Goal: Information Seeking & Learning: Learn about a topic

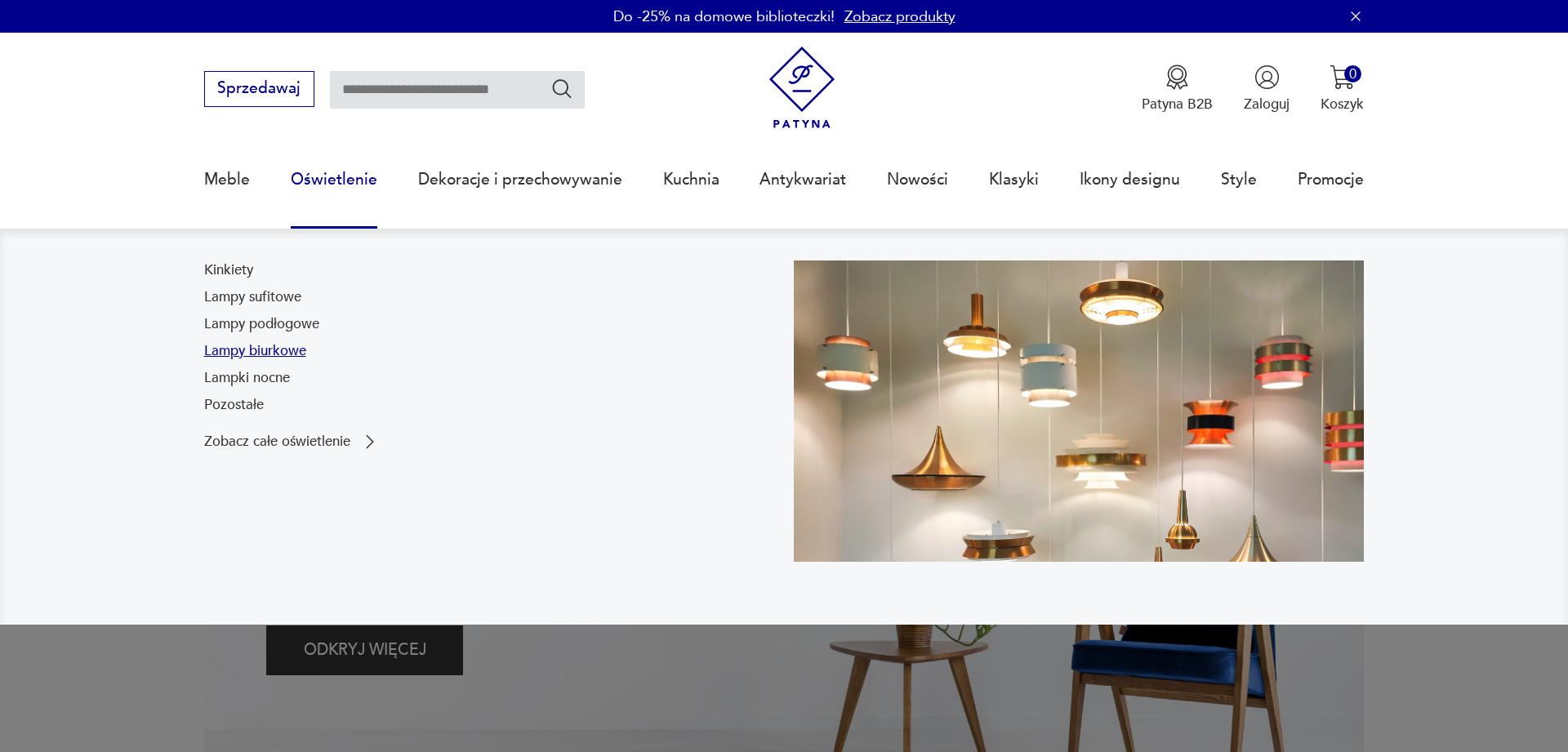
click at [250, 350] on link "Lampy biurkowe" at bounding box center [255, 351] width 102 height 19
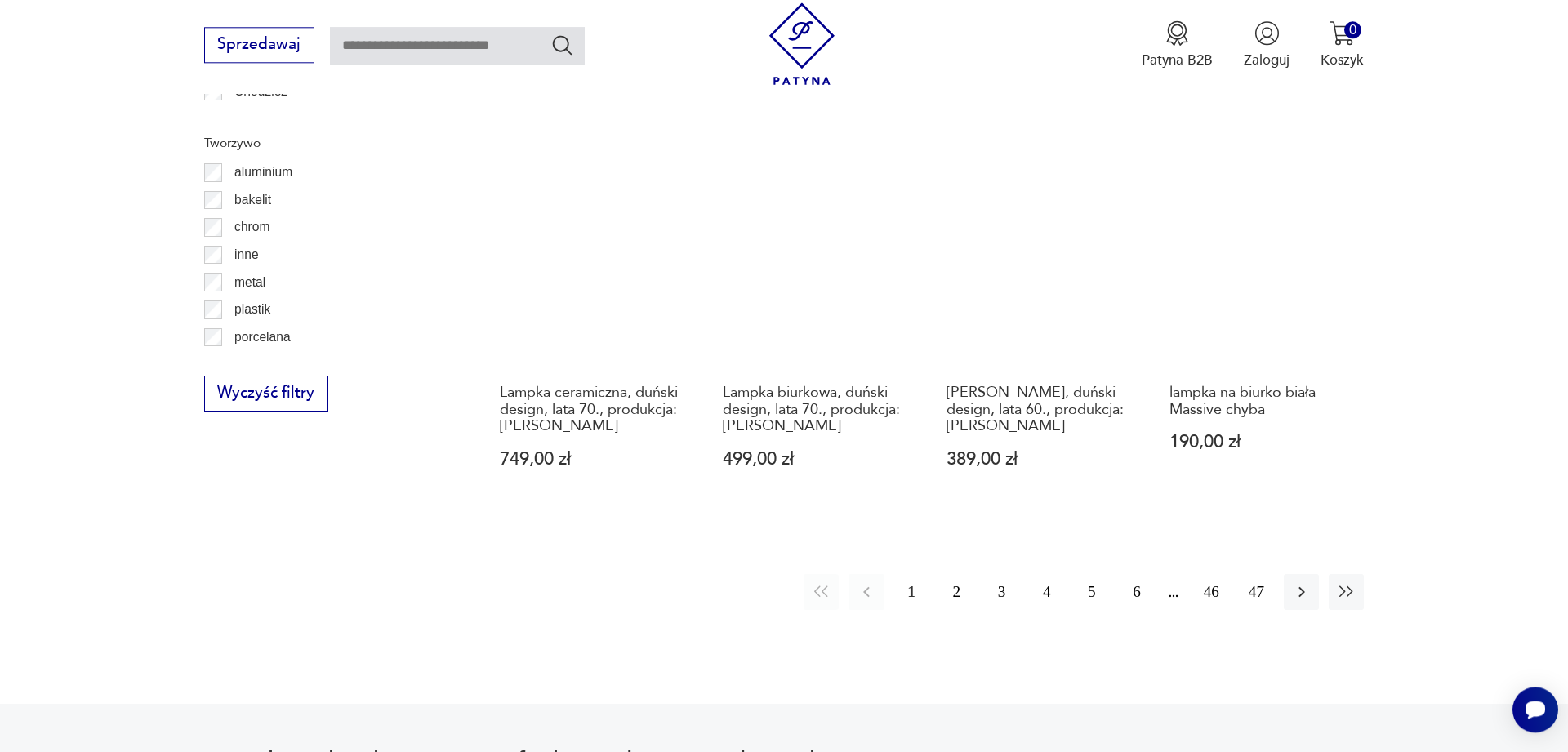
scroll to position [1802, 0]
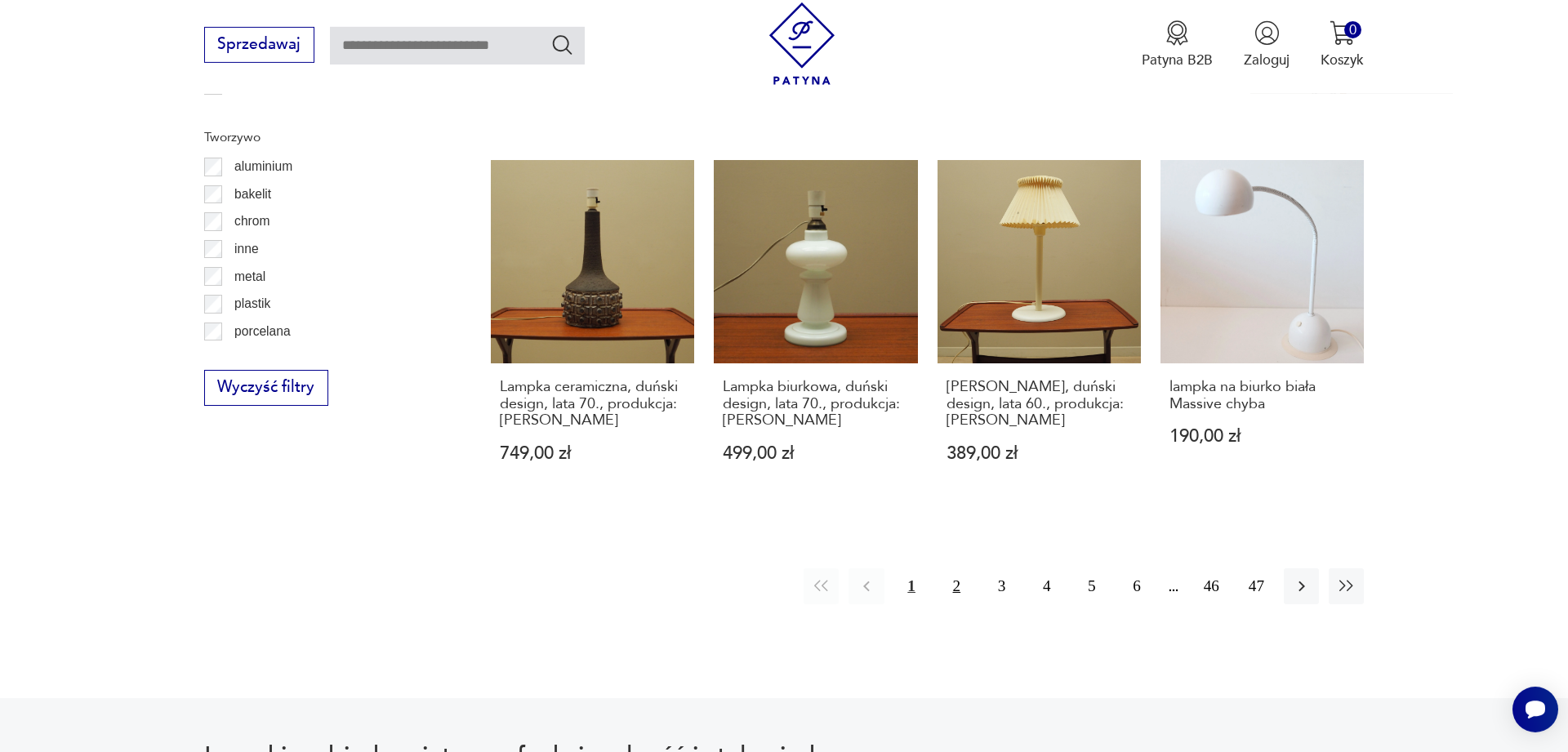
click at [955, 568] on button "2" at bounding box center [957, 586] width 35 height 35
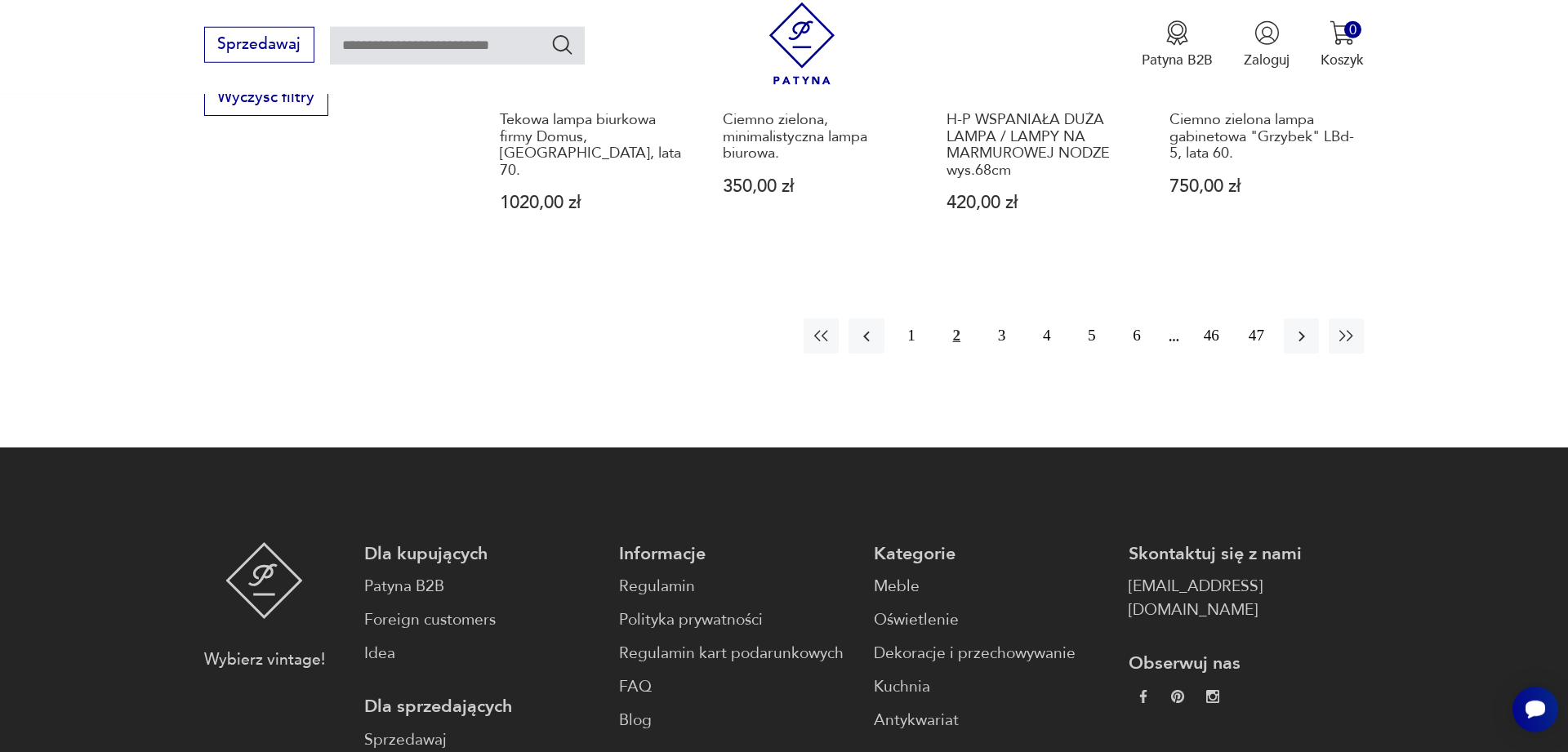
scroll to position [1945, 0]
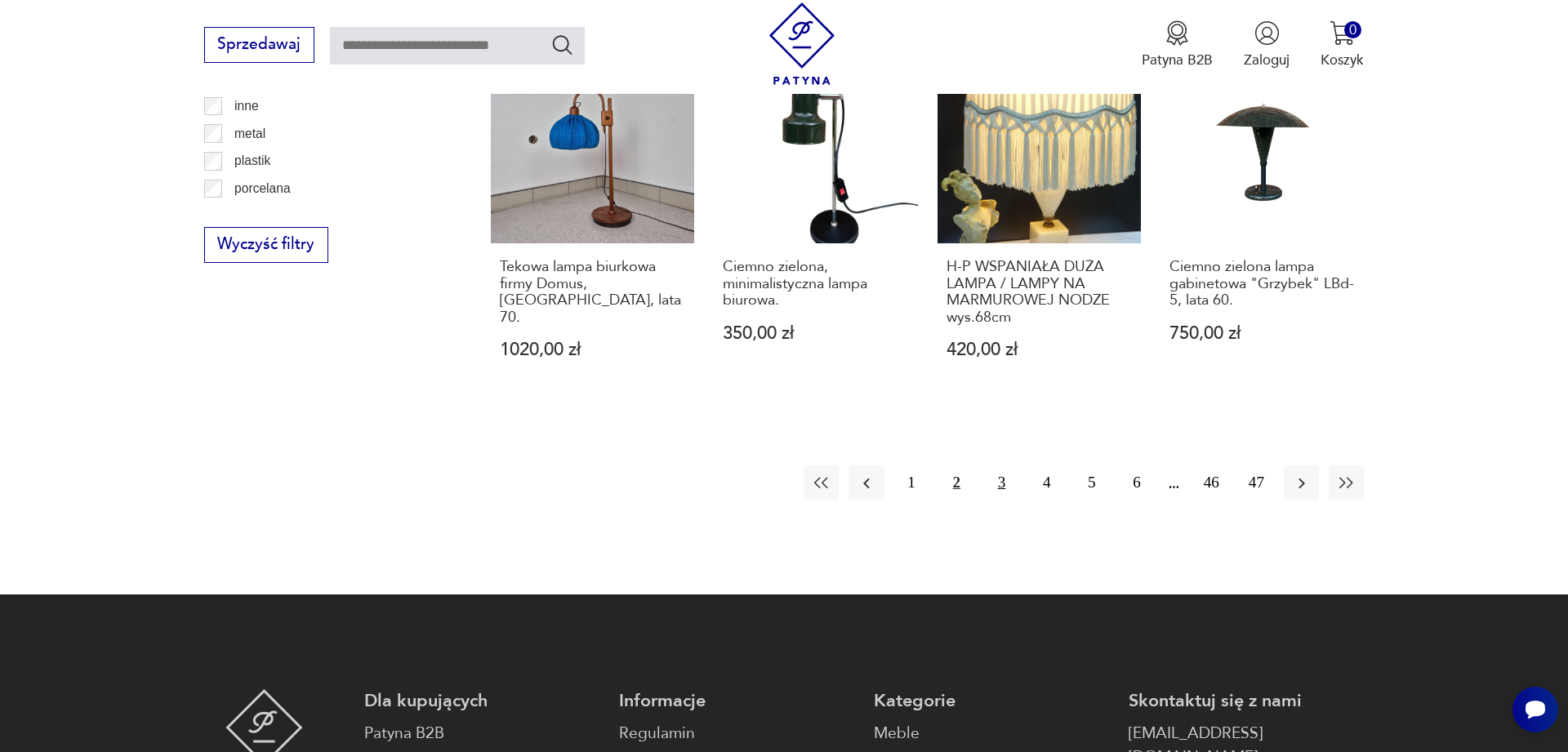
click at [999, 481] on button "3" at bounding box center [1002, 483] width 35 height 35
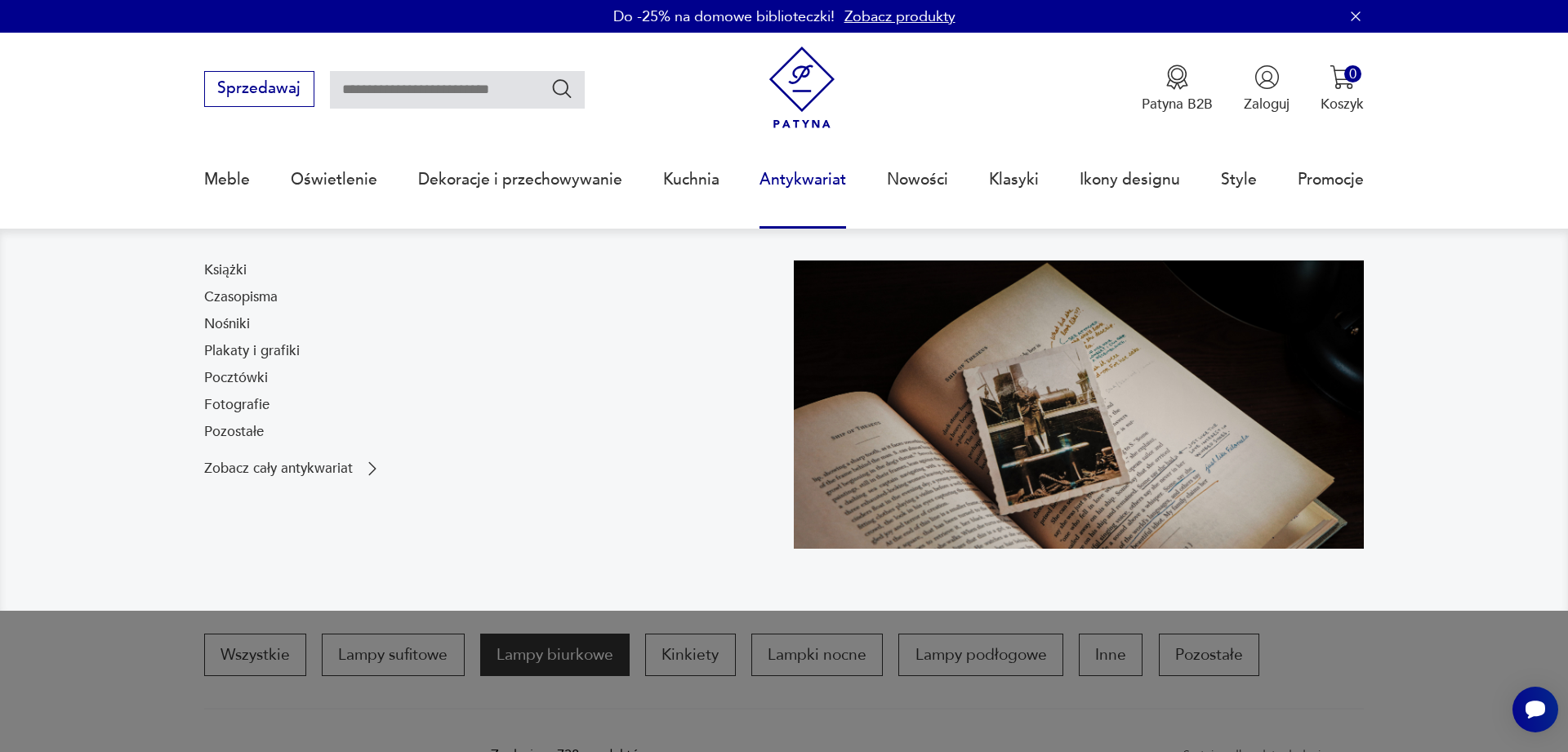
click at [808, 178] on link "Antykwariat" at bounding box center [803, 180] width 87 height 75
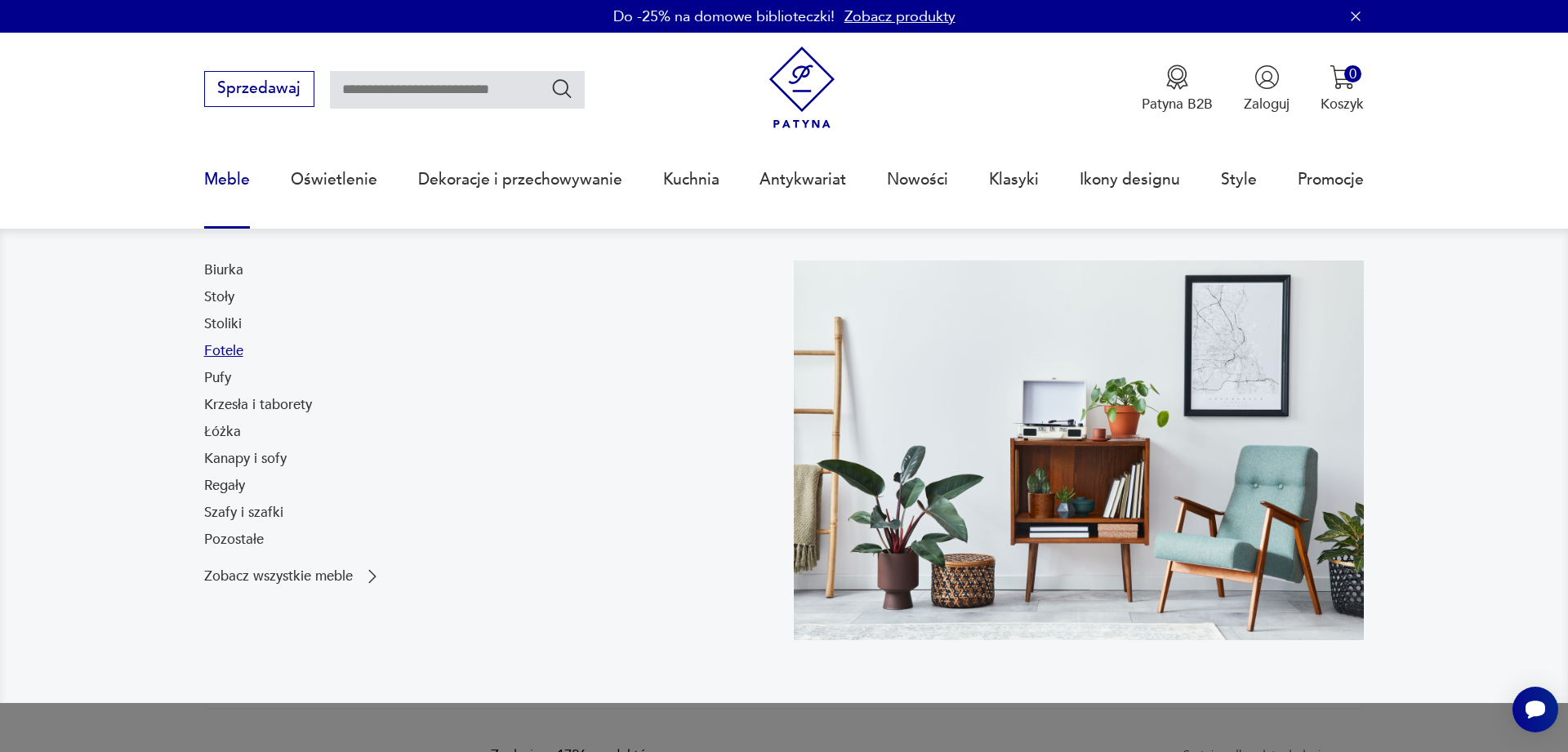
click at [221, 350] on link "Fotele" at bounding box center [223, 351] width 39 height 19
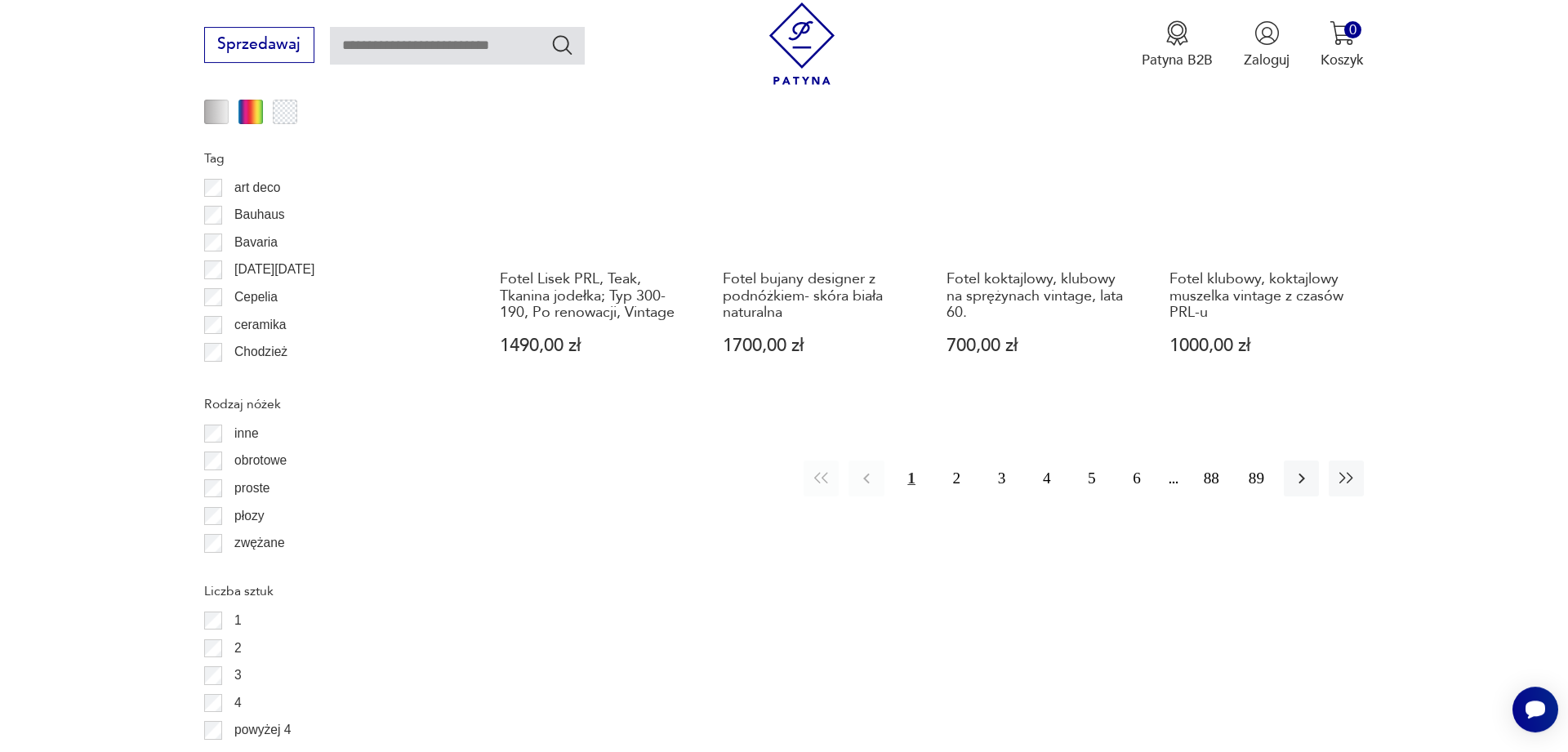
scroll to position [2069, 0]
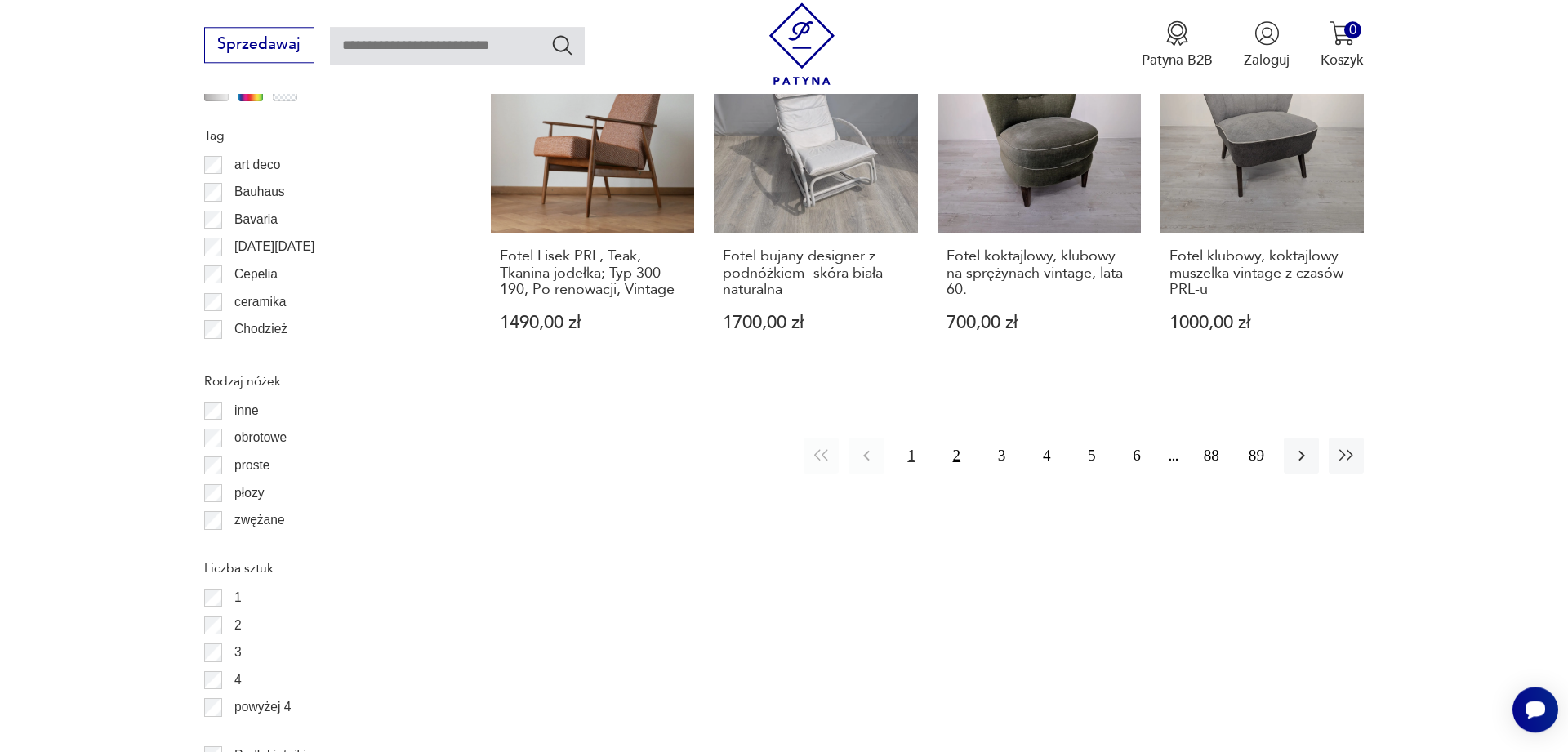
click at [957, 438] on button "2" at bounding box center [957, 455] width 35 height 35
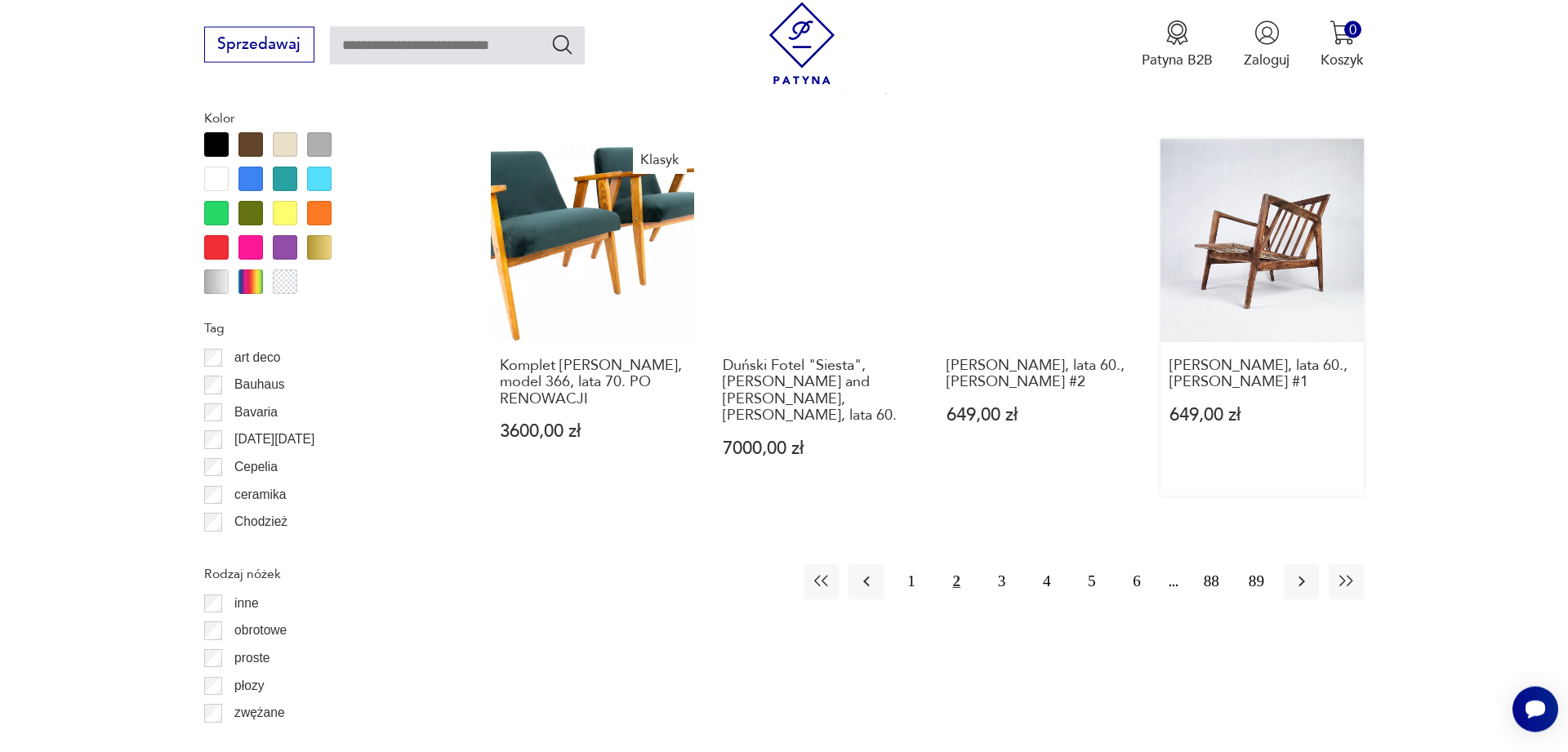
scroll to position [1877, 0]
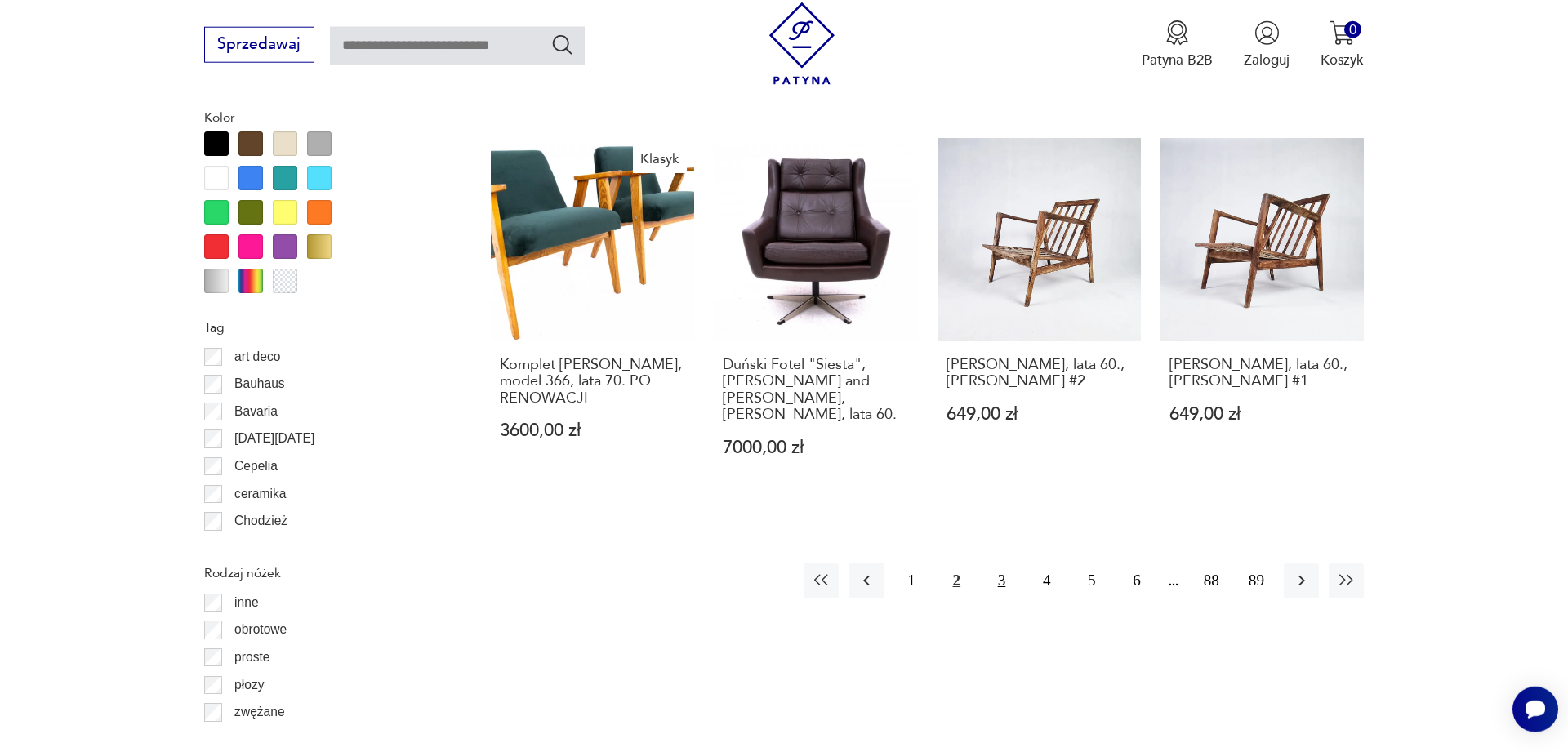
click at [1002, 563] on button "3" at bounding box center [1002, 581] width 35 height 35
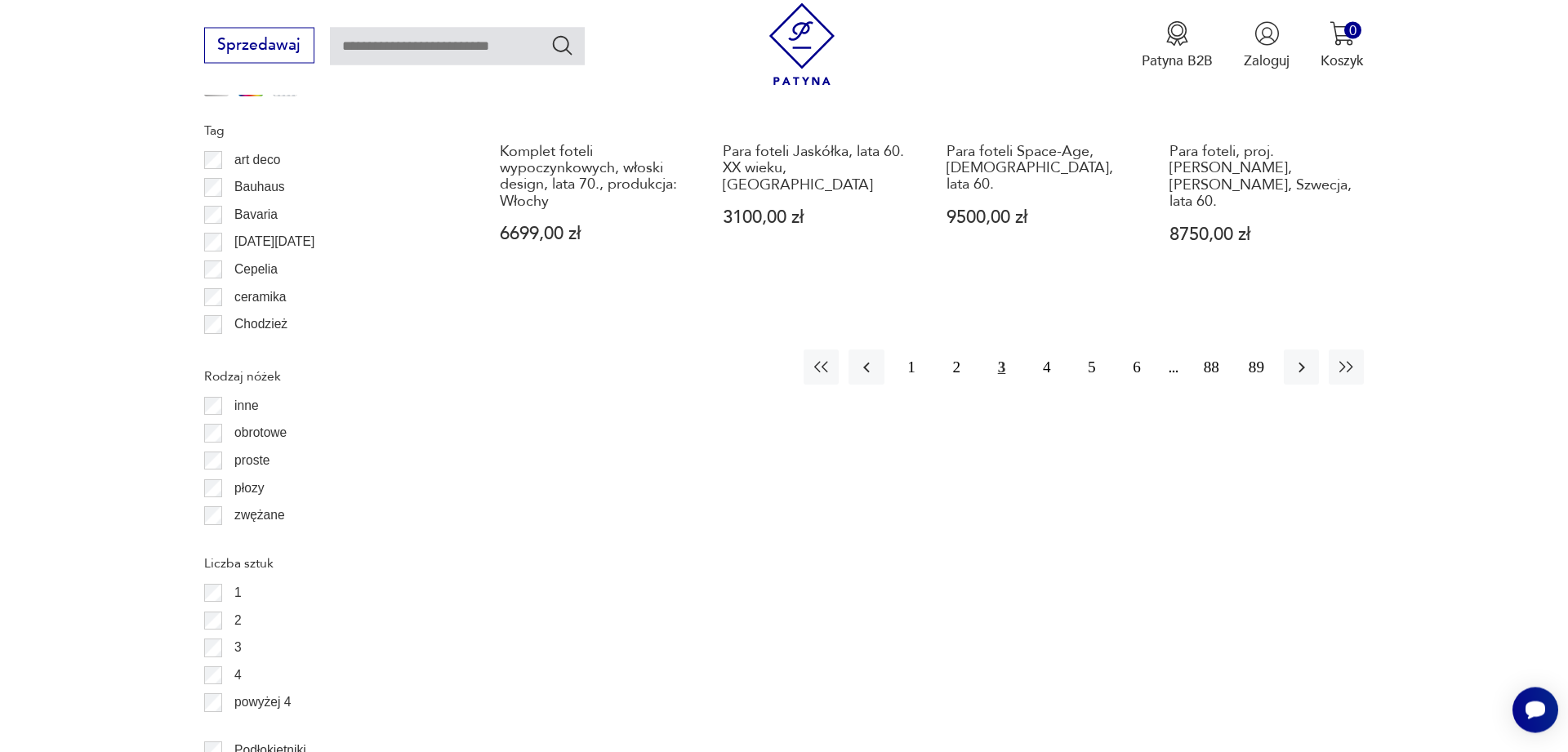
scroll to position [2126, 0]
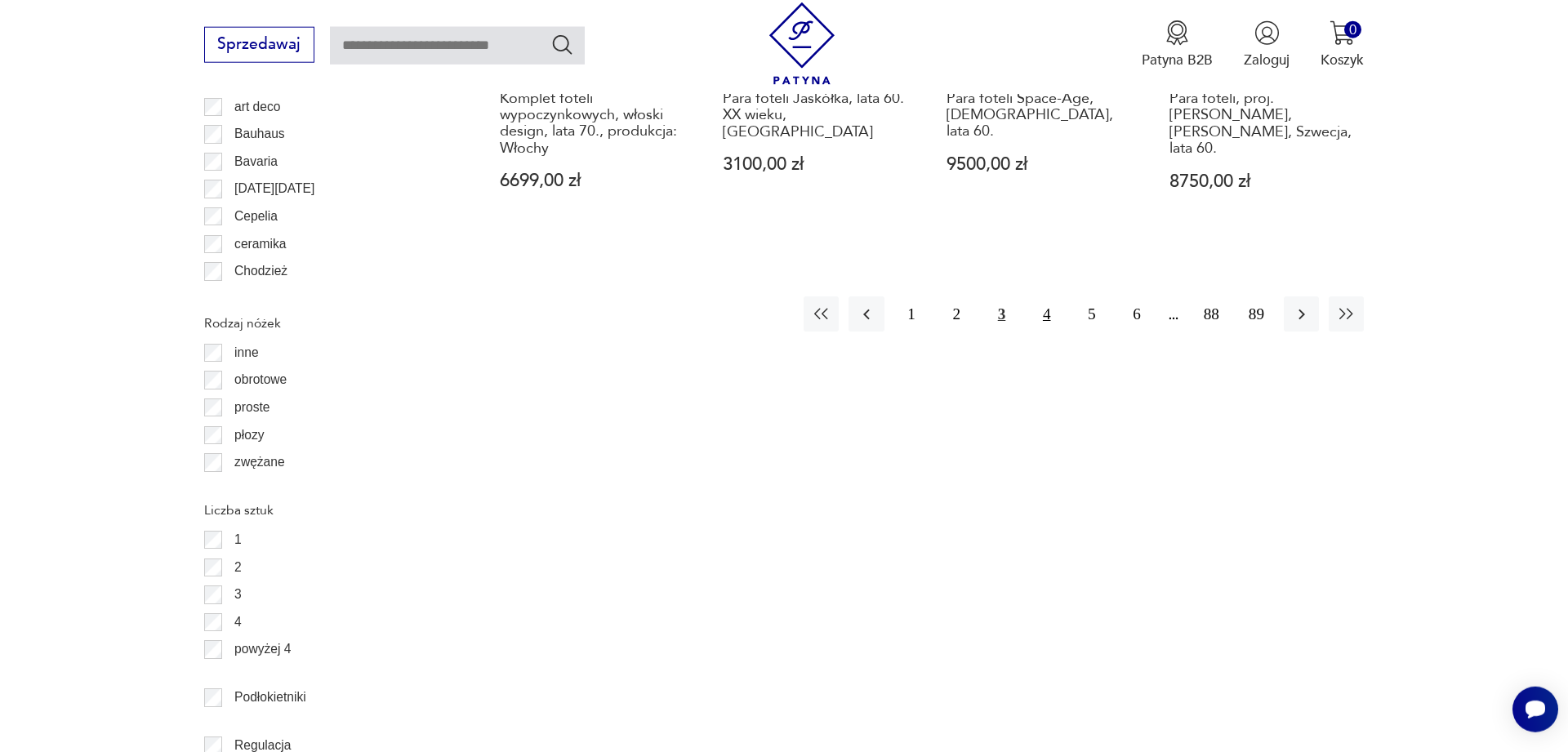
click at [1044, 300] on button "4" at bounding box center [1047, 314] width 35 height 35
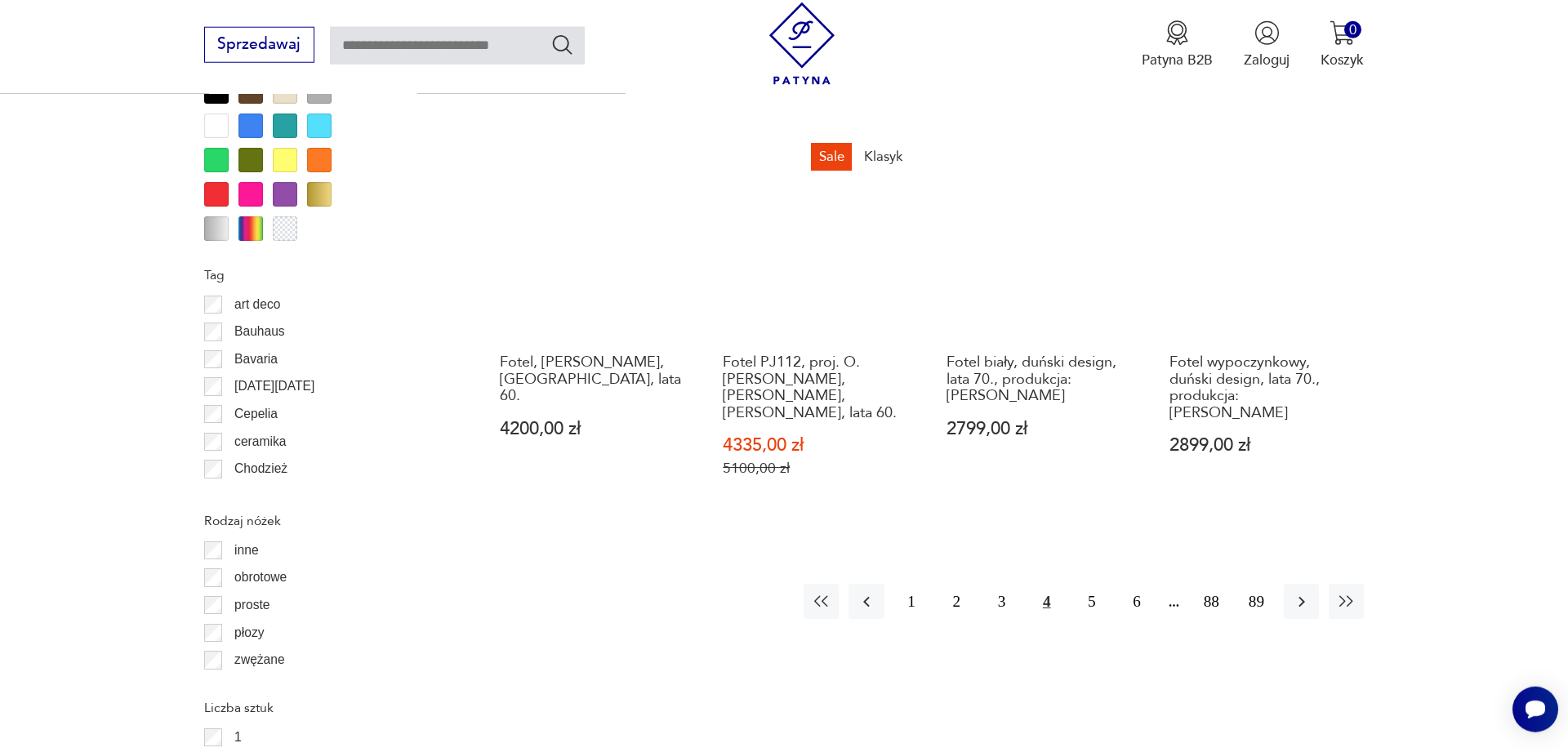
scroll to position [1960, 0]
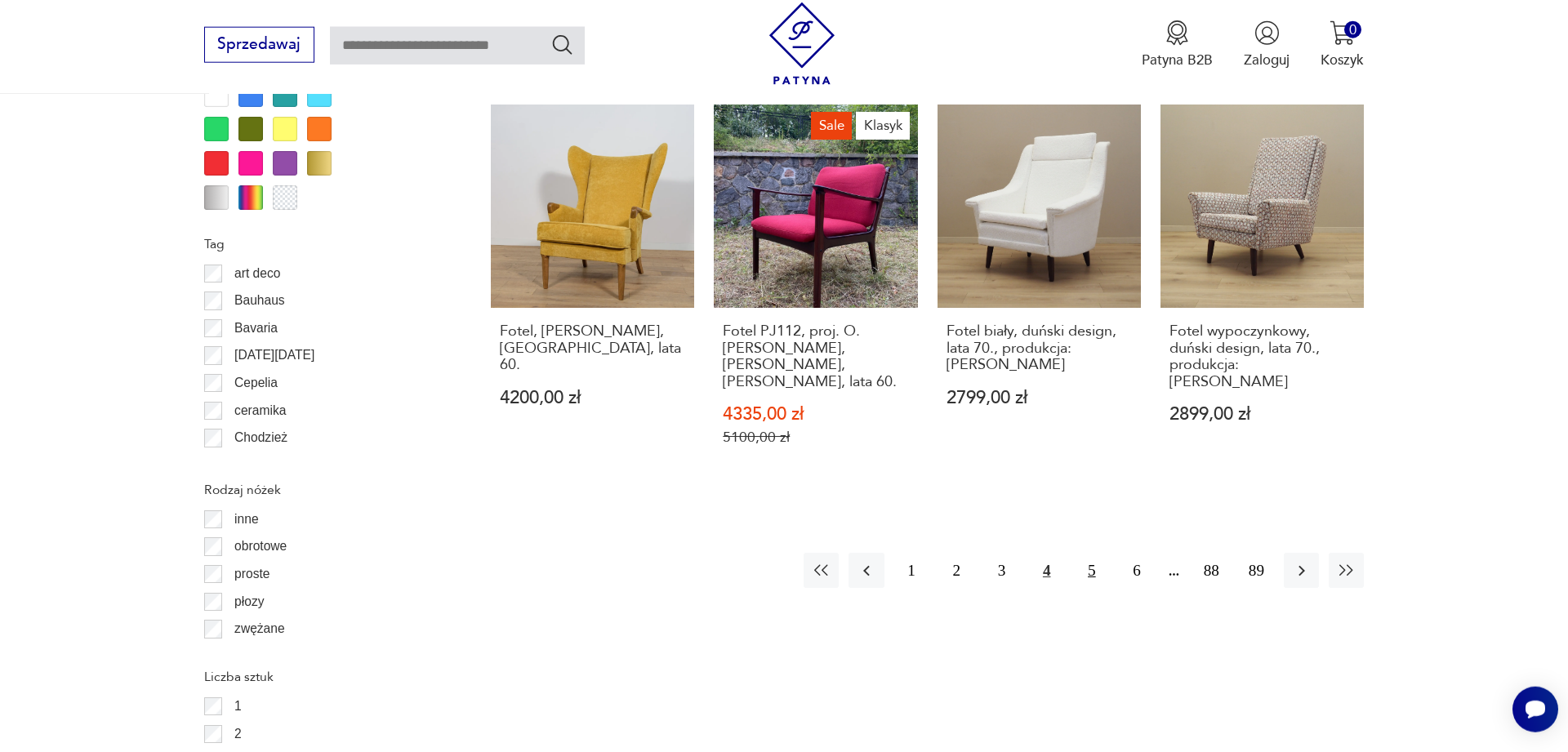
click at [1090, 553] on button "5" at bounding box center [1091, 571] width 35 height 35
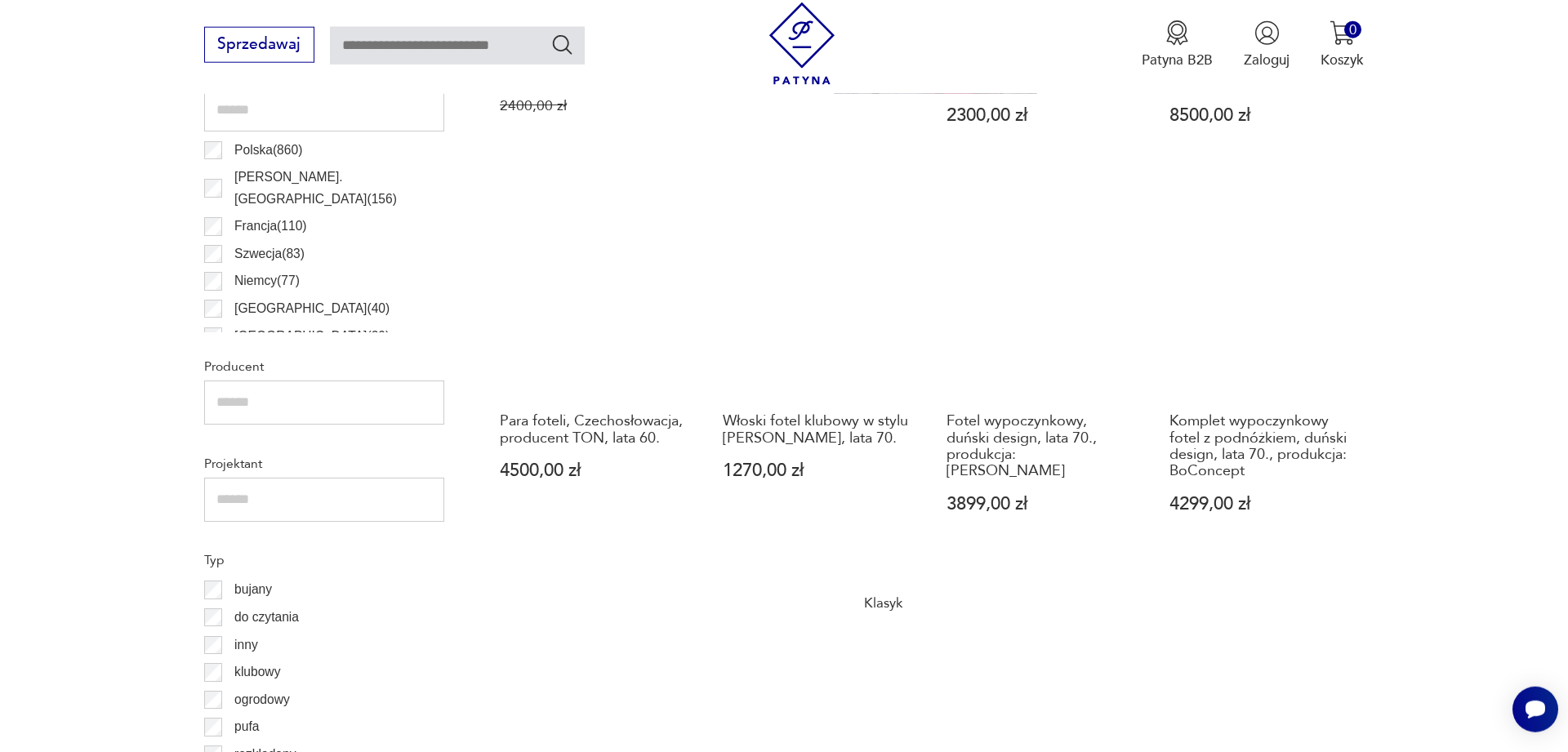
scroll to position [1127, 0]
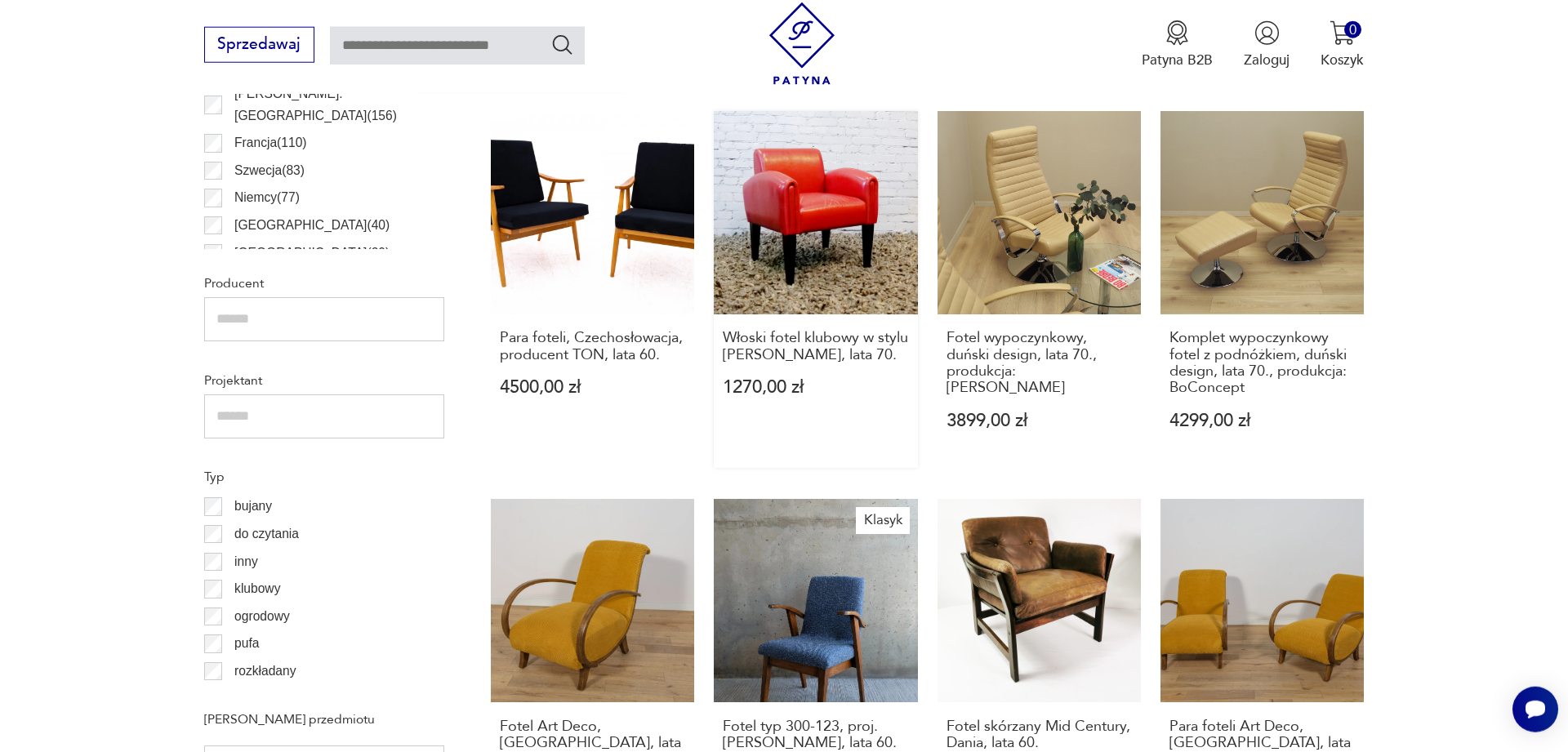
click at [825, 226] on link "Włoski fotel klubowy w stylu [PERSON_NAME], lata 70. 1270,00 zł" at bounding box center [814, 289] width 203 height 357
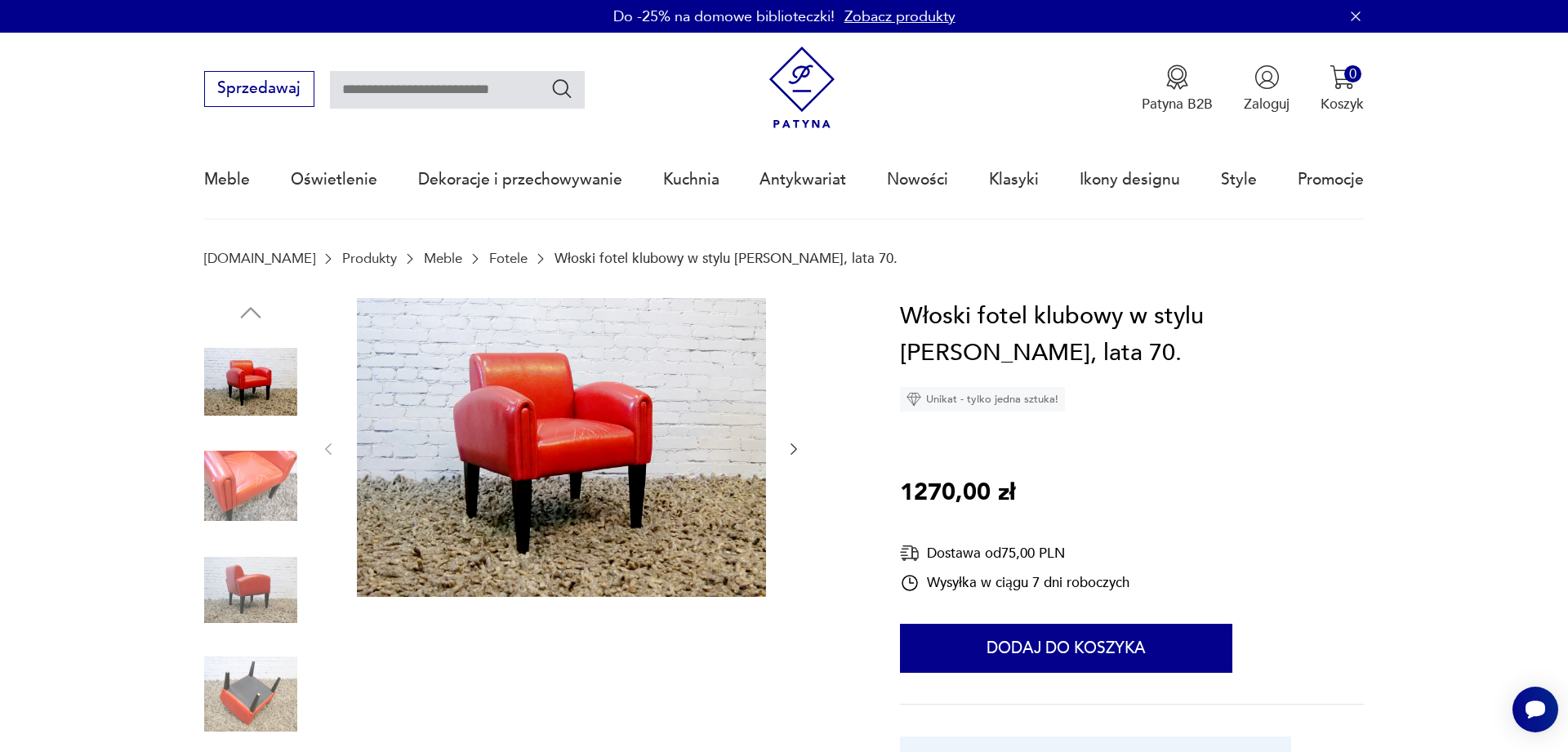
click at [246, 475] on img at bounding box center [250, 485] width 93 height 93
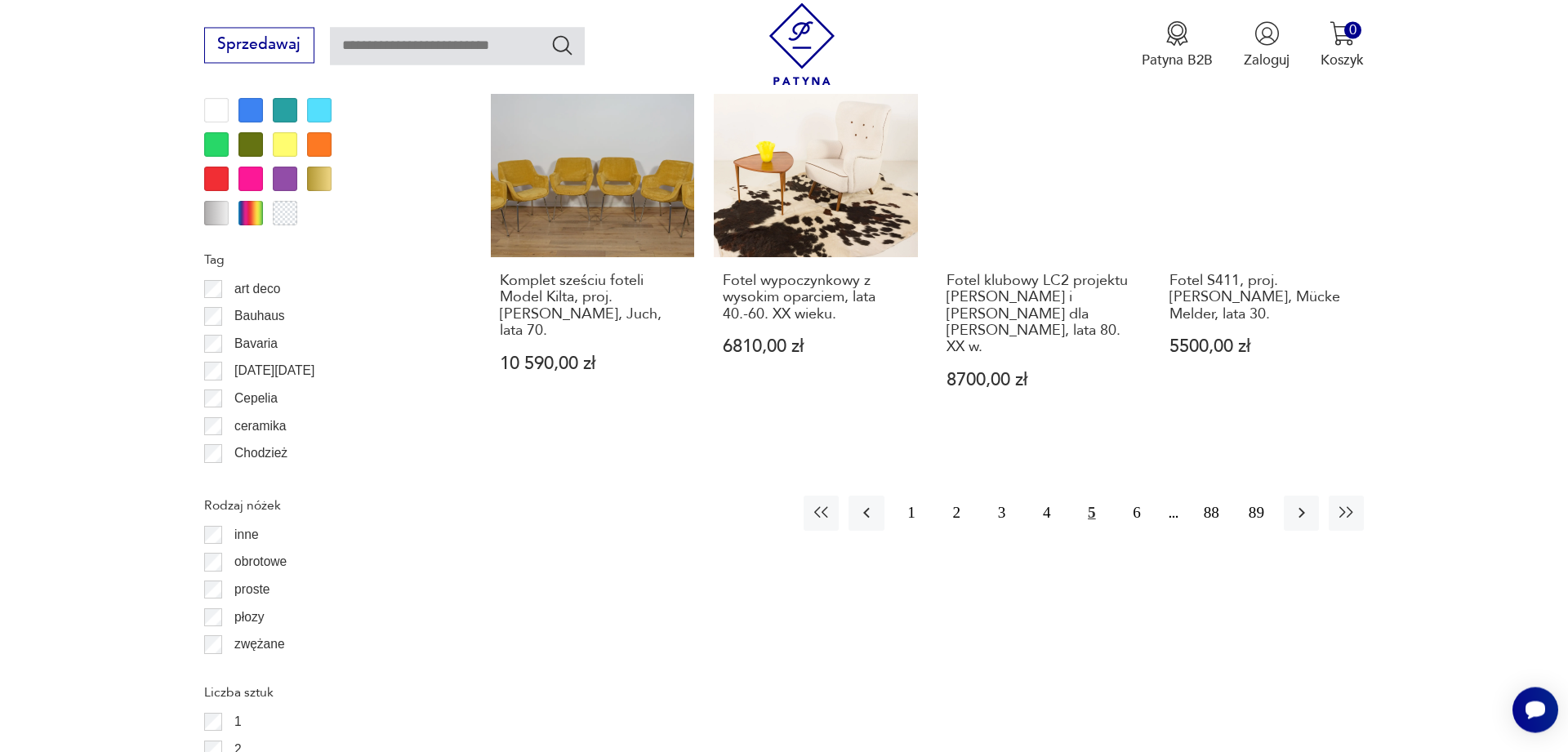
scroll to position [2040, 0]
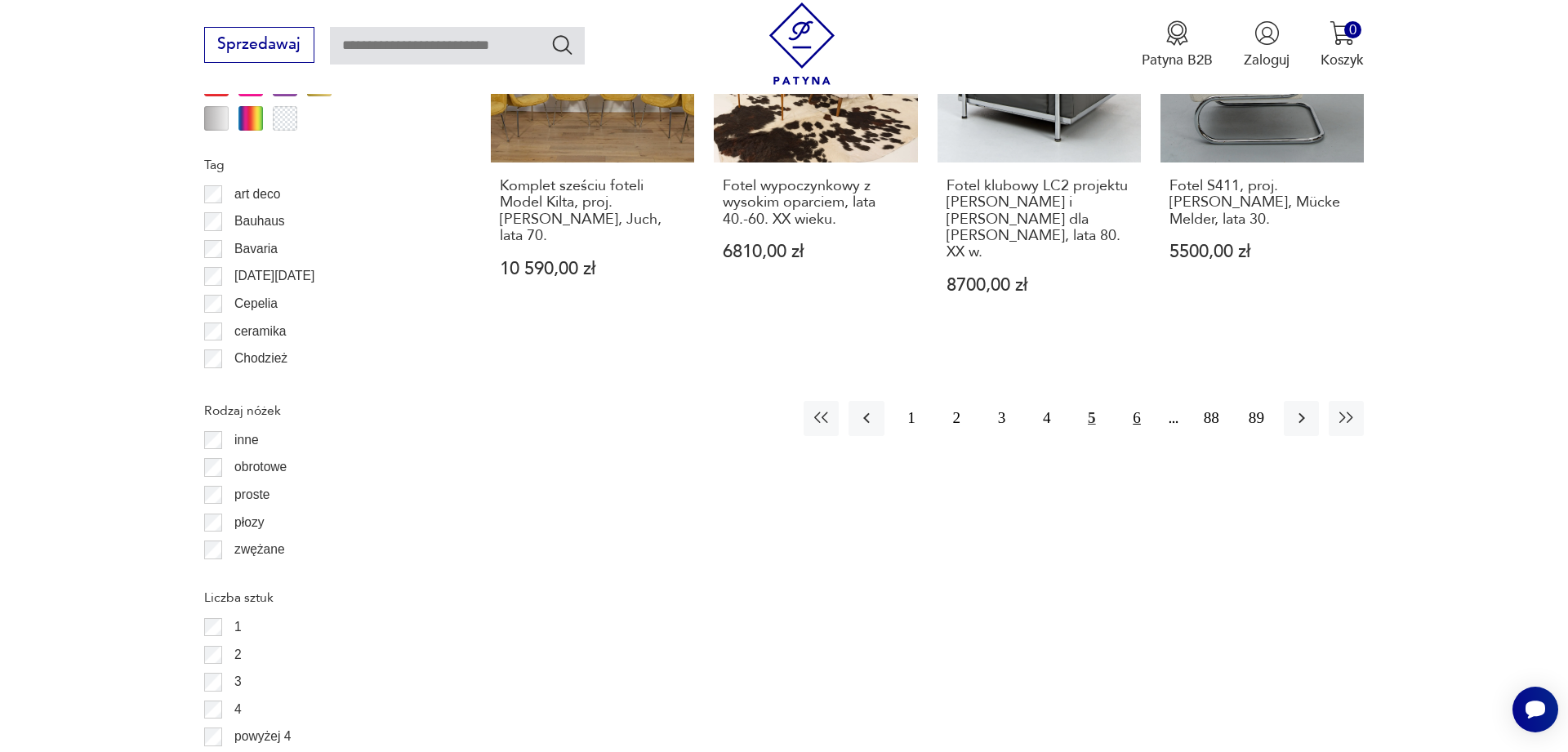
click at [1134, 401] on button "6" at bounding box center [1136, 419] width 35 height 35
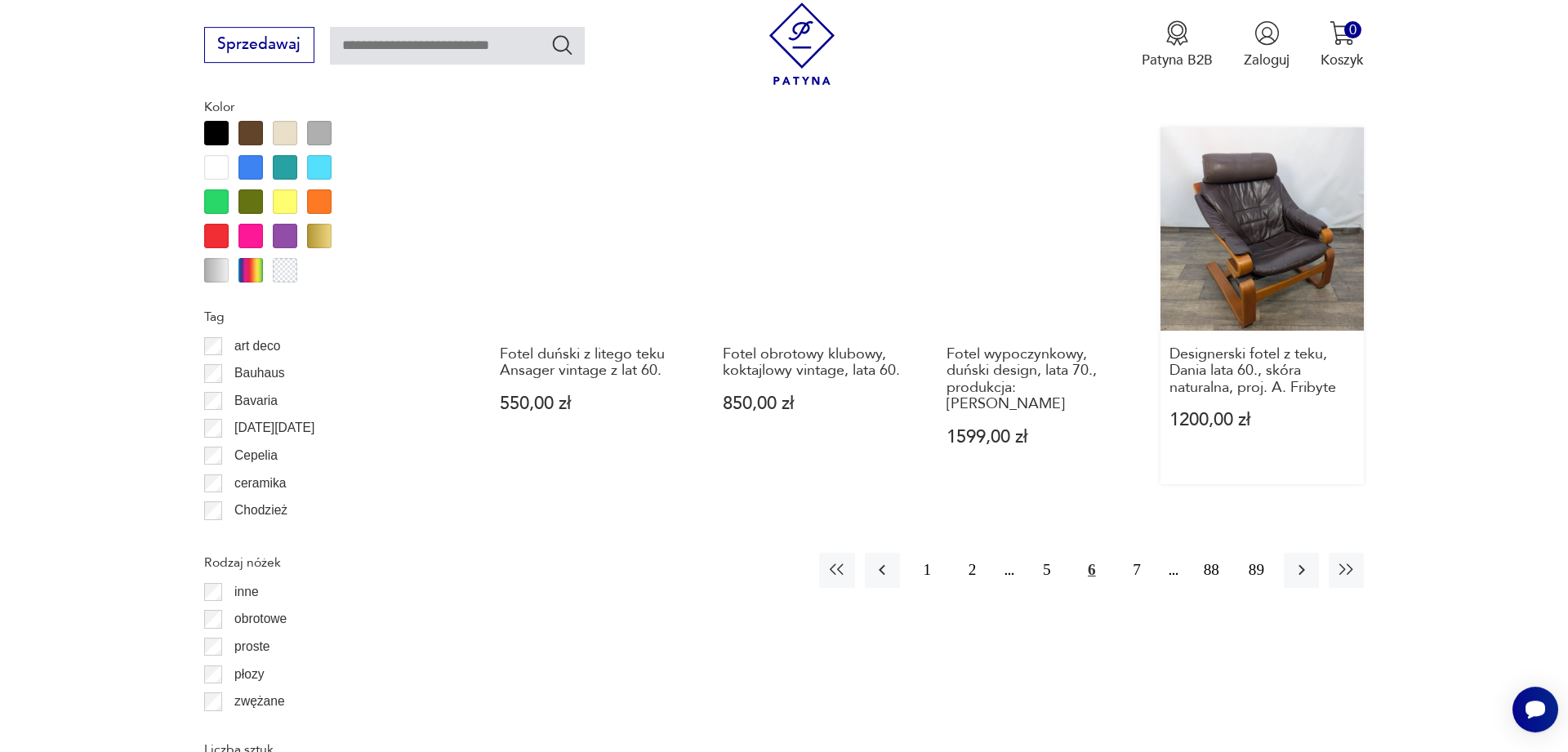
scroll to position [1959, 0]
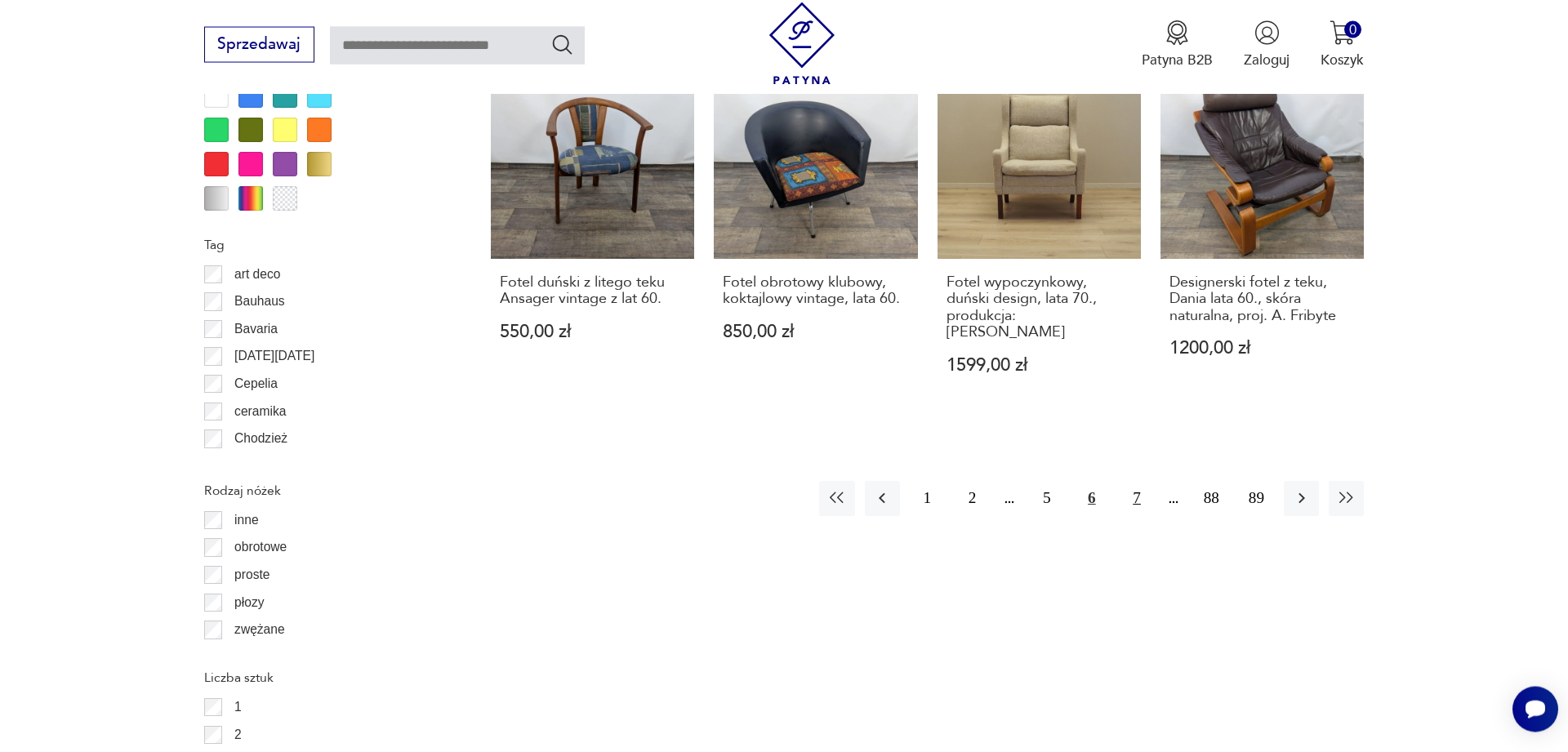
click at [1134, 481] on button "7" at bounding box center [1136, 499] width 35 height 35
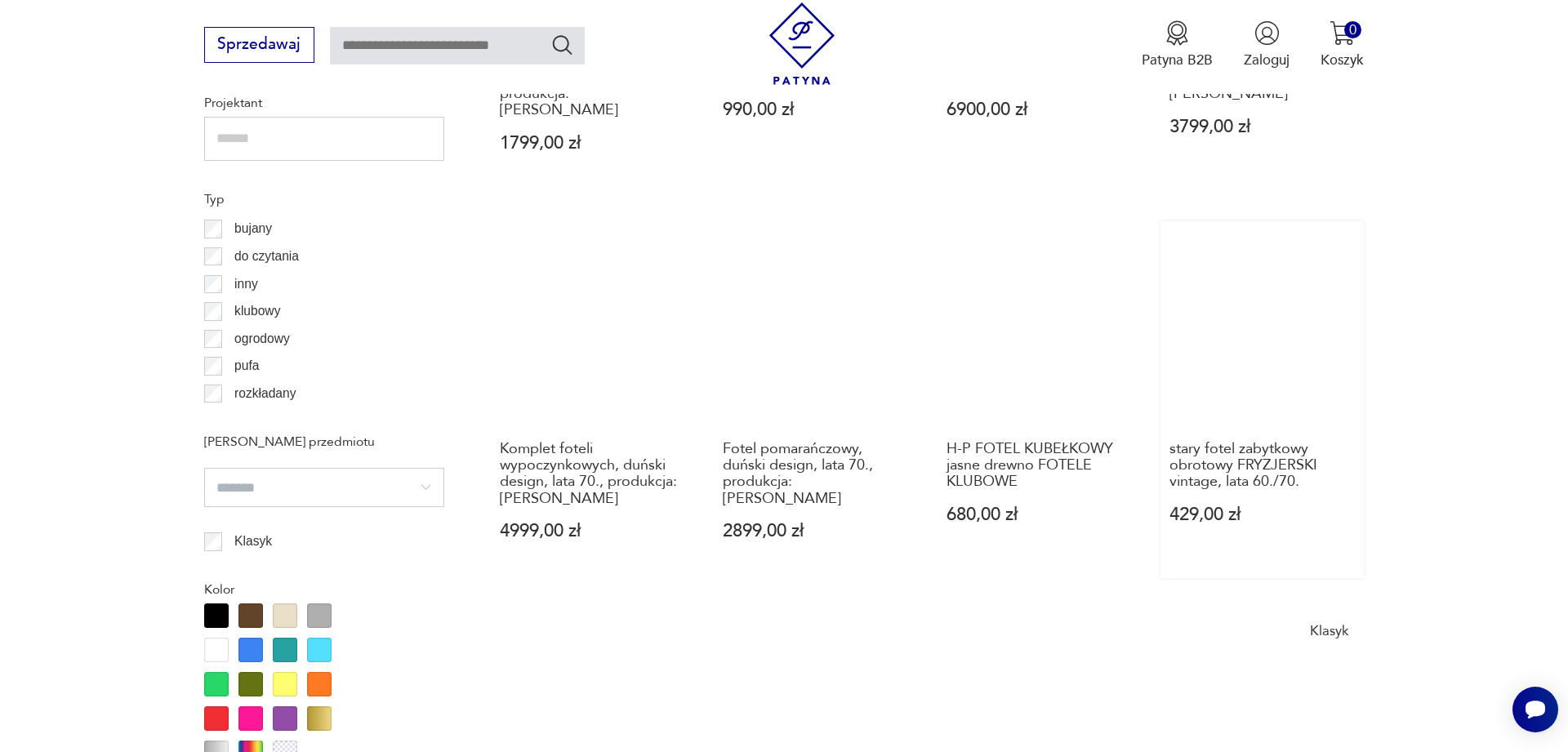
scroll to position [1376, 0]
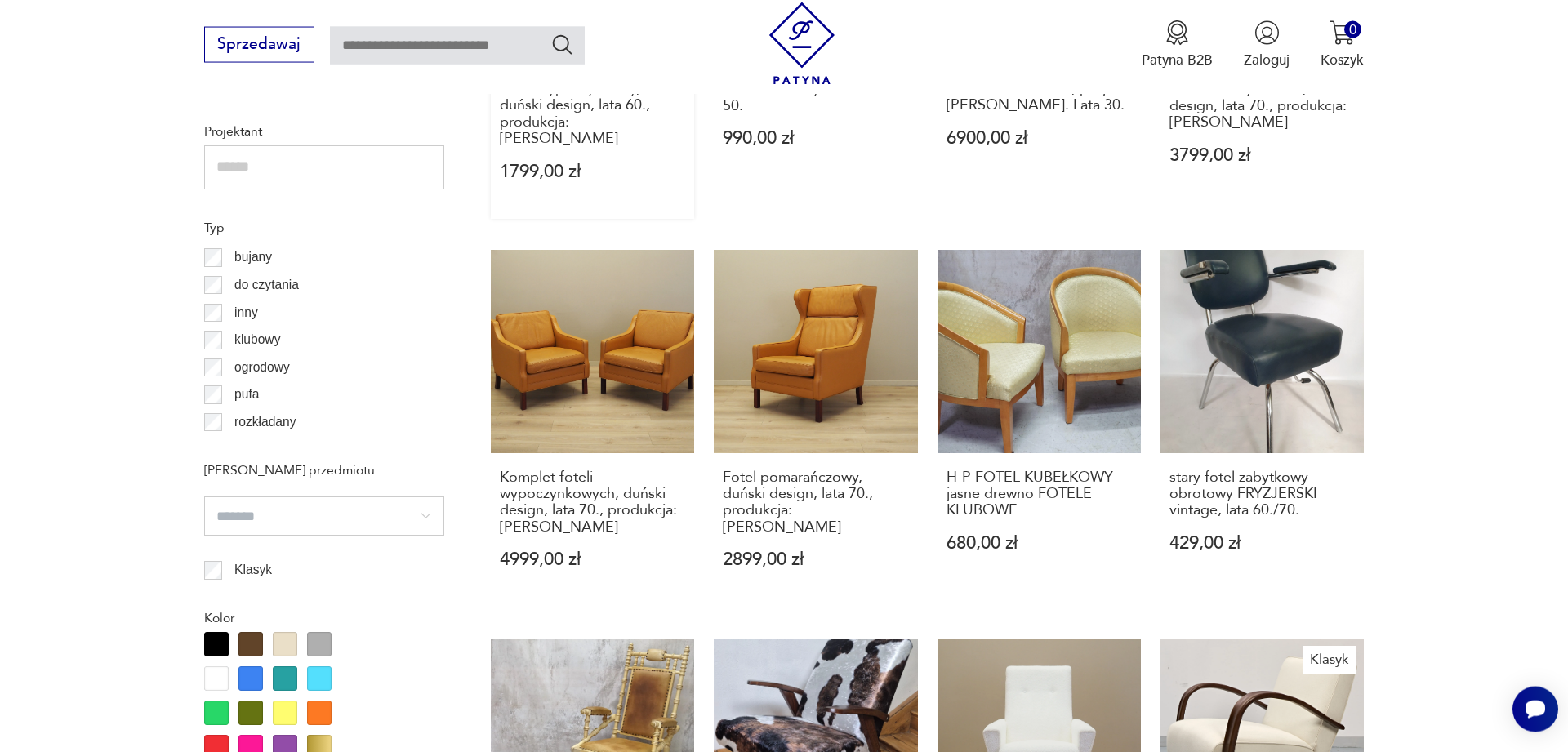
click at [587, 335] on link "Komplet foteli wypoczynkowych, duński design, lata 70., produkcja: [PERSON_NAME…" at bounding box center [591, 428] width 203 height 357
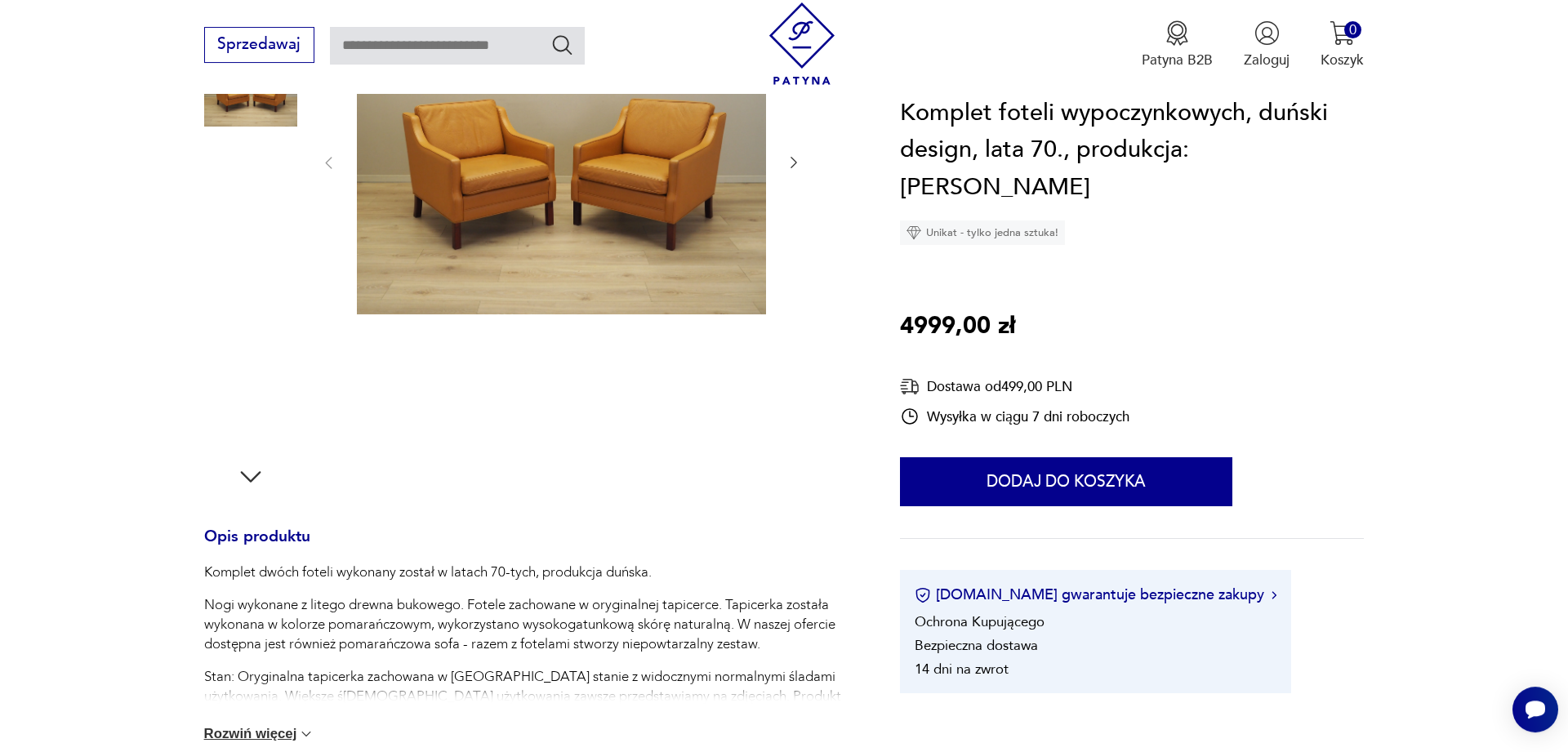
scroll to position [333, 0]
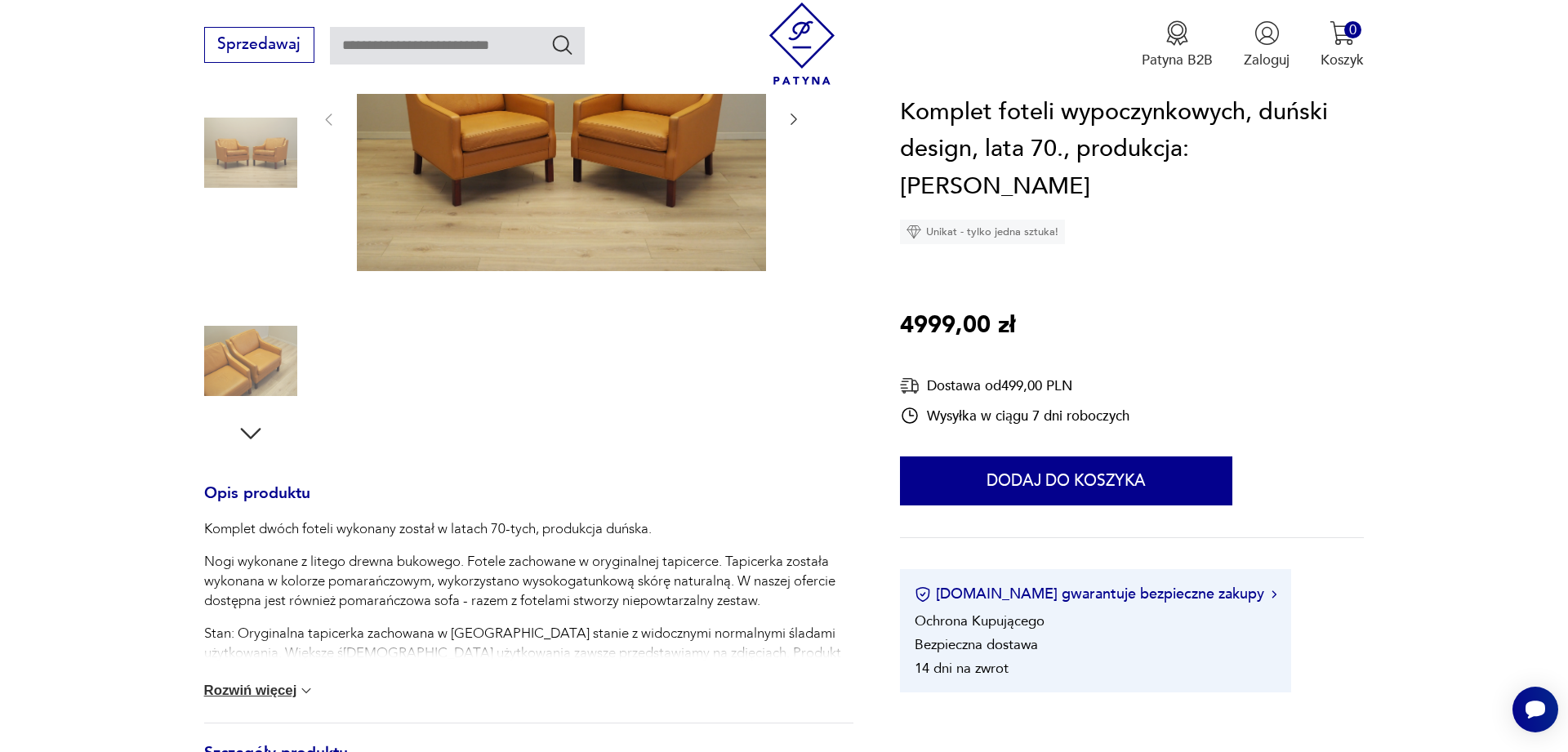
click at [251, 353] on img at bounding box center [250, 360] width 93 height 93
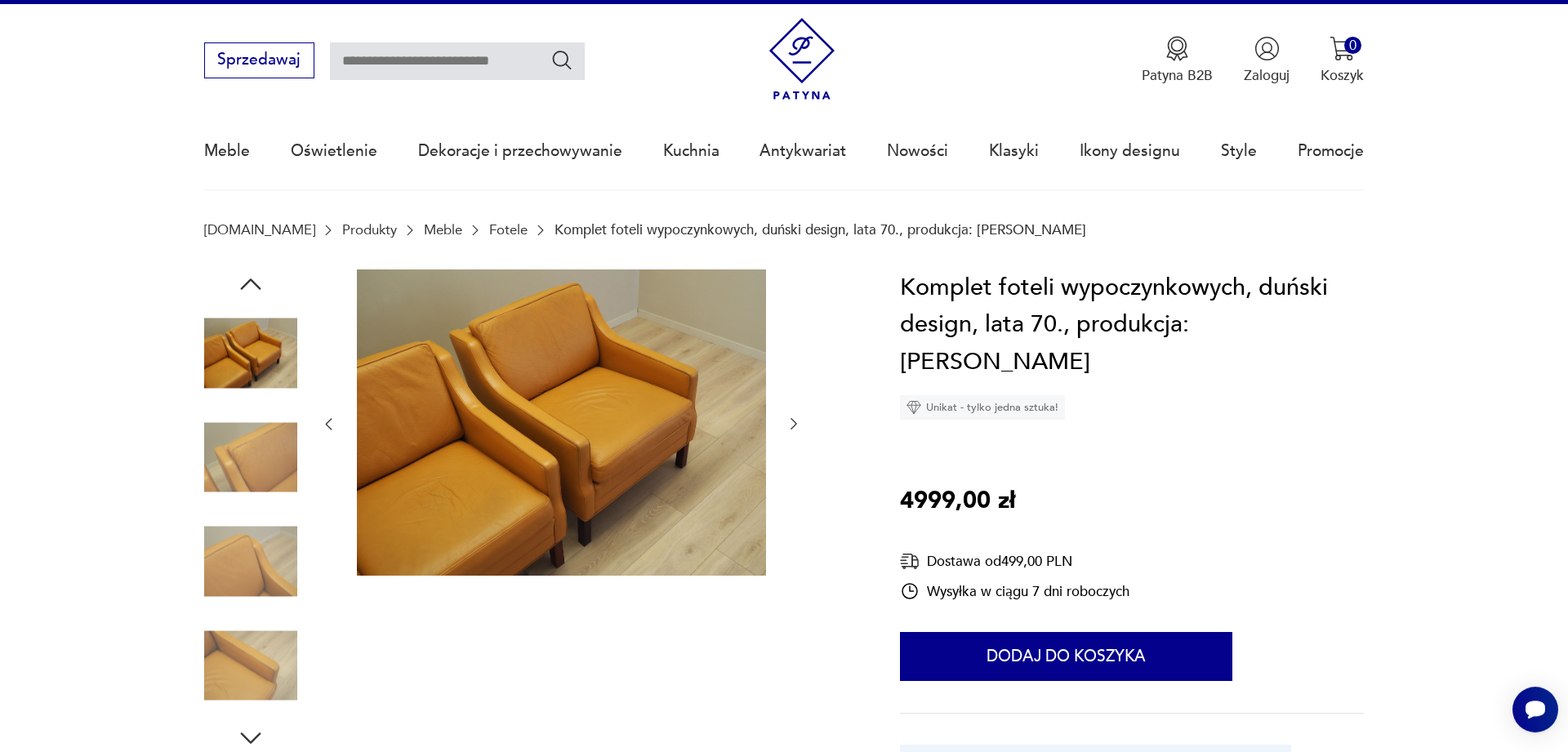
scroll to position [0, 0]
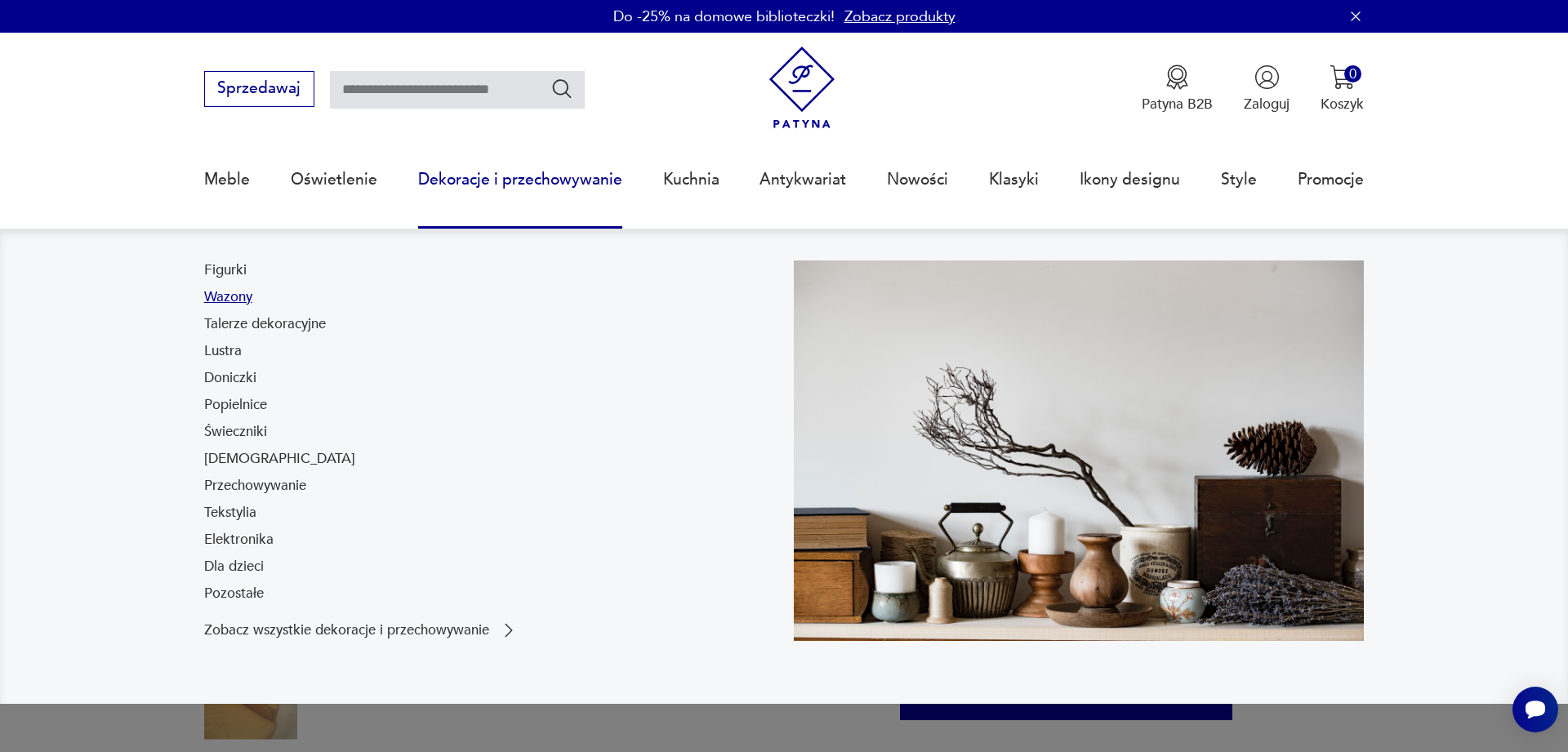
click at [226, 294] on link "Wazony" at bounding box center [228, 297] width 48 height 19
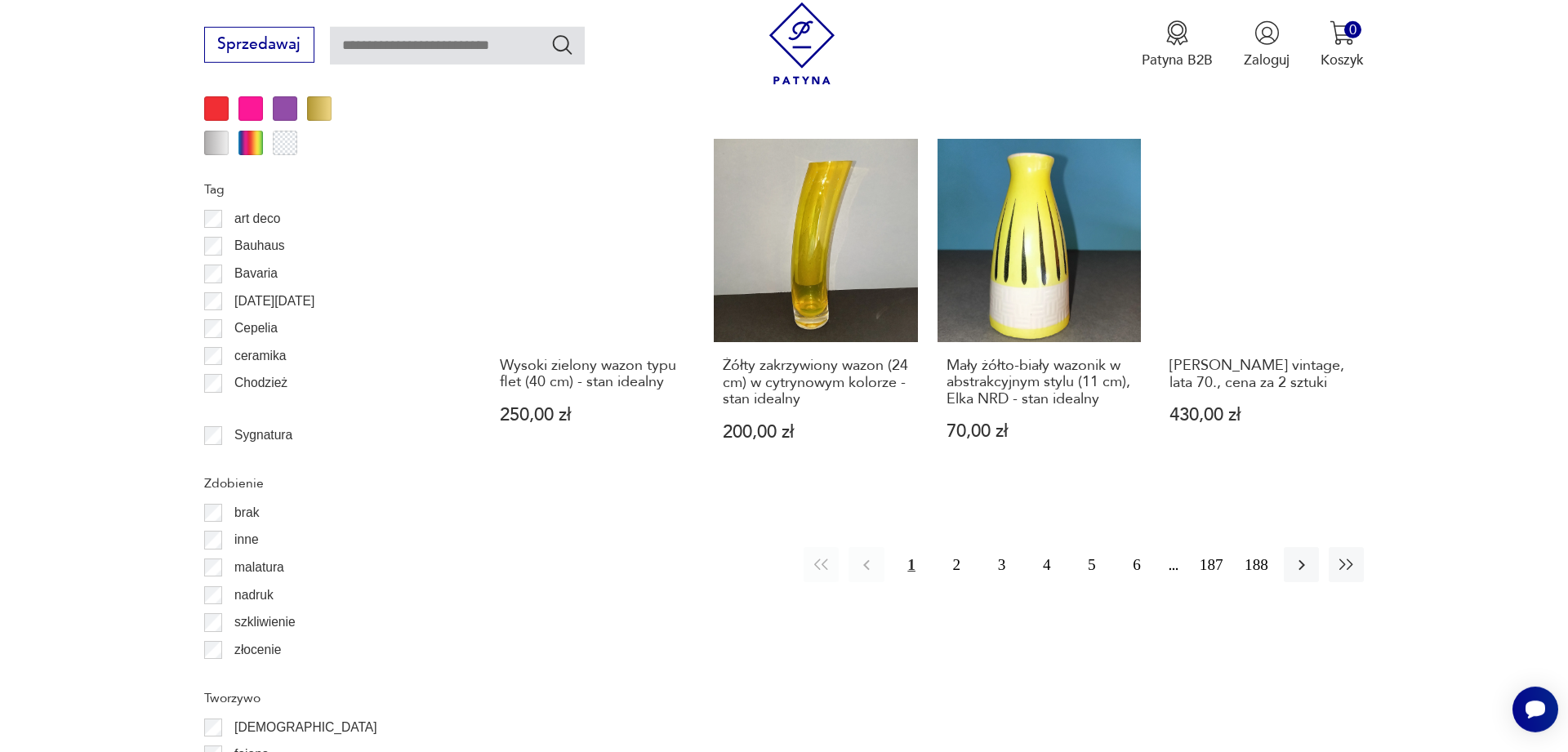
scroll to position [1969, 0]
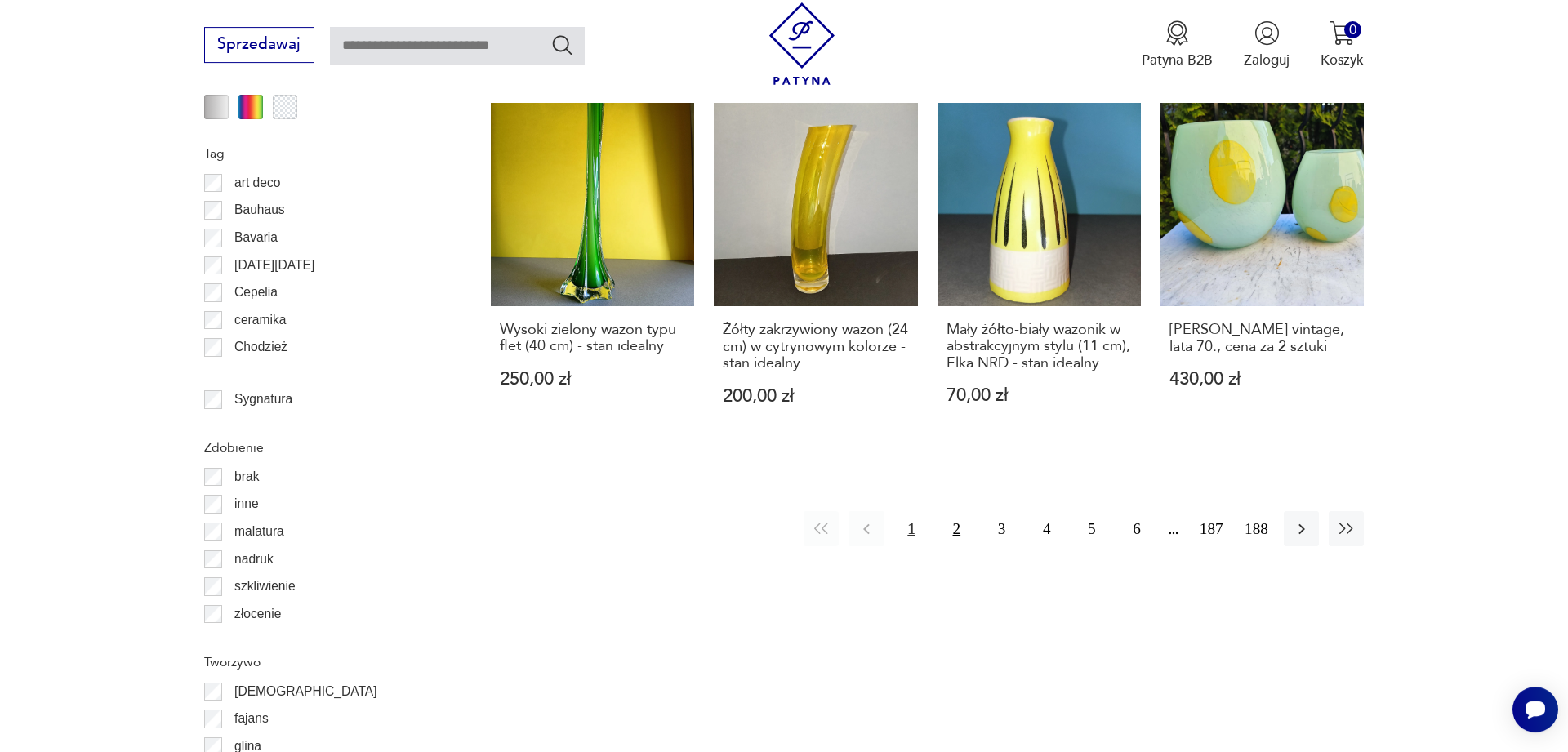
click at [957, 511] on button "2" at bounding box center [957, 529] width 35 height 35
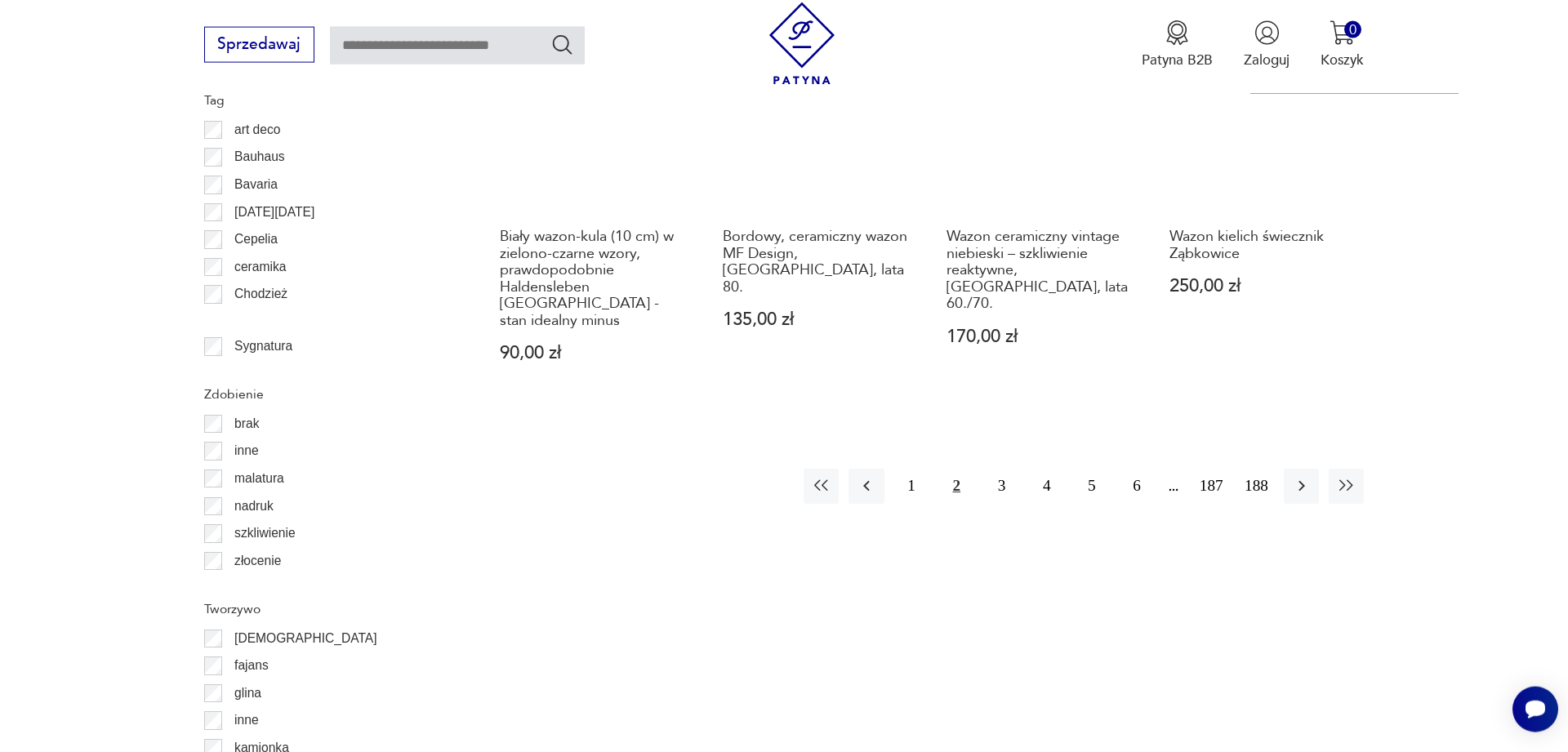
scroll to position [2044, 0]
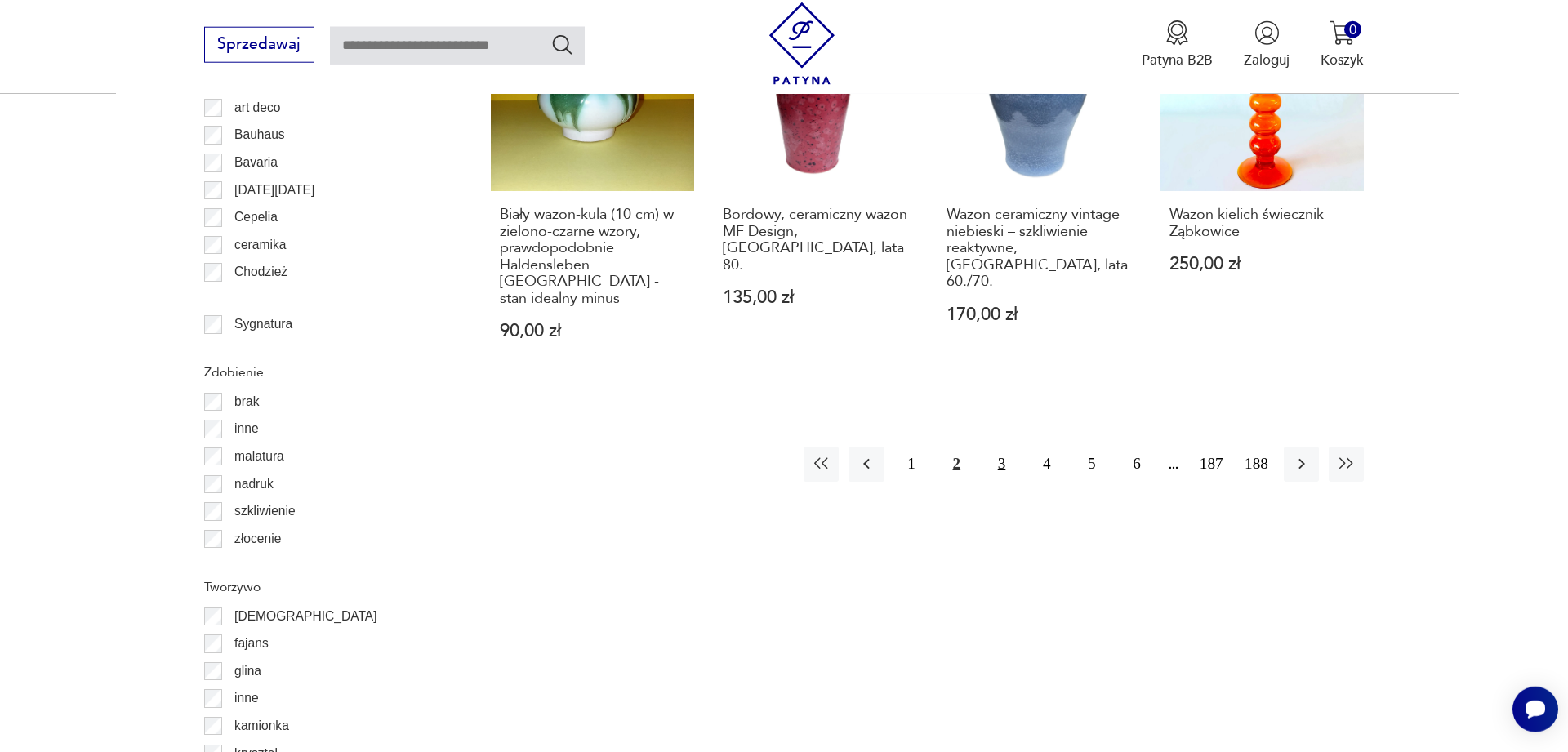
click at [999, 447] on button "3" at bounding box center [1002, 465] width 35 height 35
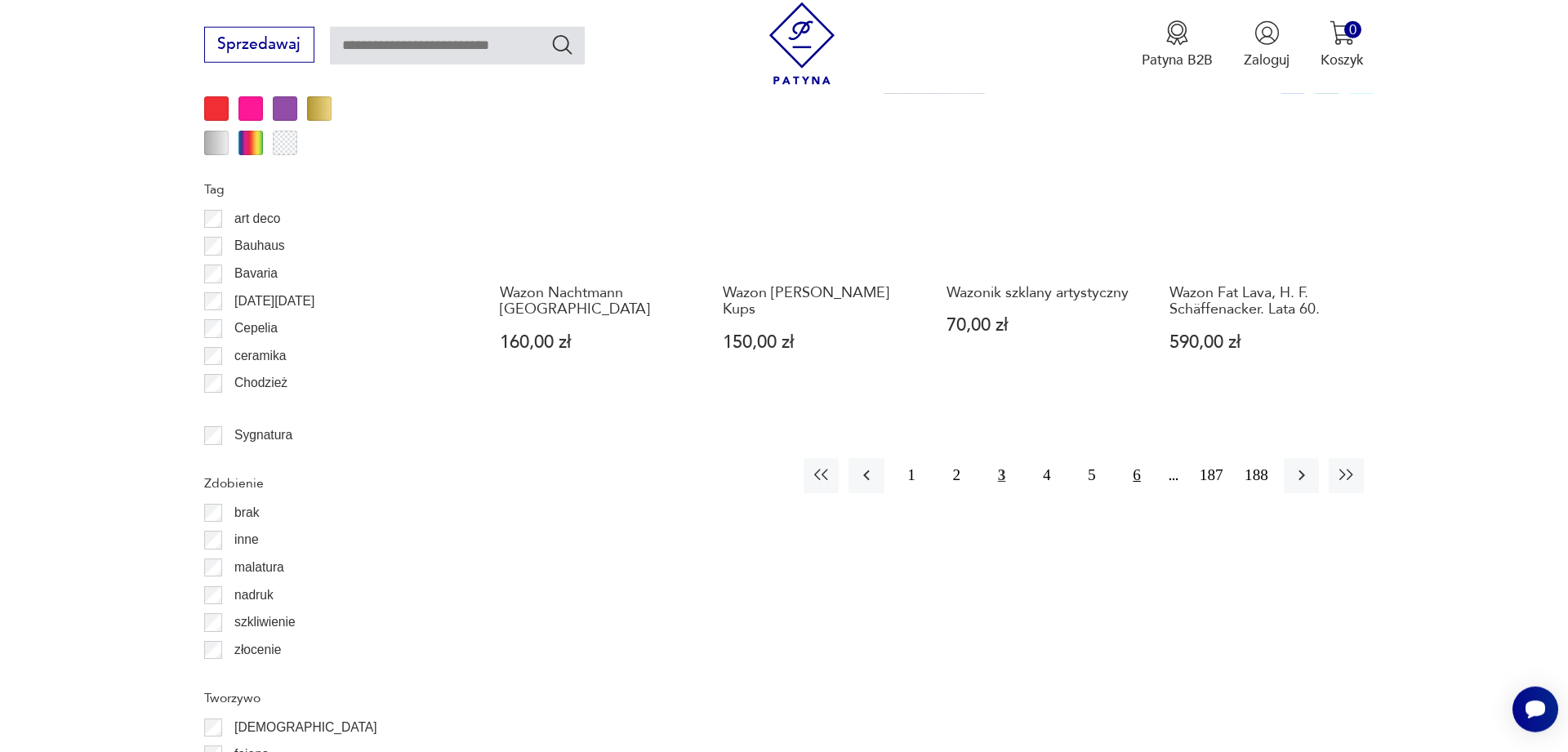
scroll to position [1960, 0]
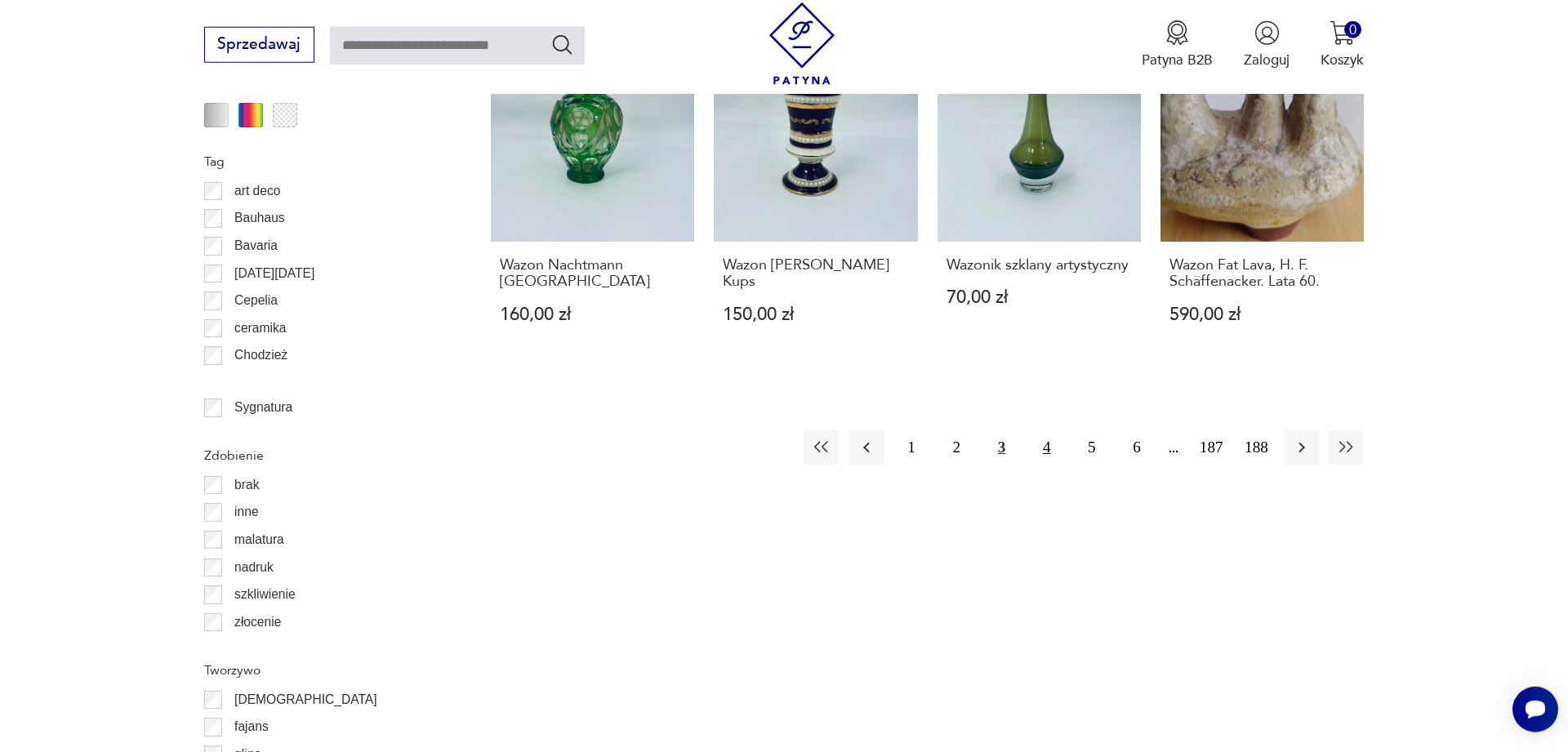
click at [1044, 430] on button "4" at bounding box center [1047, 448] width 35 height 35
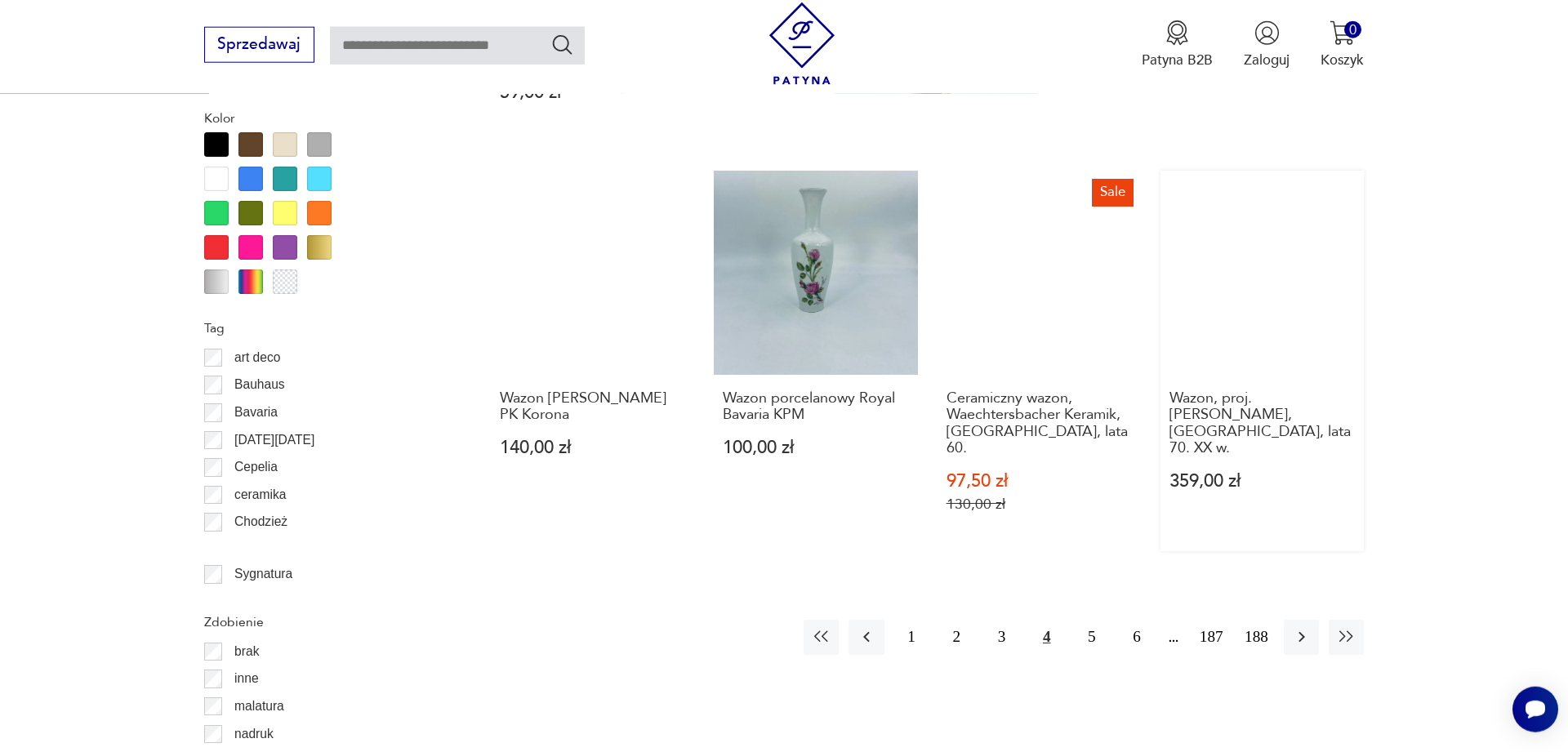
scroll to position [1877, 0]
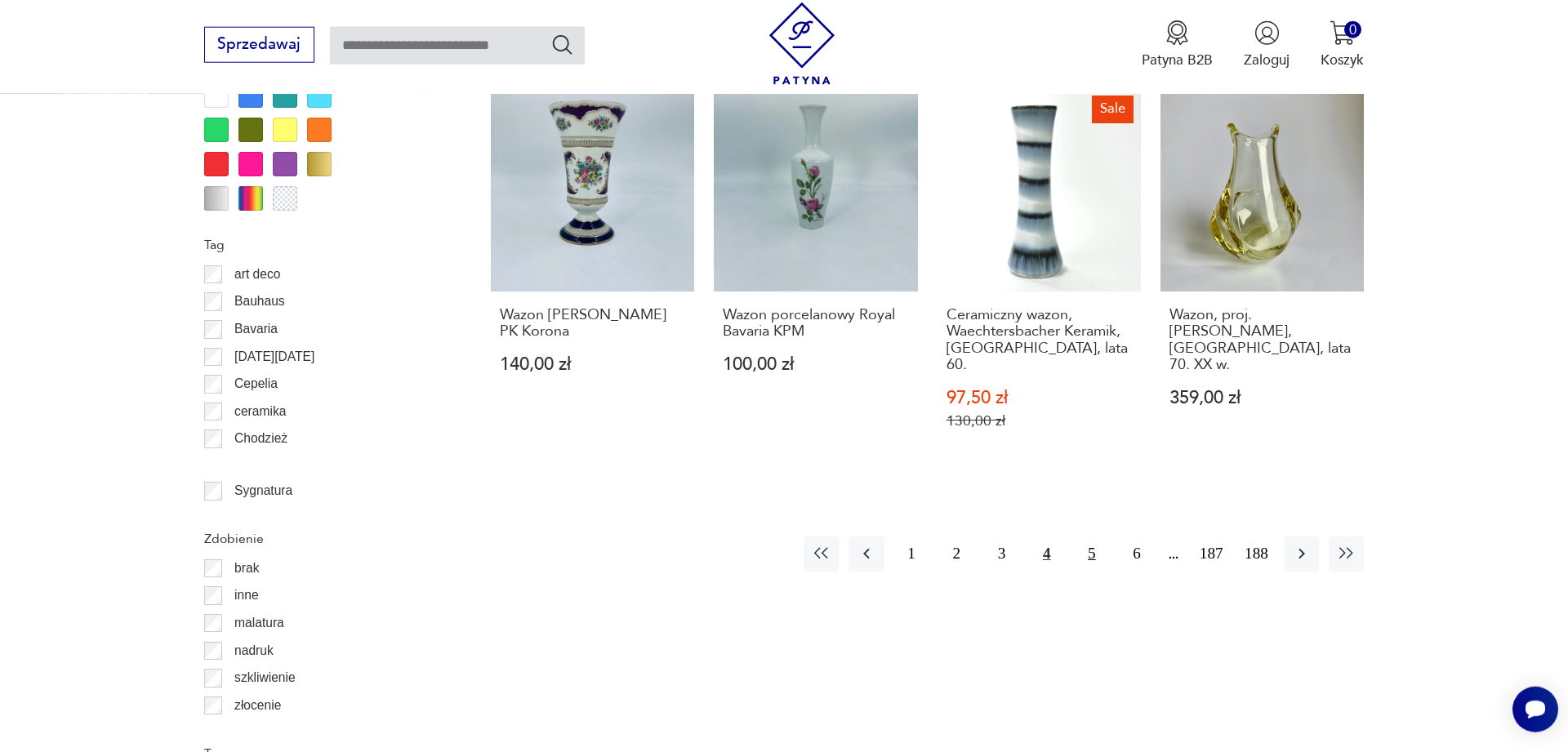
click at [1091, 538] on button "5" at bounding box center [1091, 554] width 35 height 35
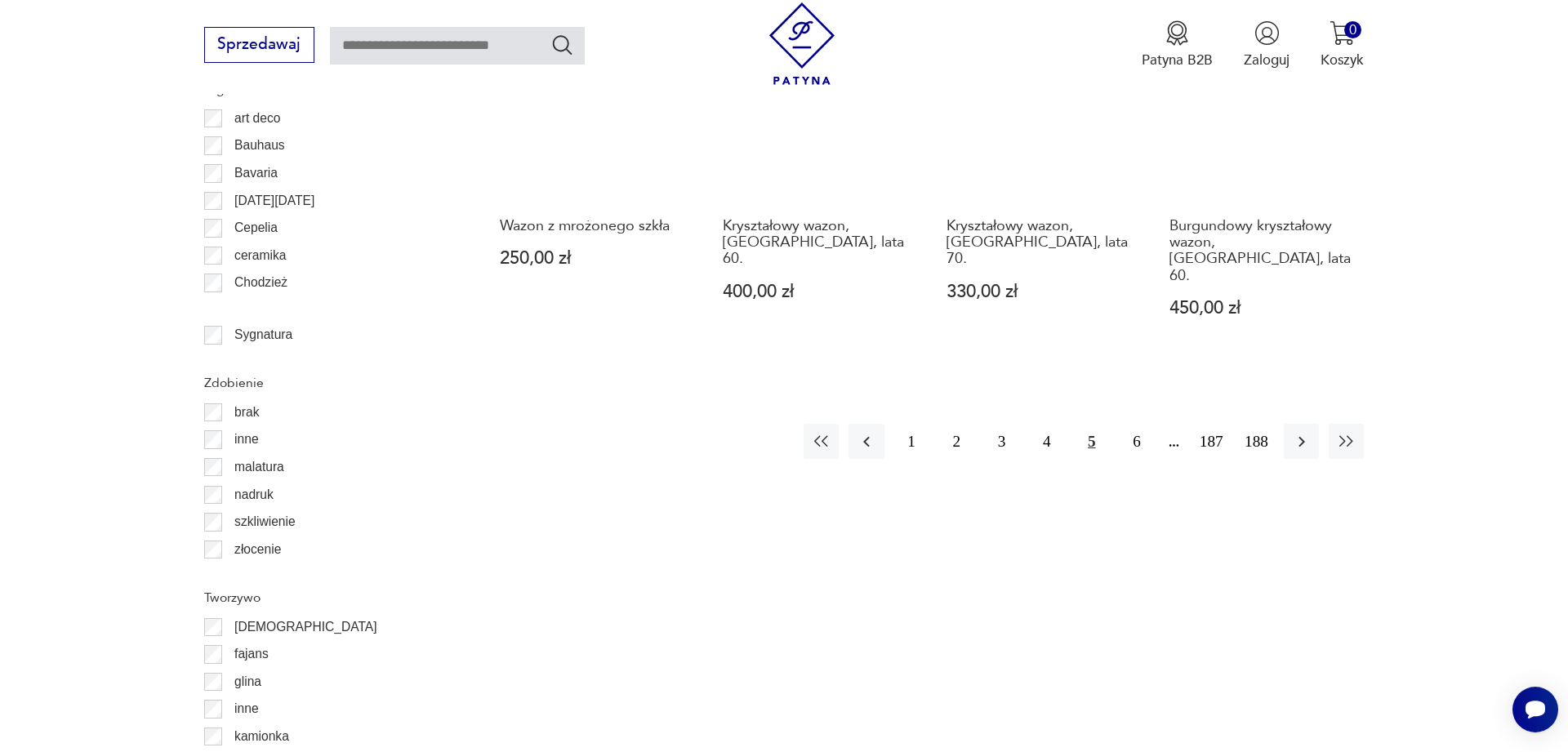
scroll to position [2044, 0]
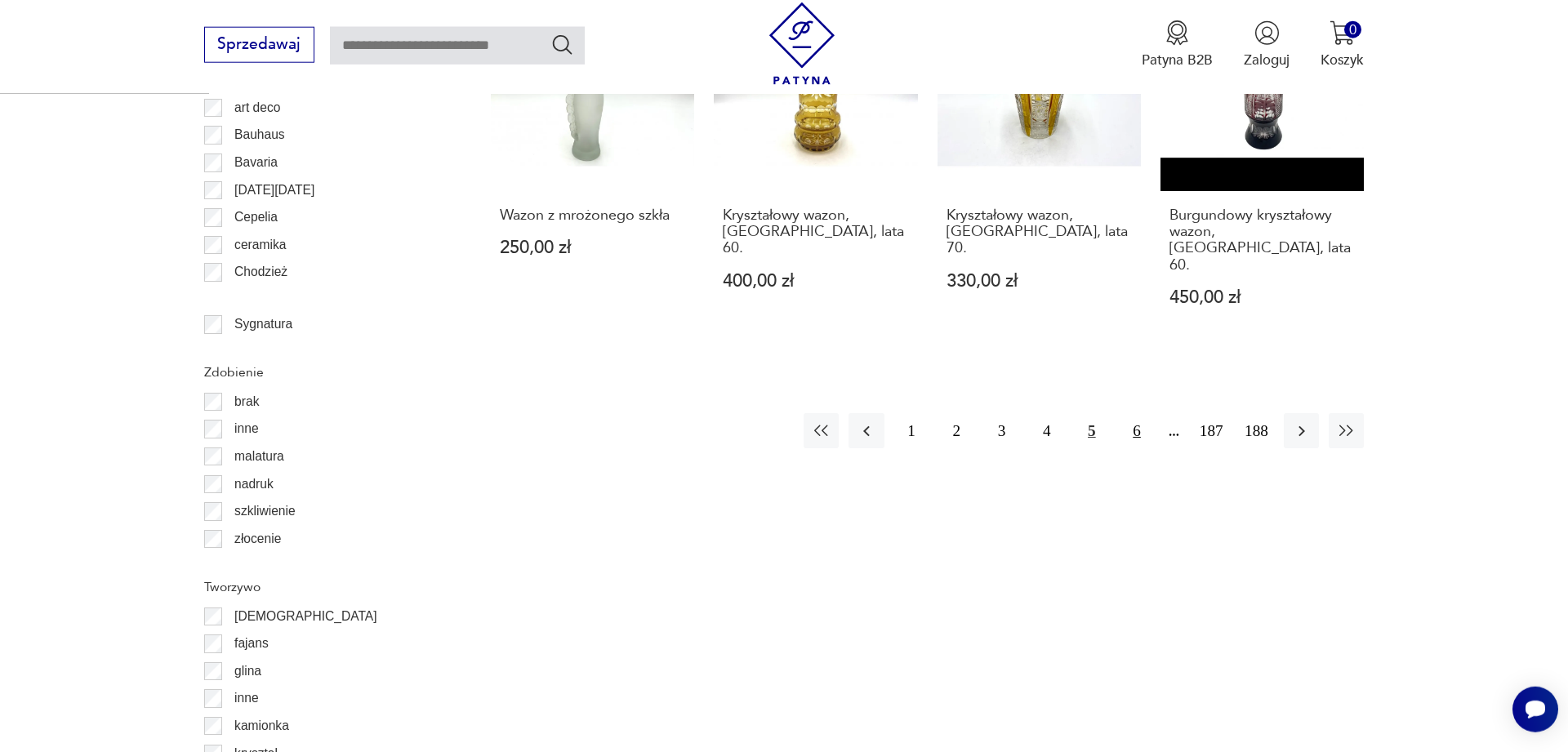
click at [1137, 414] on button "6" at bounding box center [1136, 431] width 35 height 35
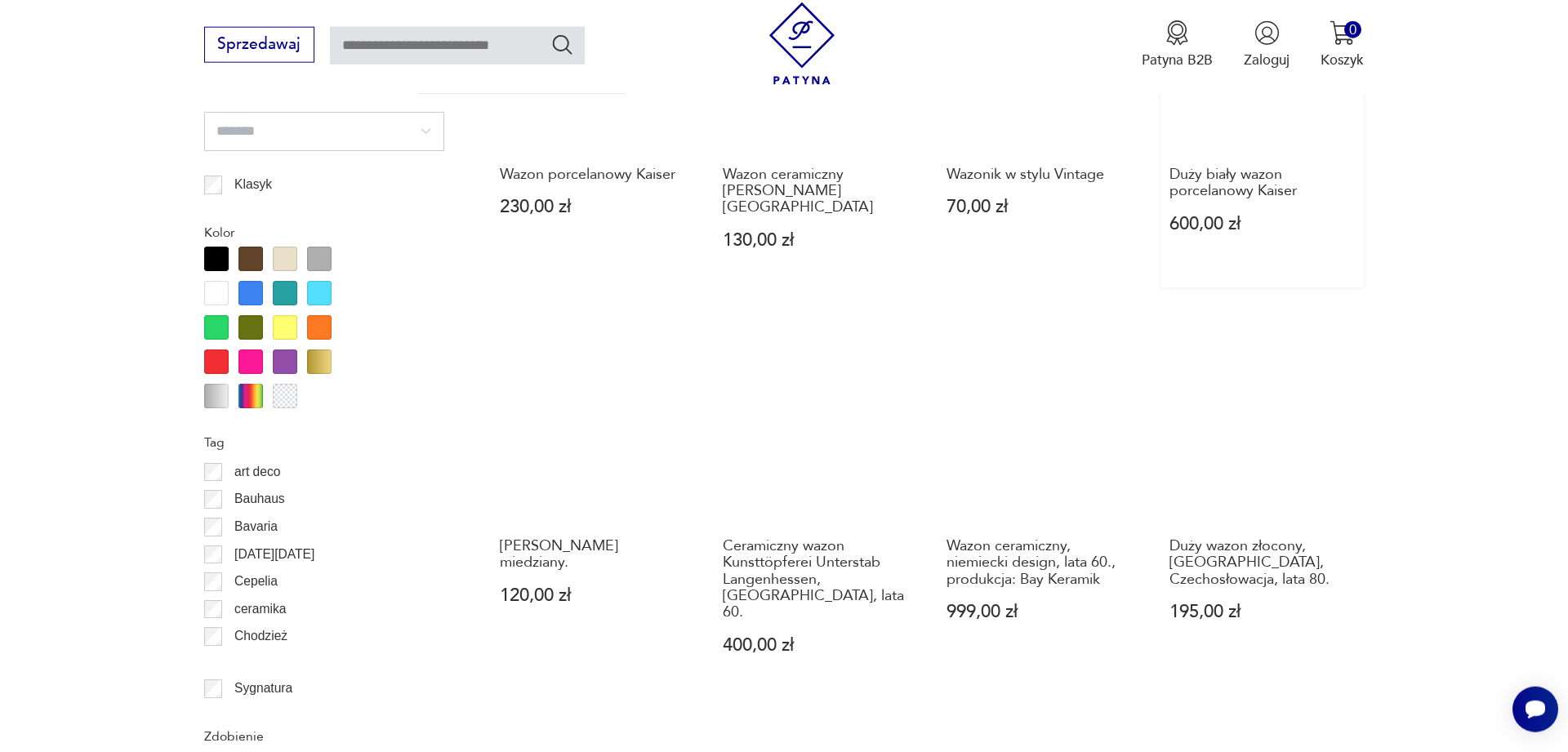
scroll to position [1960, 0]
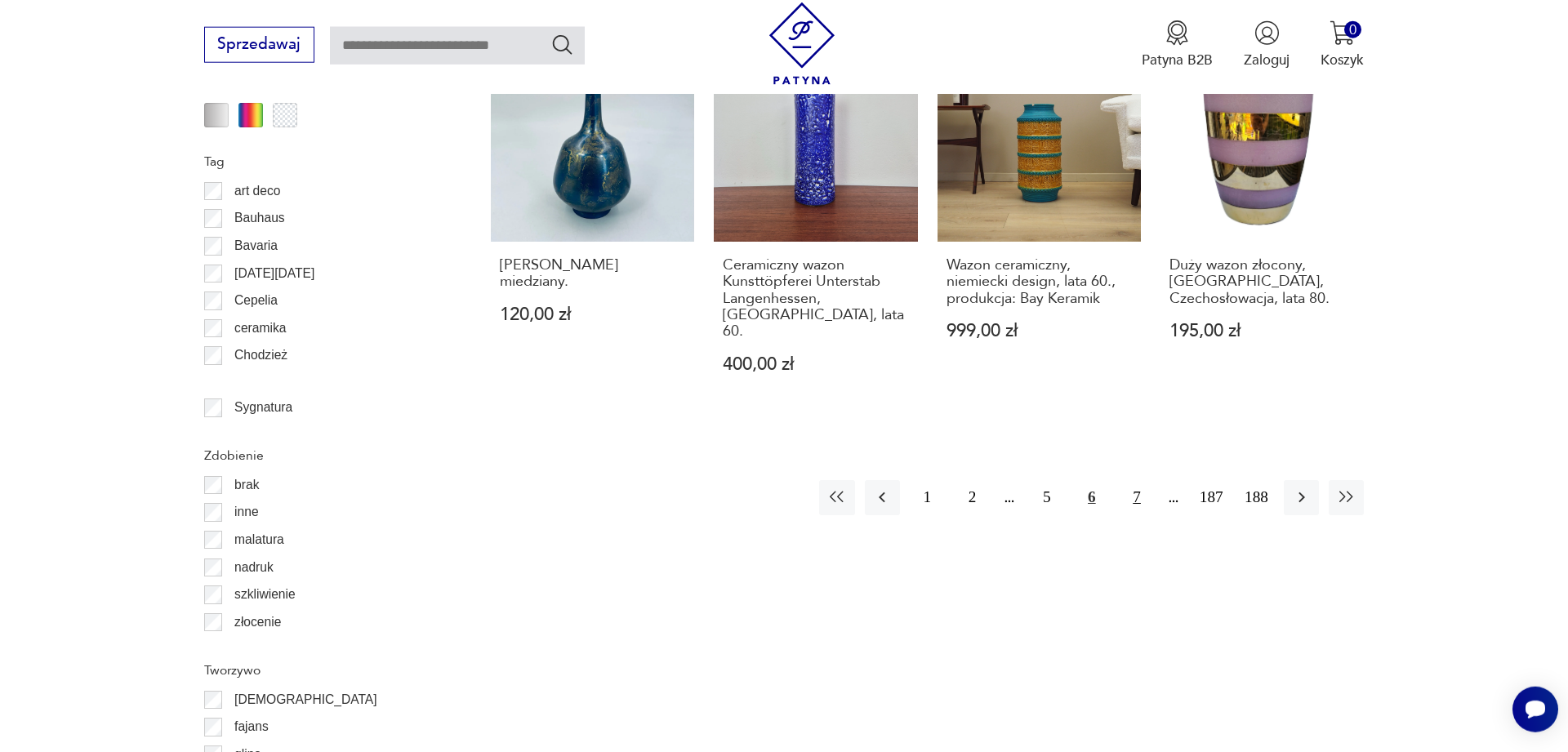
click at [1139, 480] on button "7" at bounding box center [1136, 498] width 35 height 35
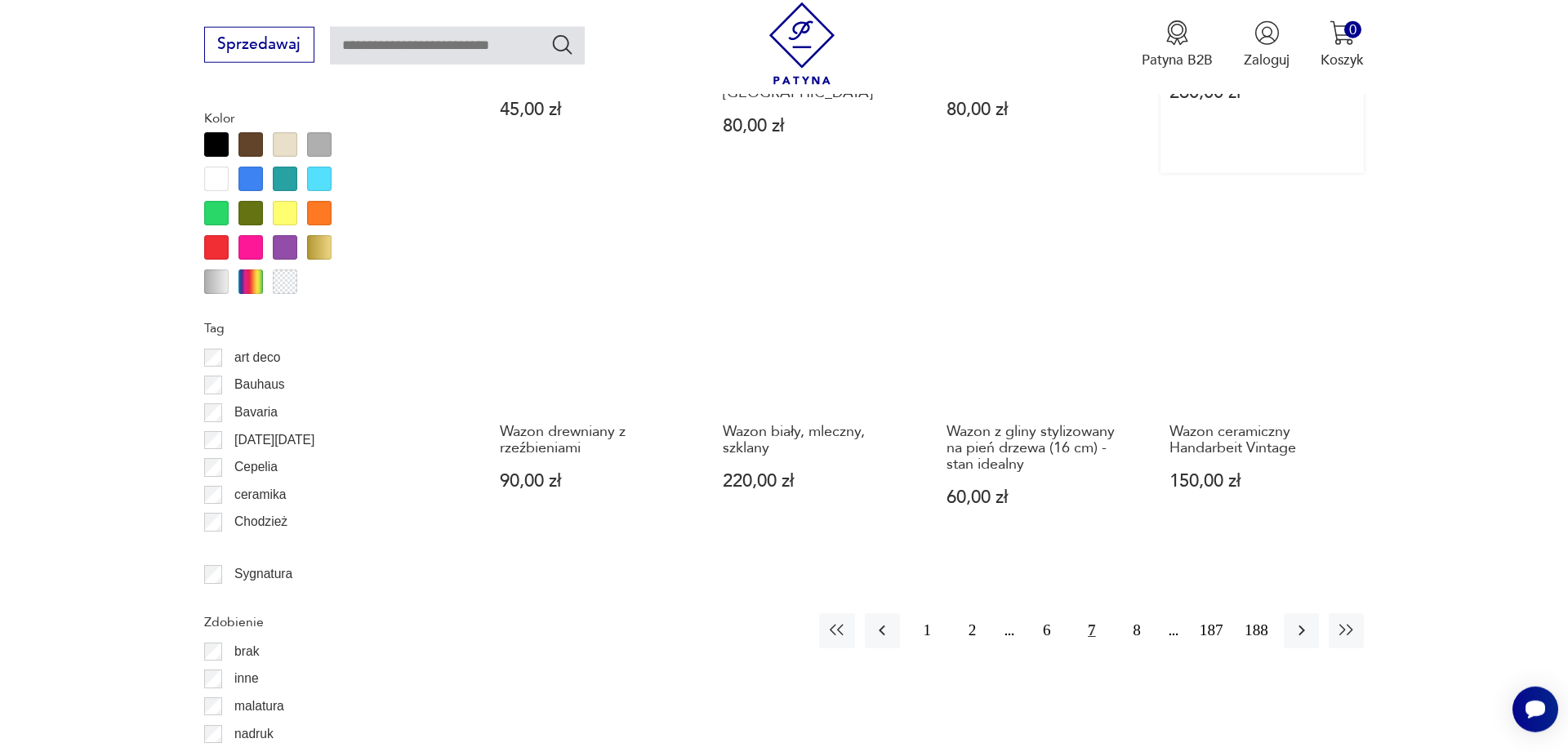
scroll to position [1877, 0]
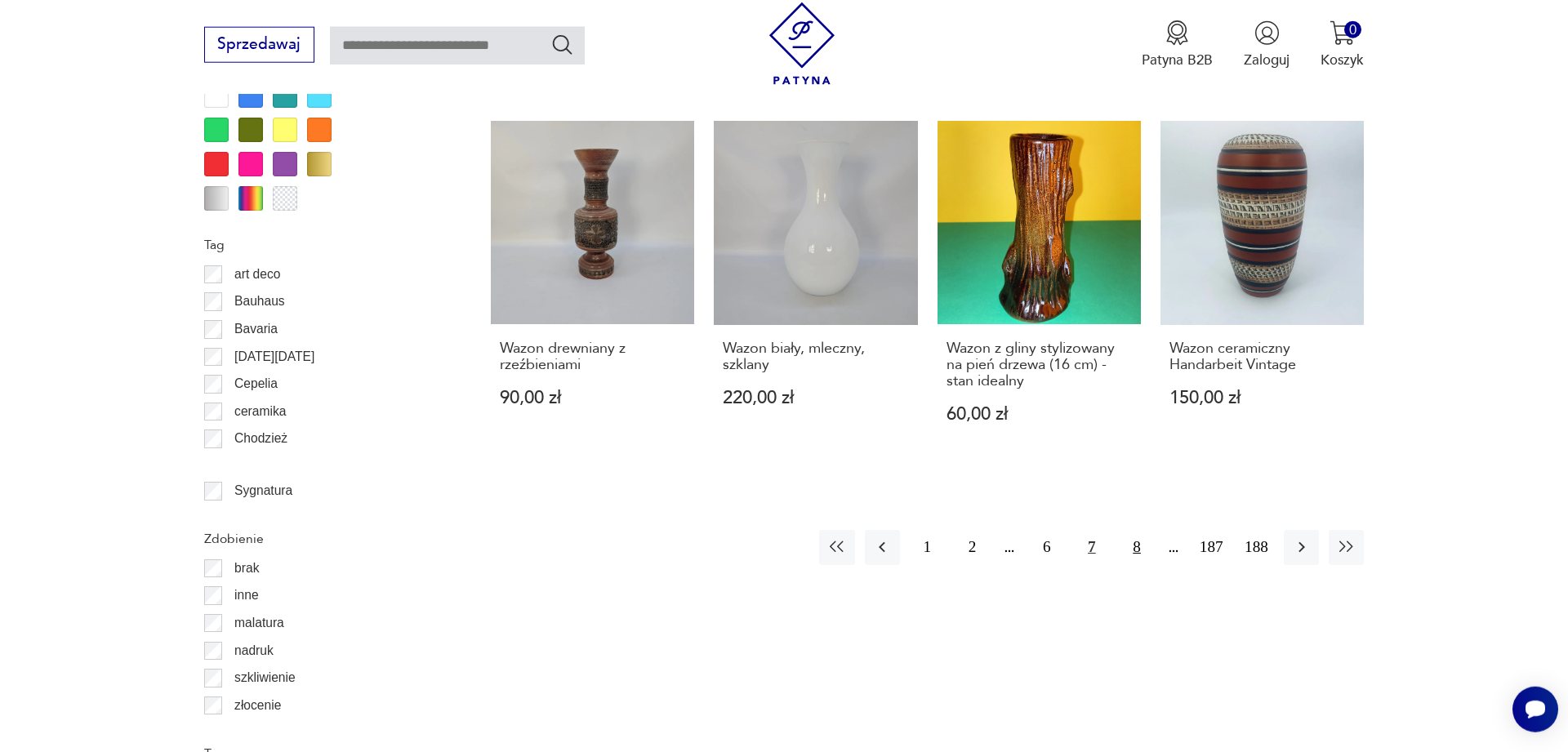
click at [1136, 530] on button "8" at bounding box center [1136, 547] width 35 height 35
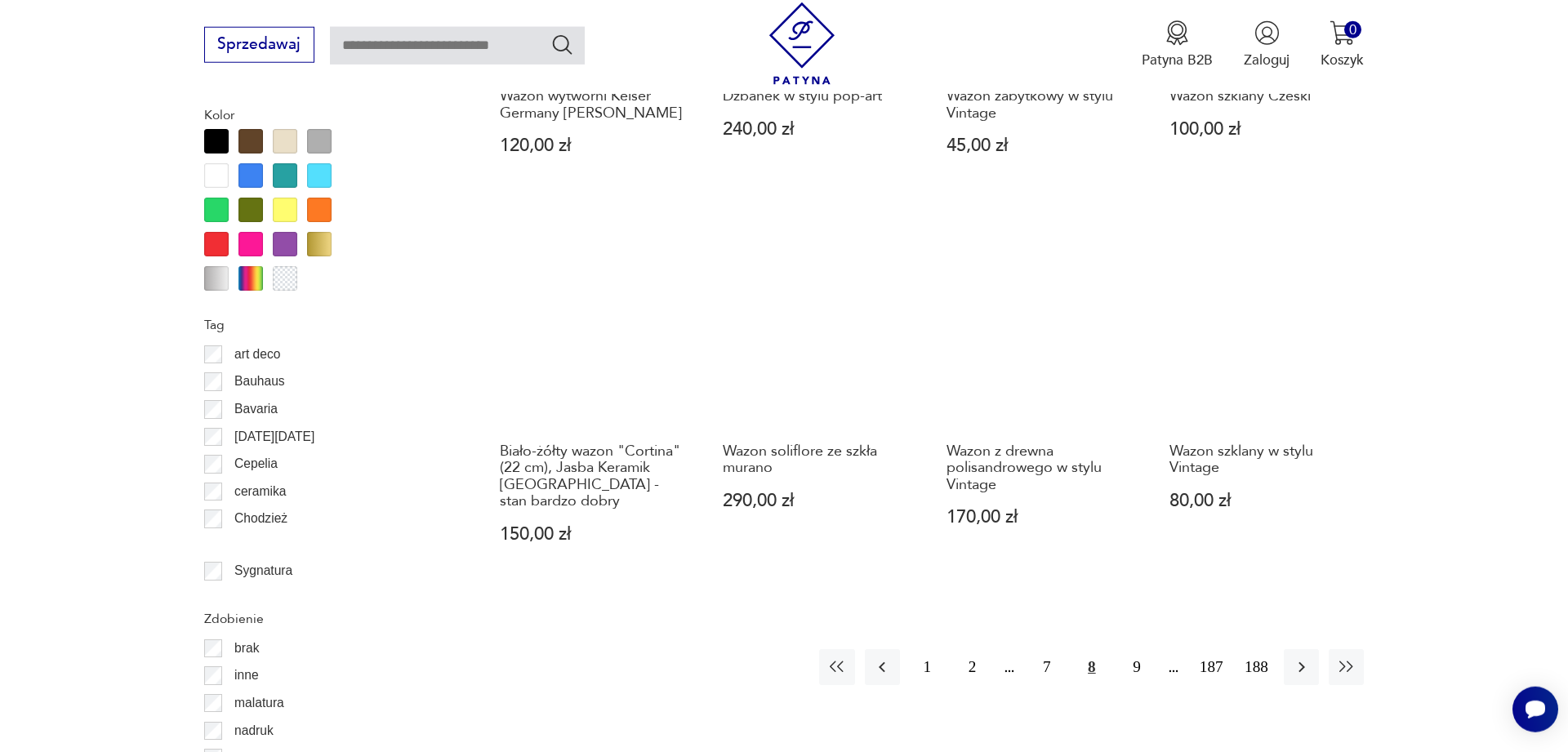
scroll to position [2044, 0]
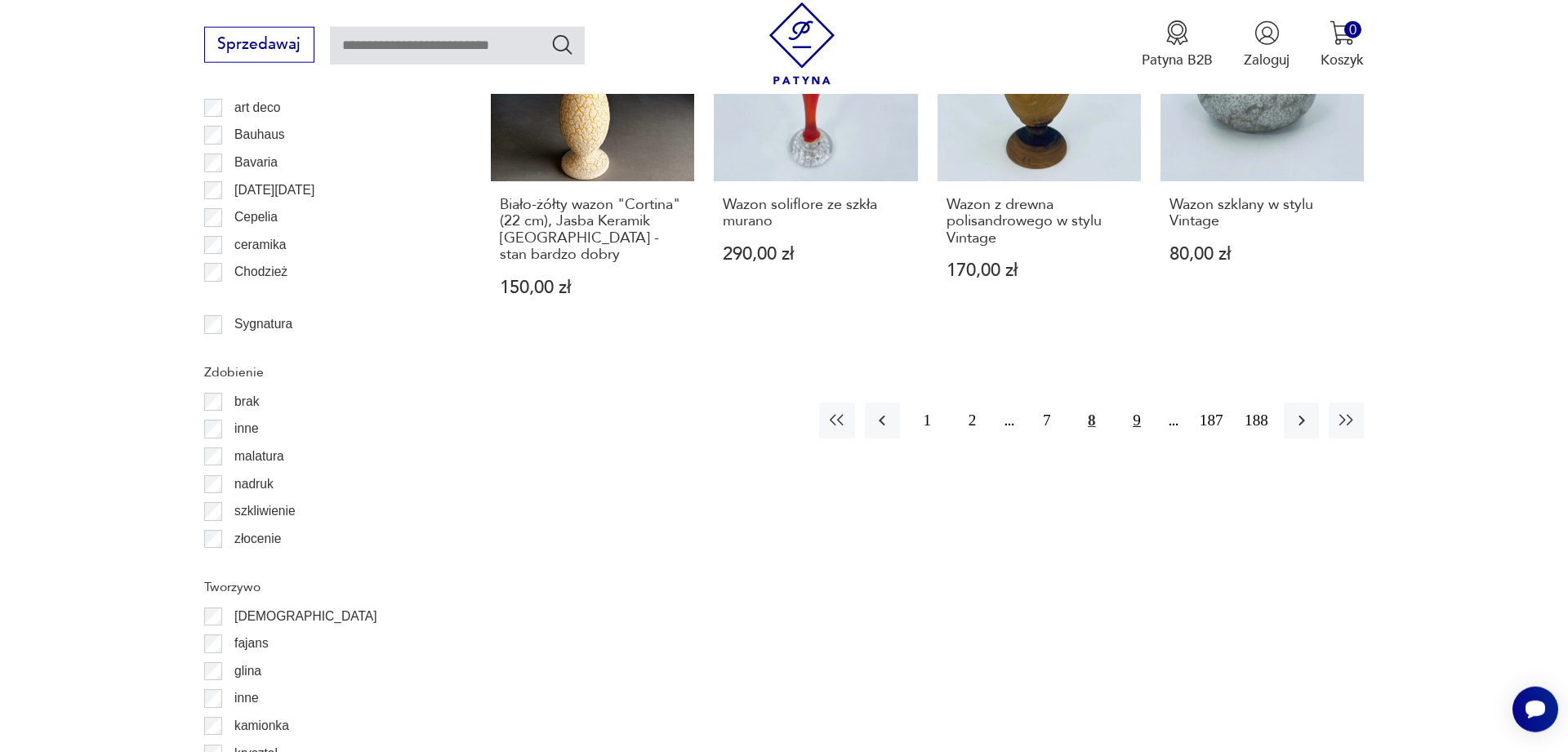
click at [1137, 403] on button "9" at bounding box center [1136, 420] width 35 height 35
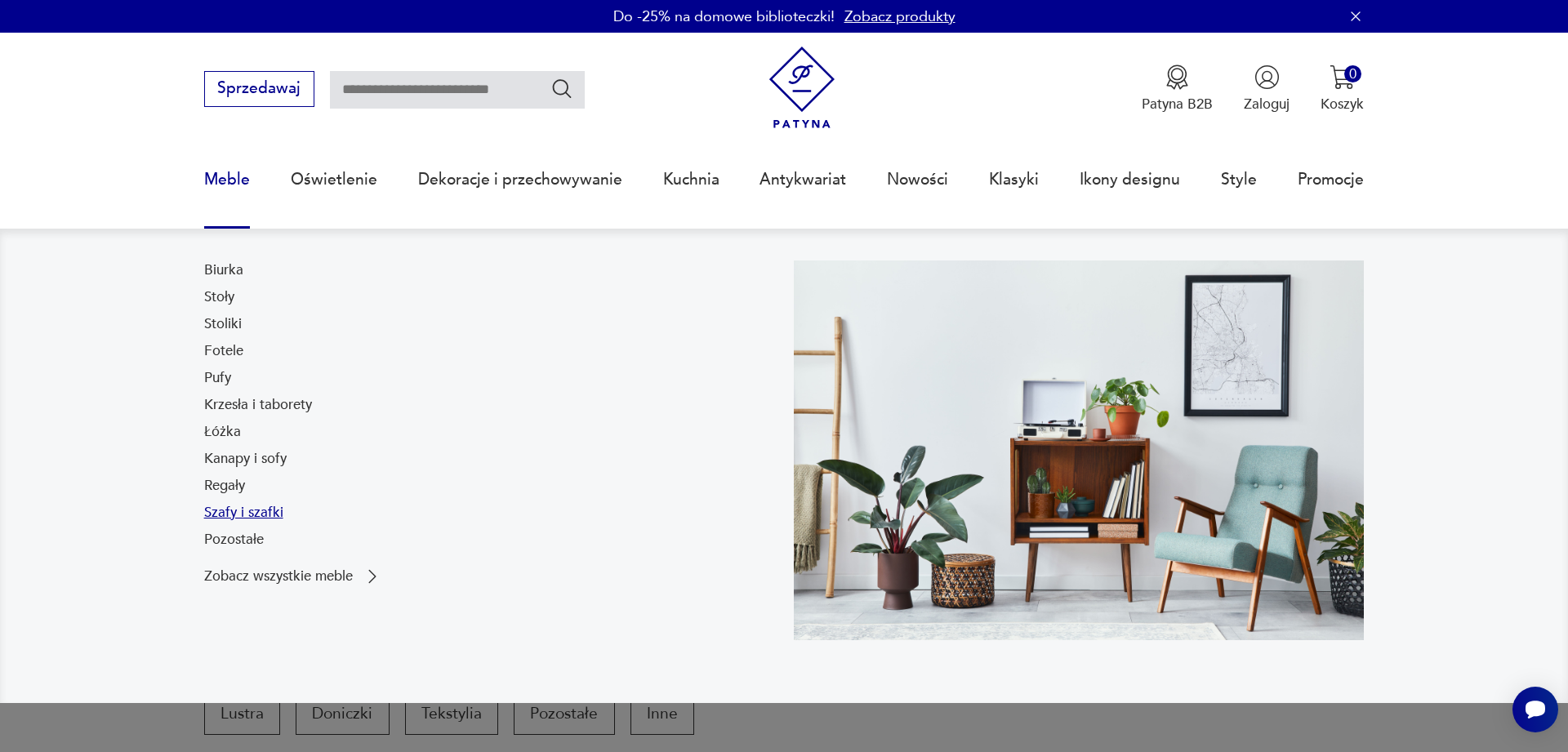
click at [226, 515] on link "Szafy i szafki" at bounding box center [243, 512] width 79 height 19
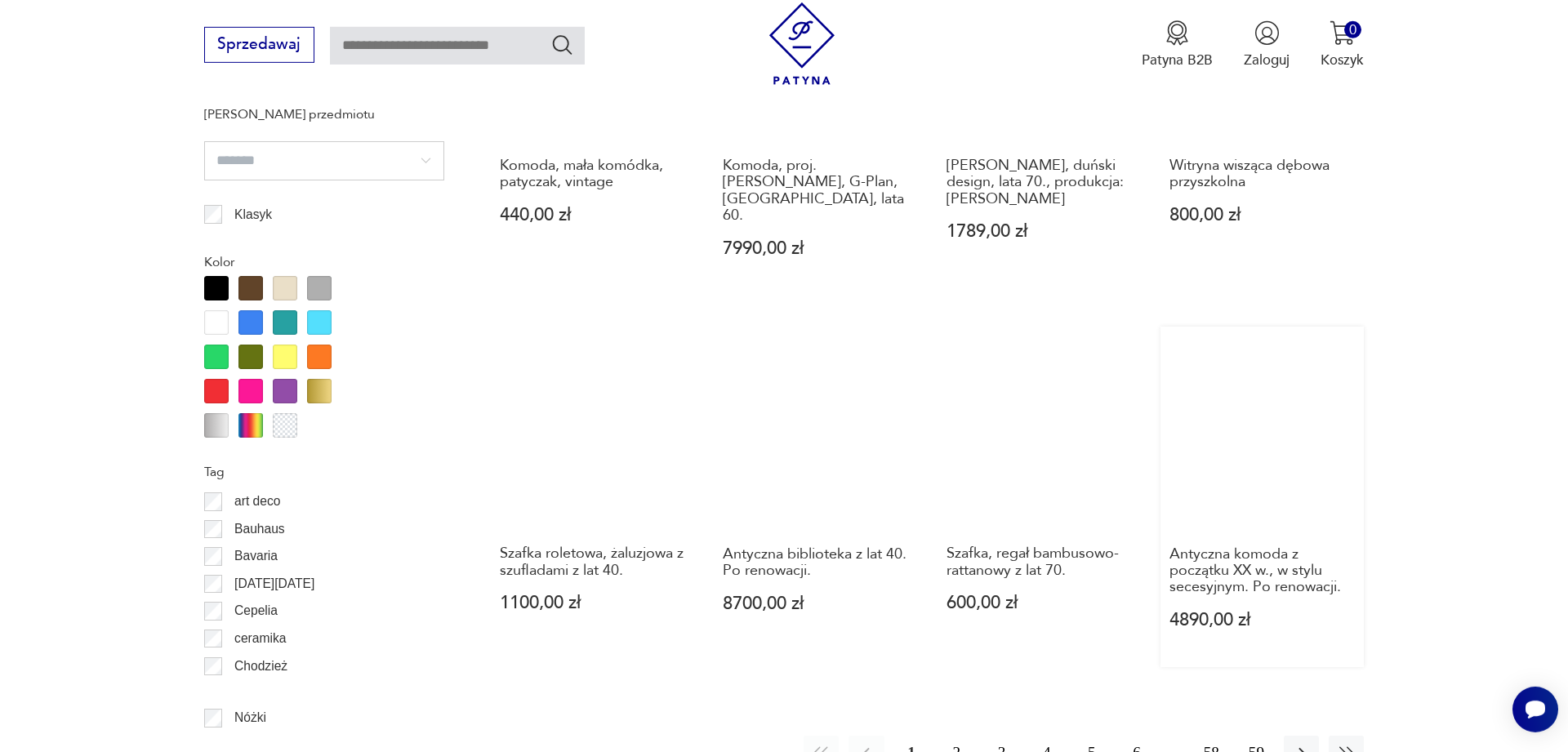
scroll to position [1720, 0]
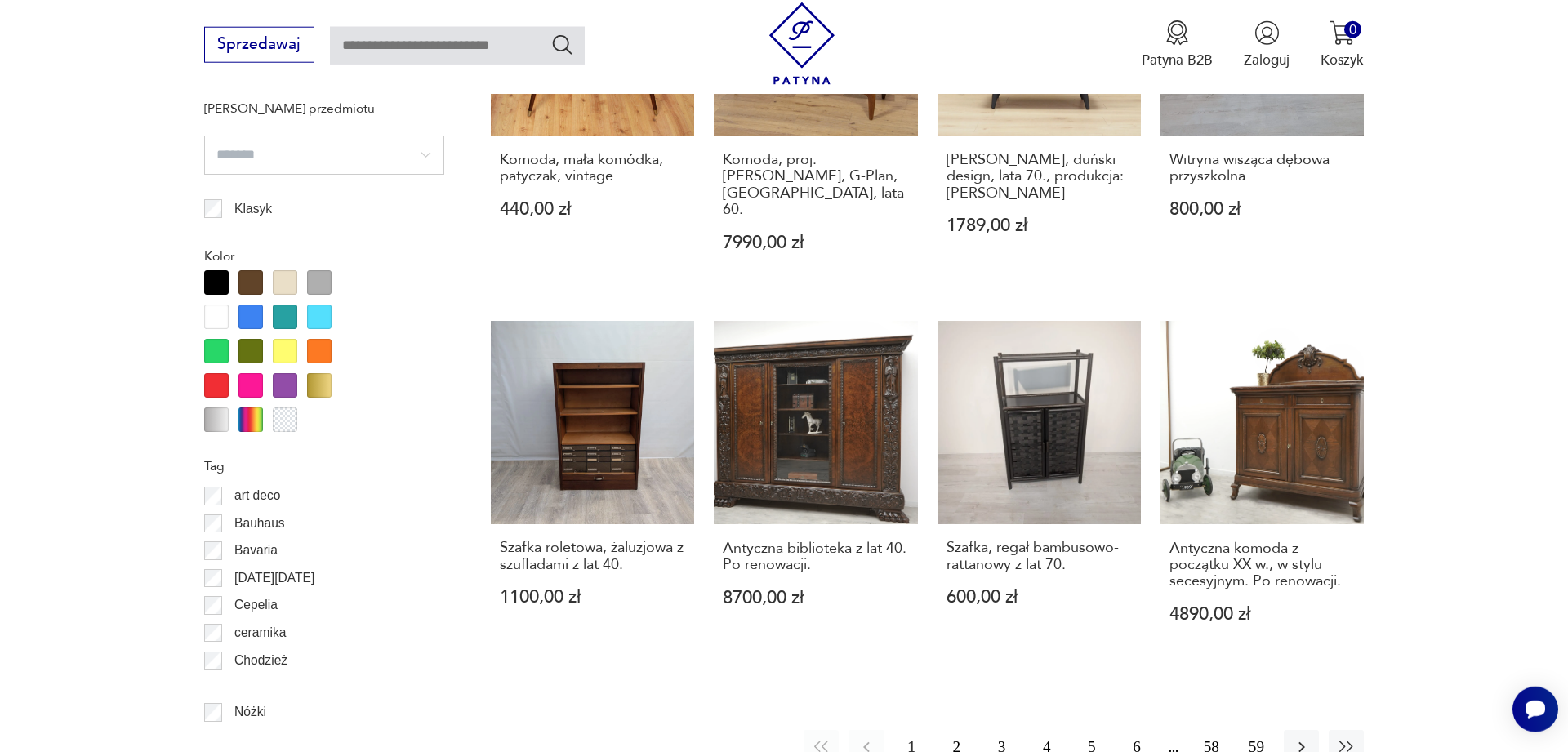
click at [956, 730] on button "2" at bounding box center [957, 748] width 35 height 35
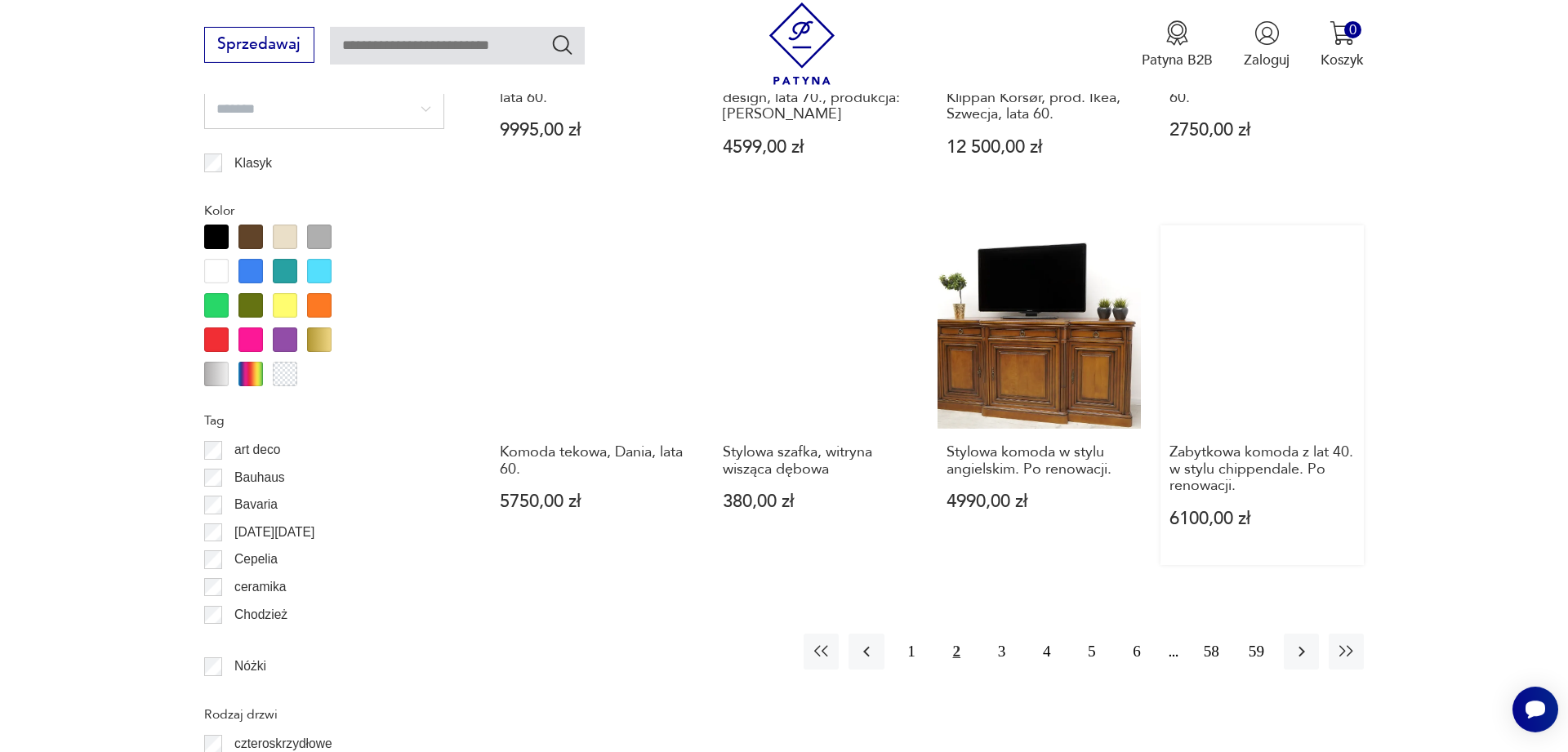
scroll to position [1803, 0]
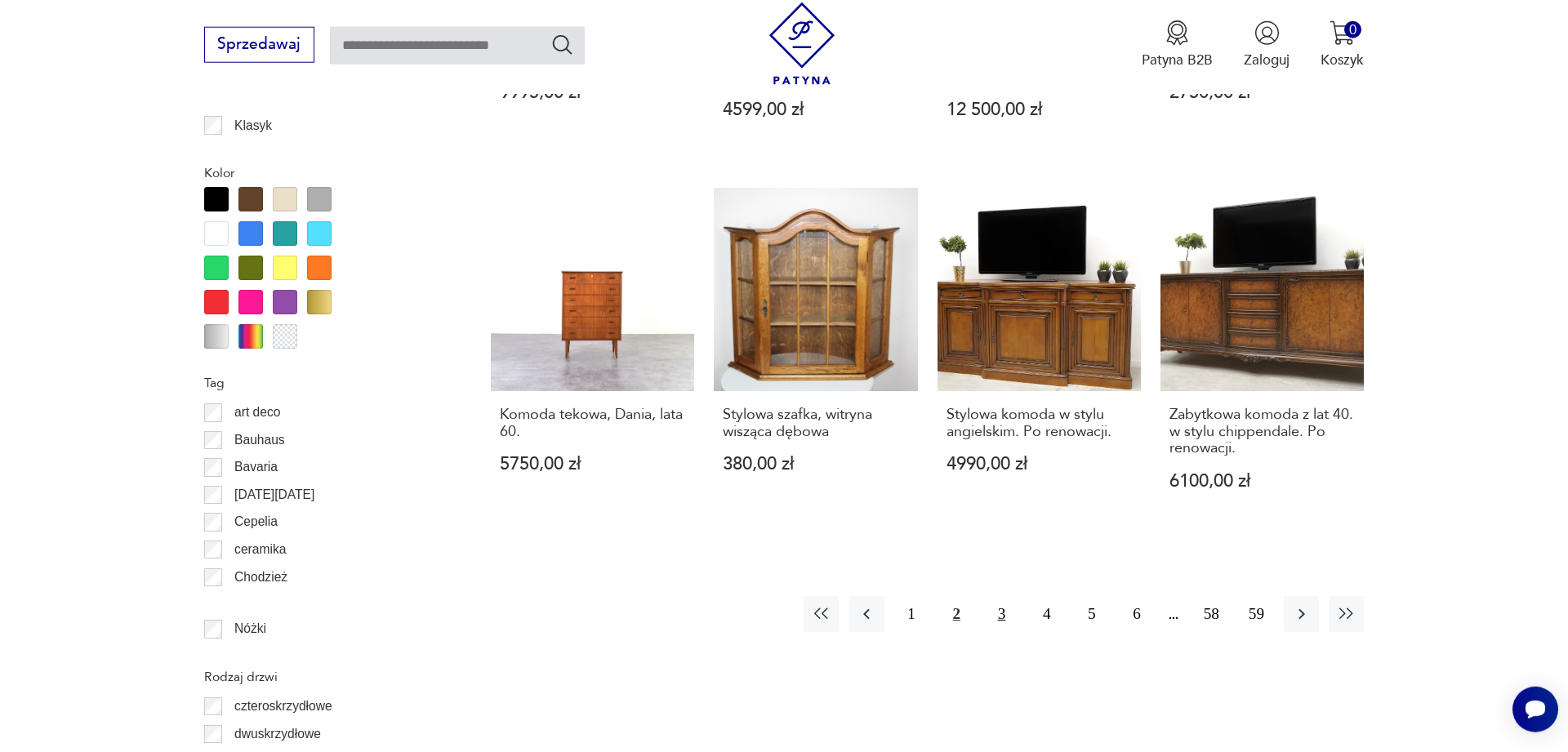
click at [999, 597] on button "3" at bounding box center [1002, 614] width 35 height 35
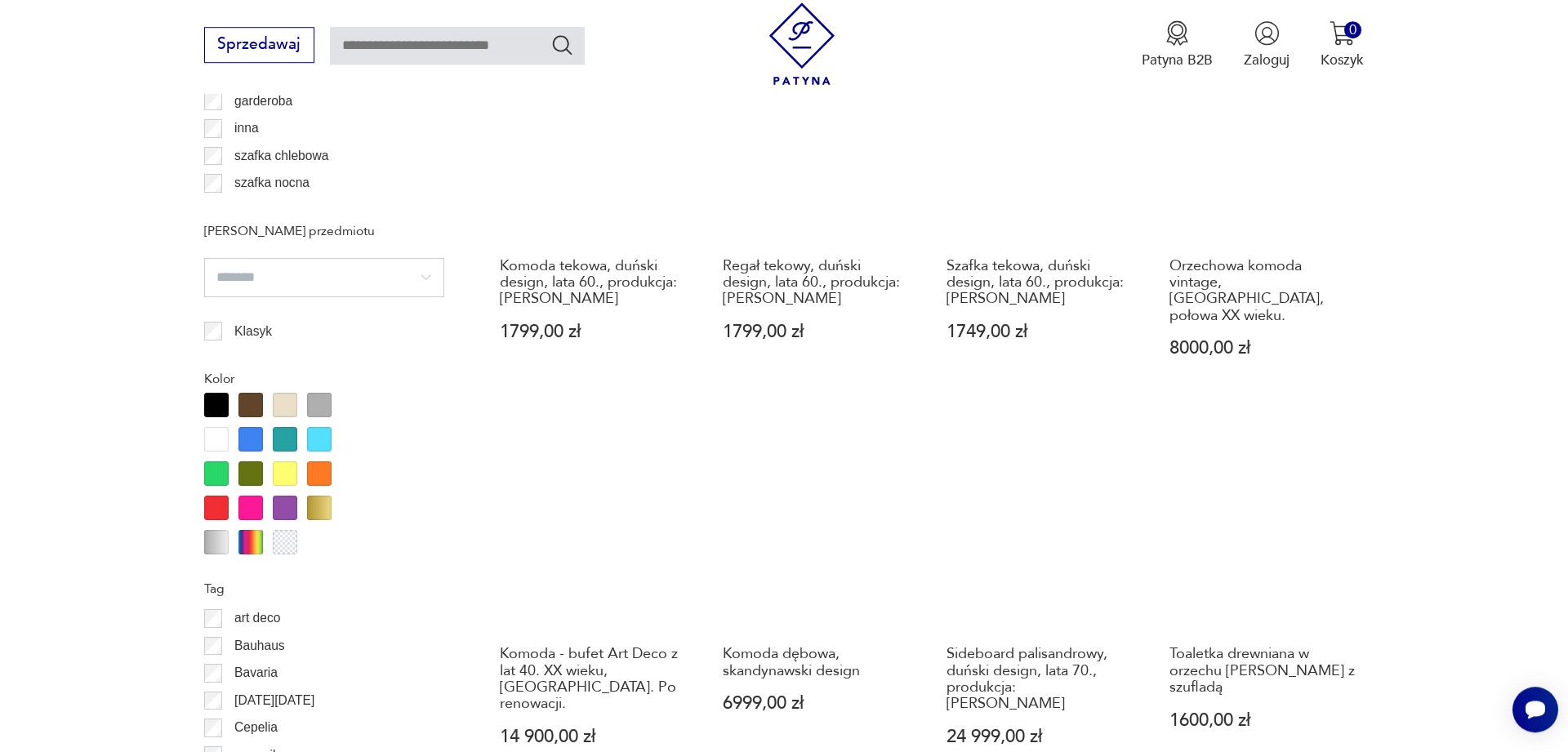
scroll to position [1970, 0]
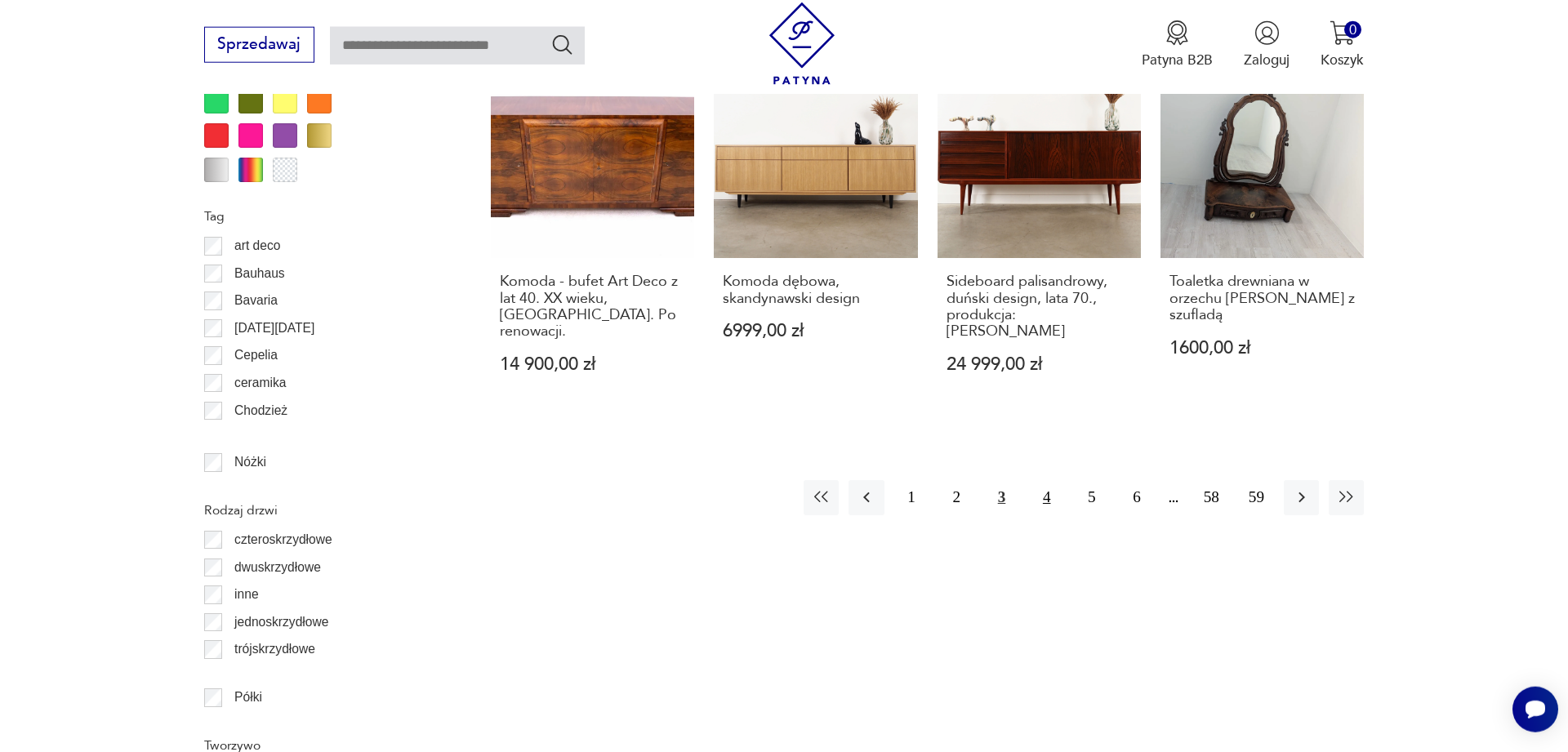
click at [1044, 480] on button "4" at bounding box center [1047, 498] width 35 height 35
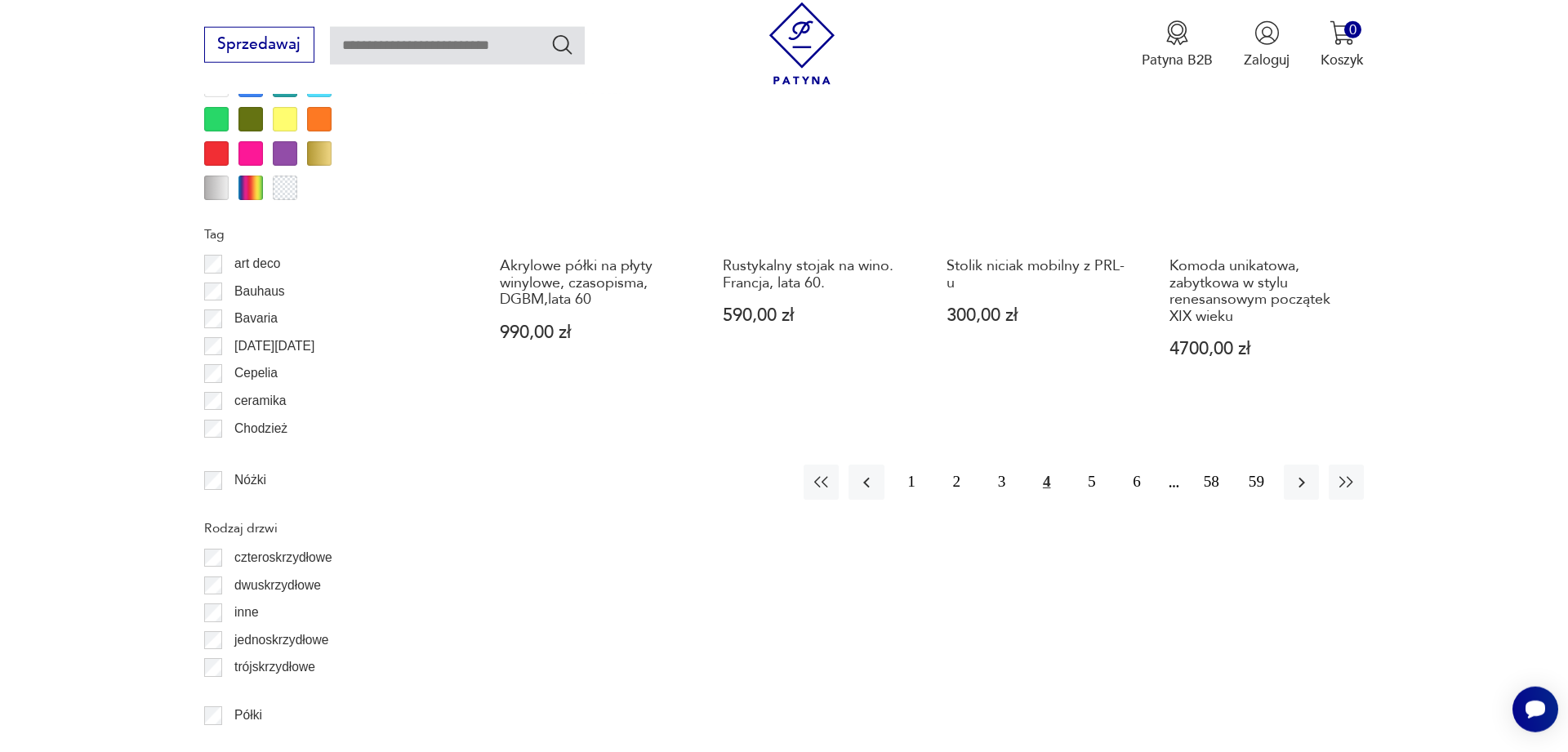
scroll to position [1970, 0]
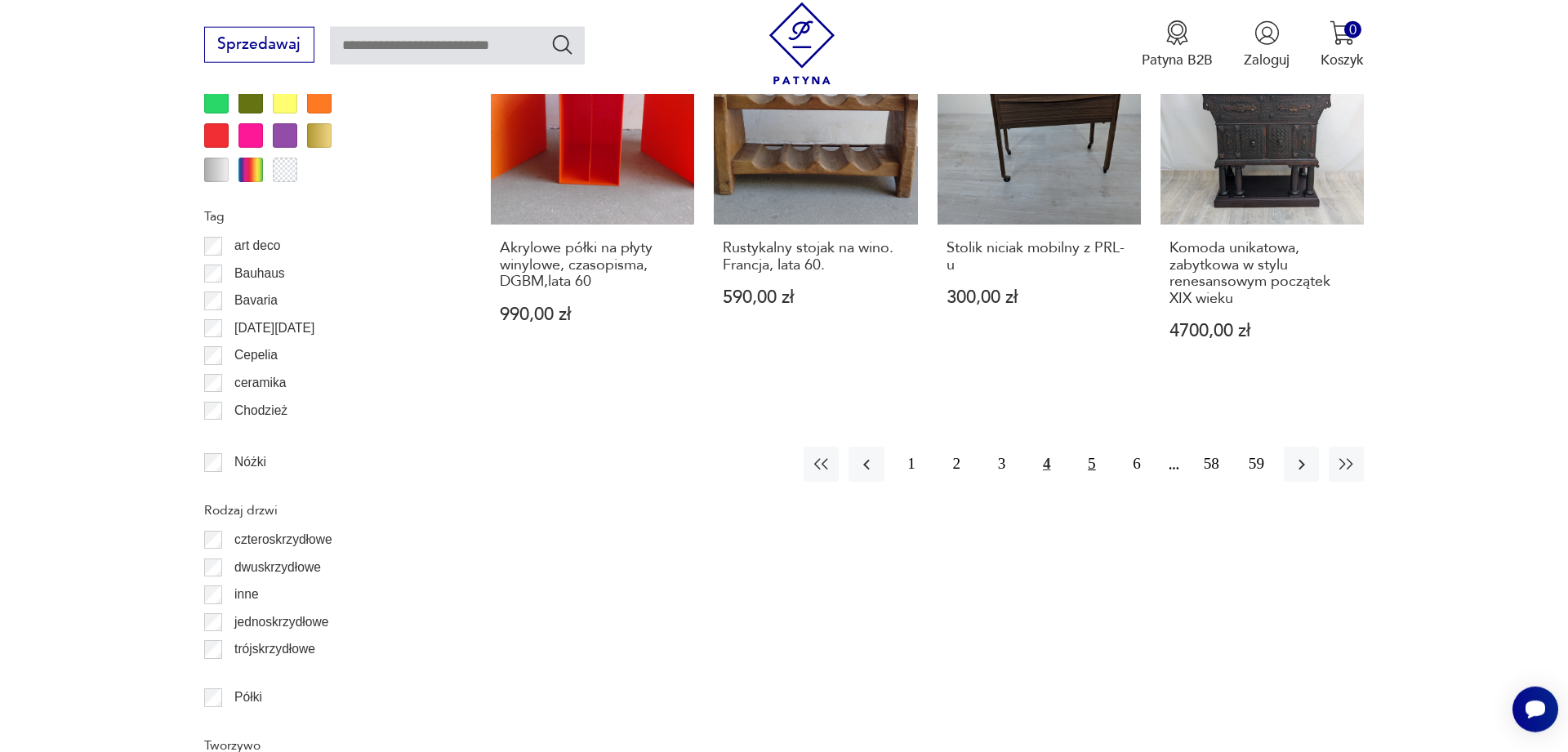
click at [1090, 465] on button "5" at bounding box center [1091, 465] width 35 height 35
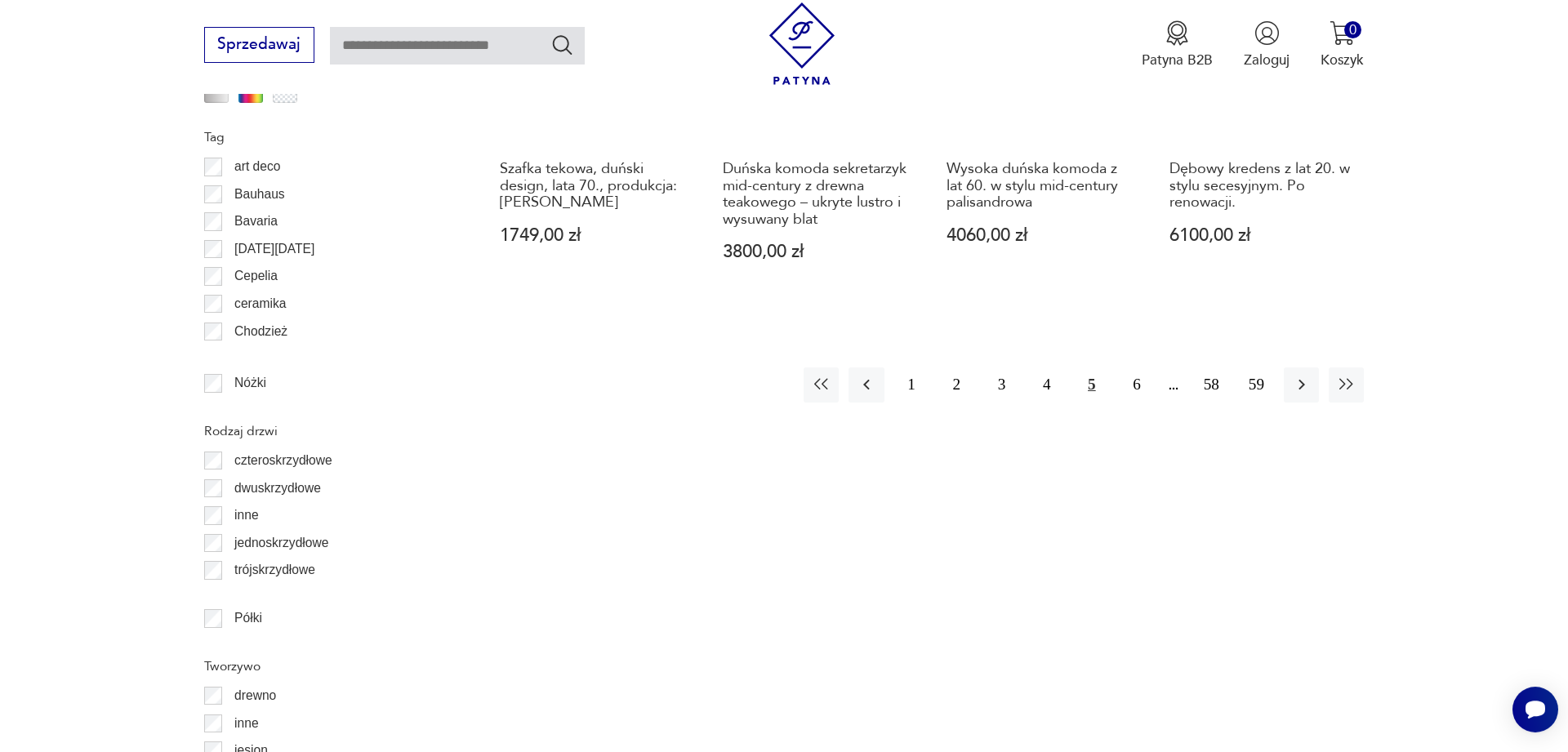
scroll to position [2053, 0]
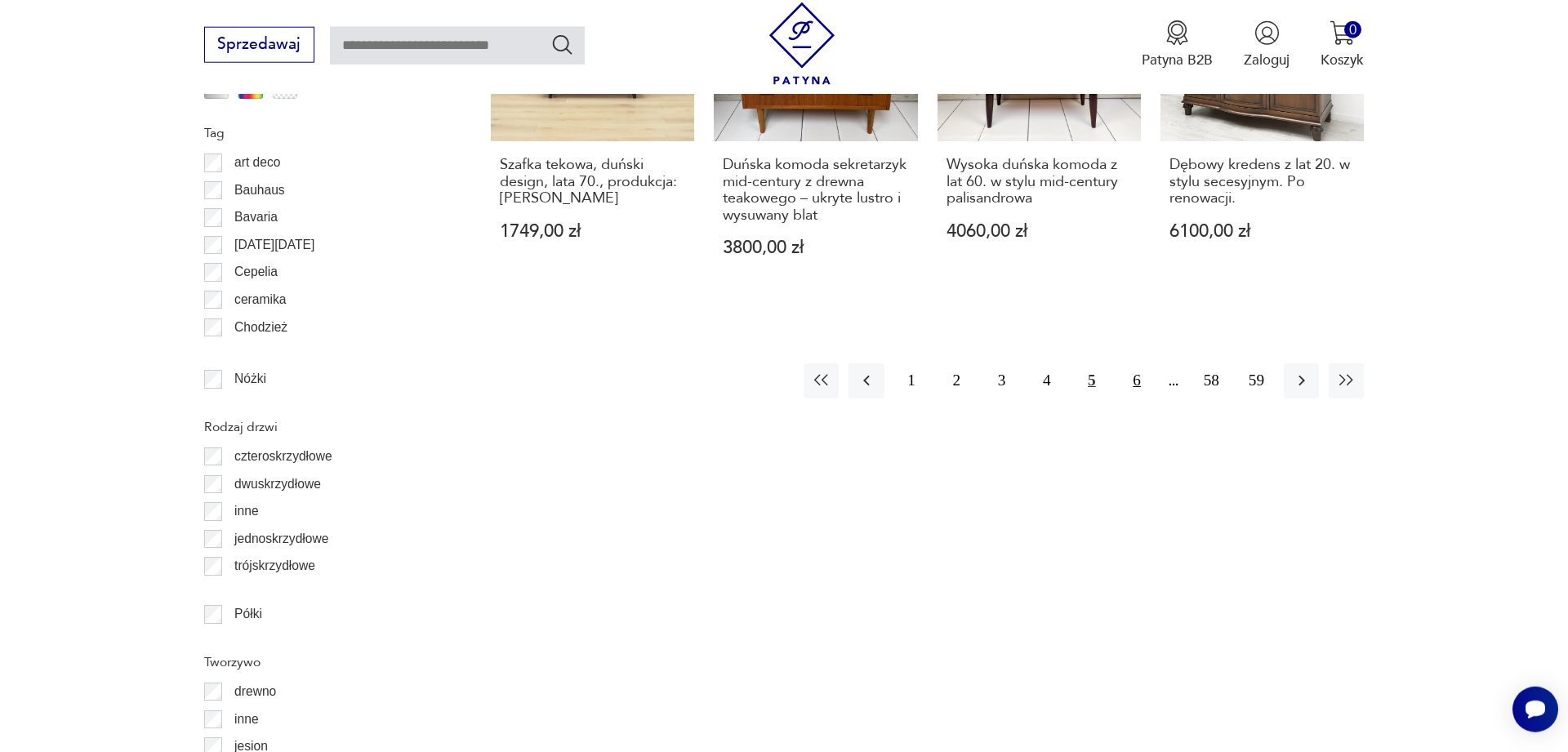
click at [1134, 364] on button "6" at bounding box center [1136, 381] width 35 height 35
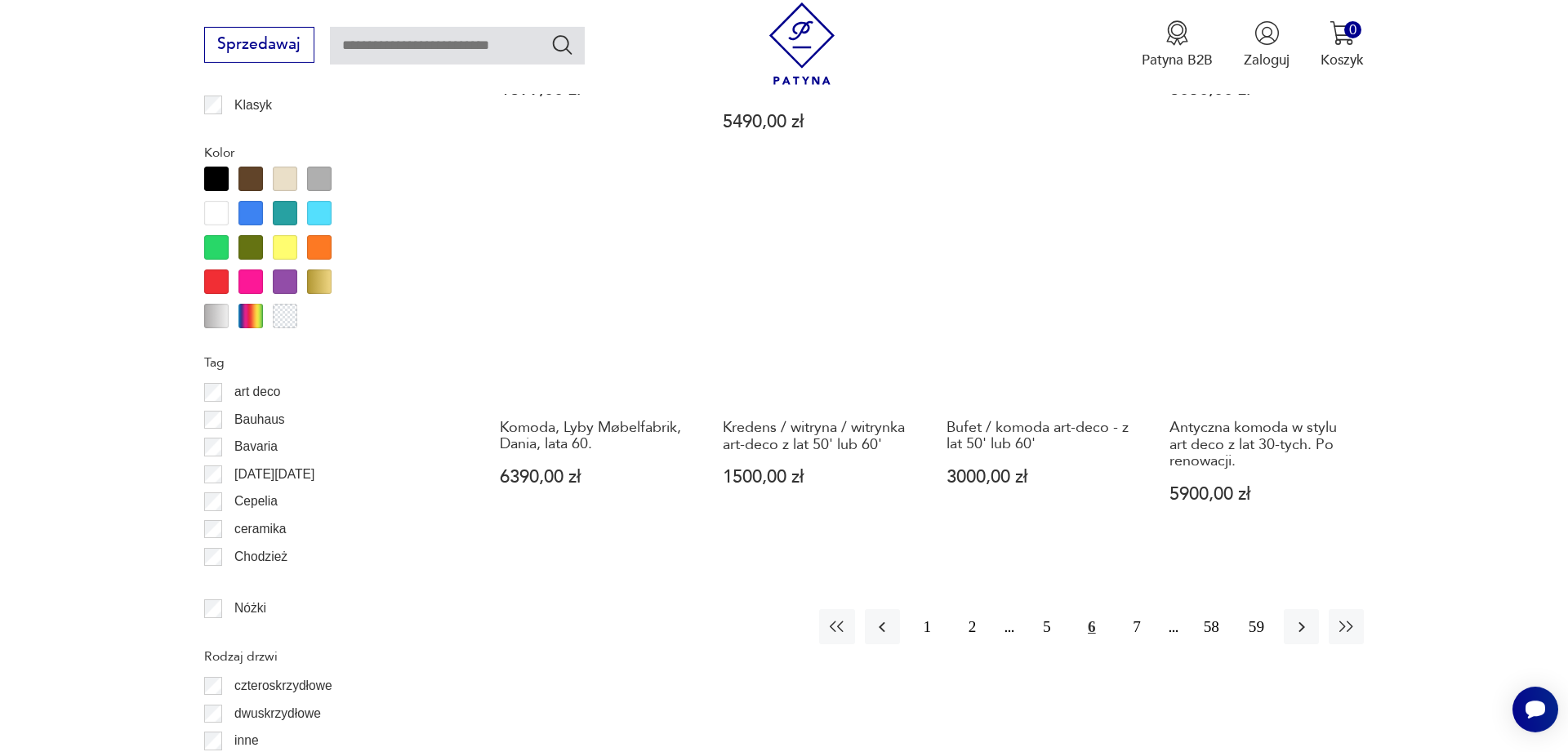
scroll to position [1887, 0]
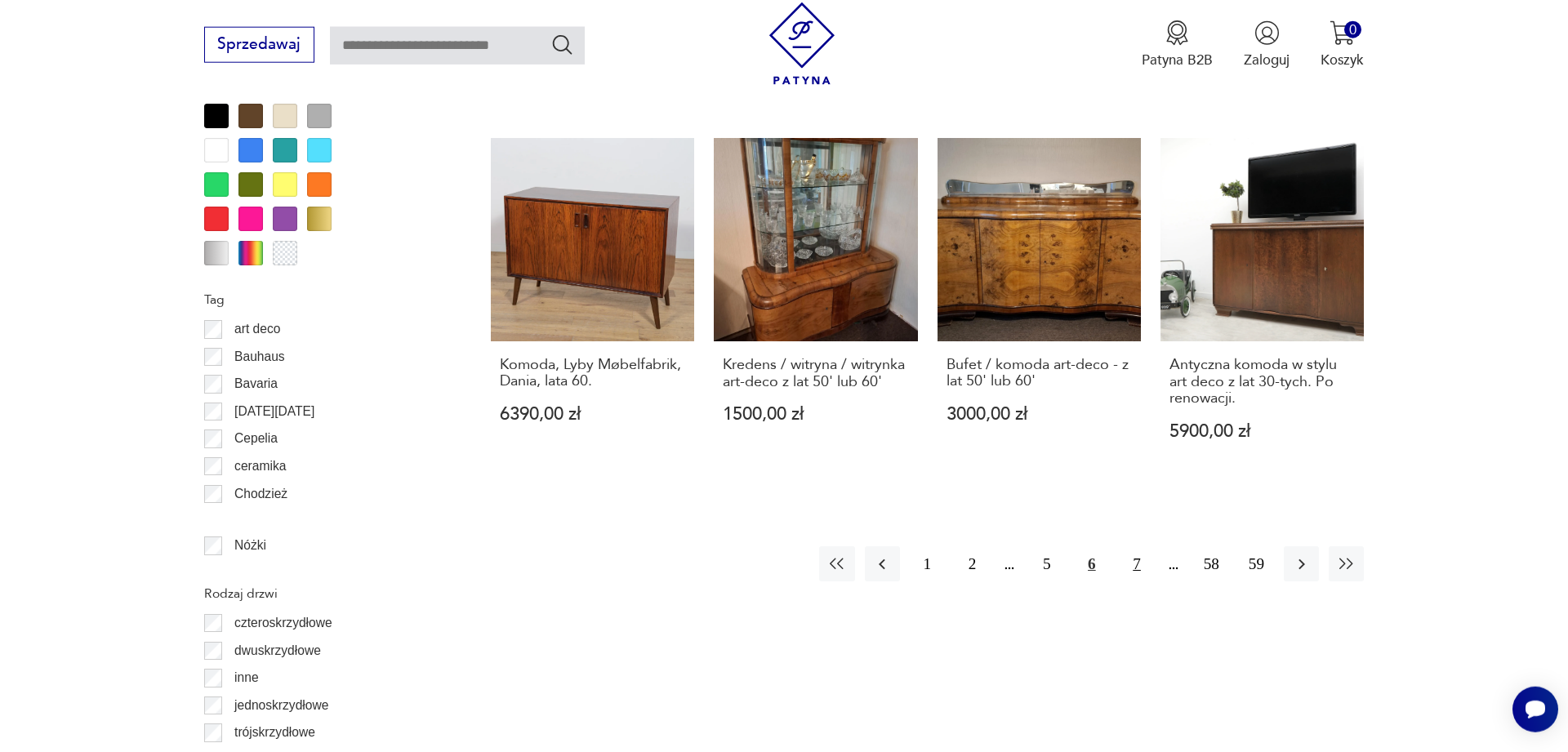
click at [1138, 546] on button "7" at bounding box center [1136, 564] width 35 height 35
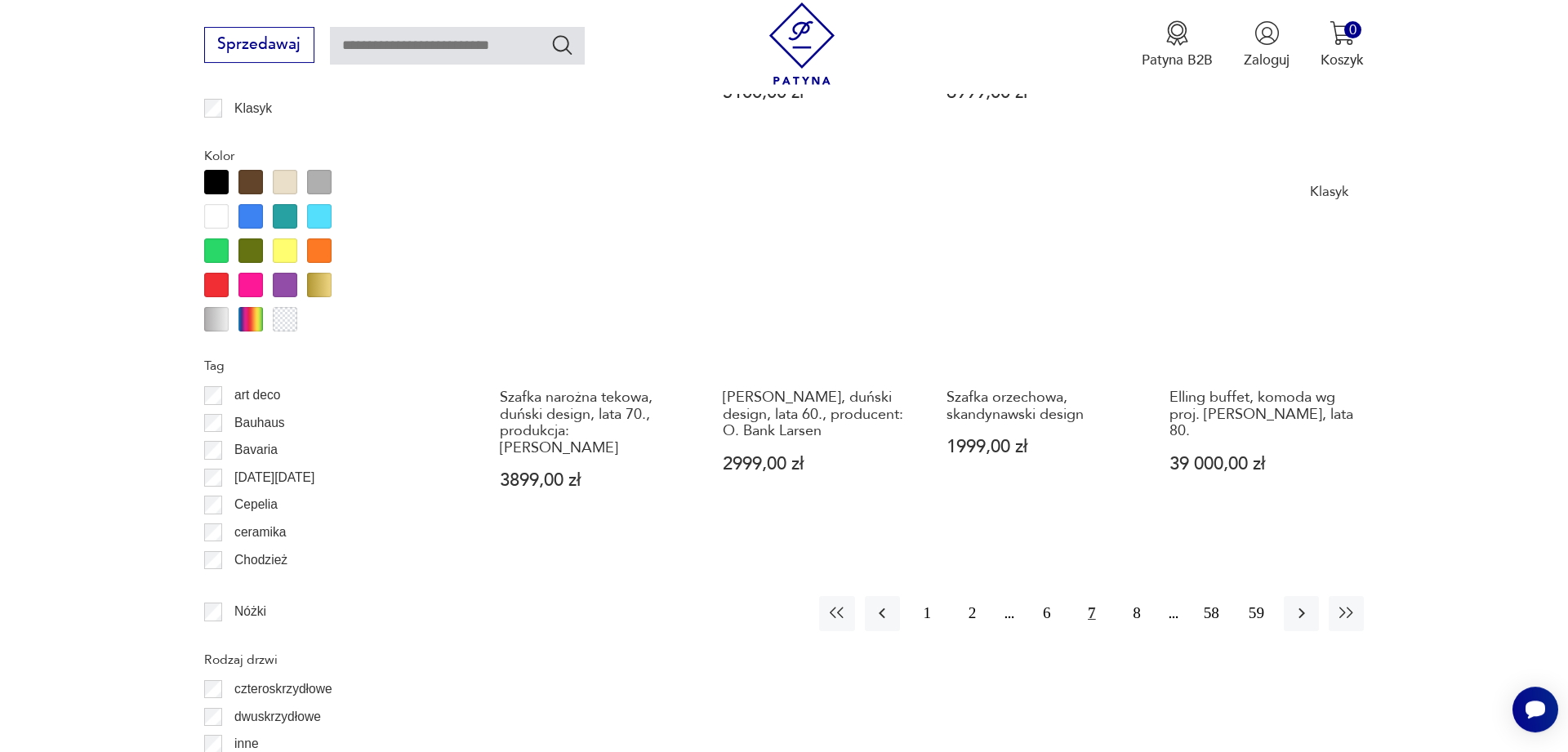
scroll to position [1887, 0]
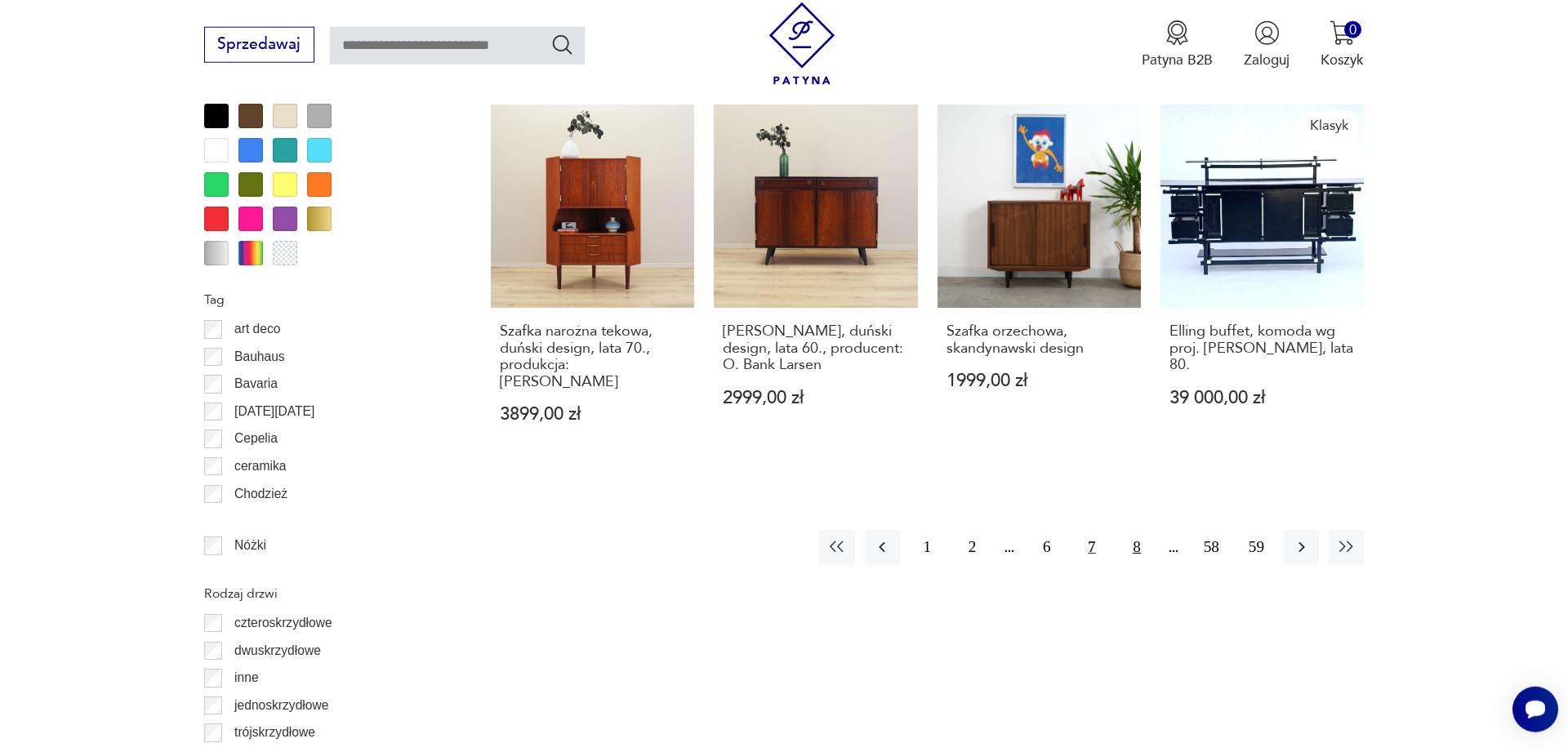
click at [1133, 530] on button "8" at bounding box center [1136, 547] width 35 height 35
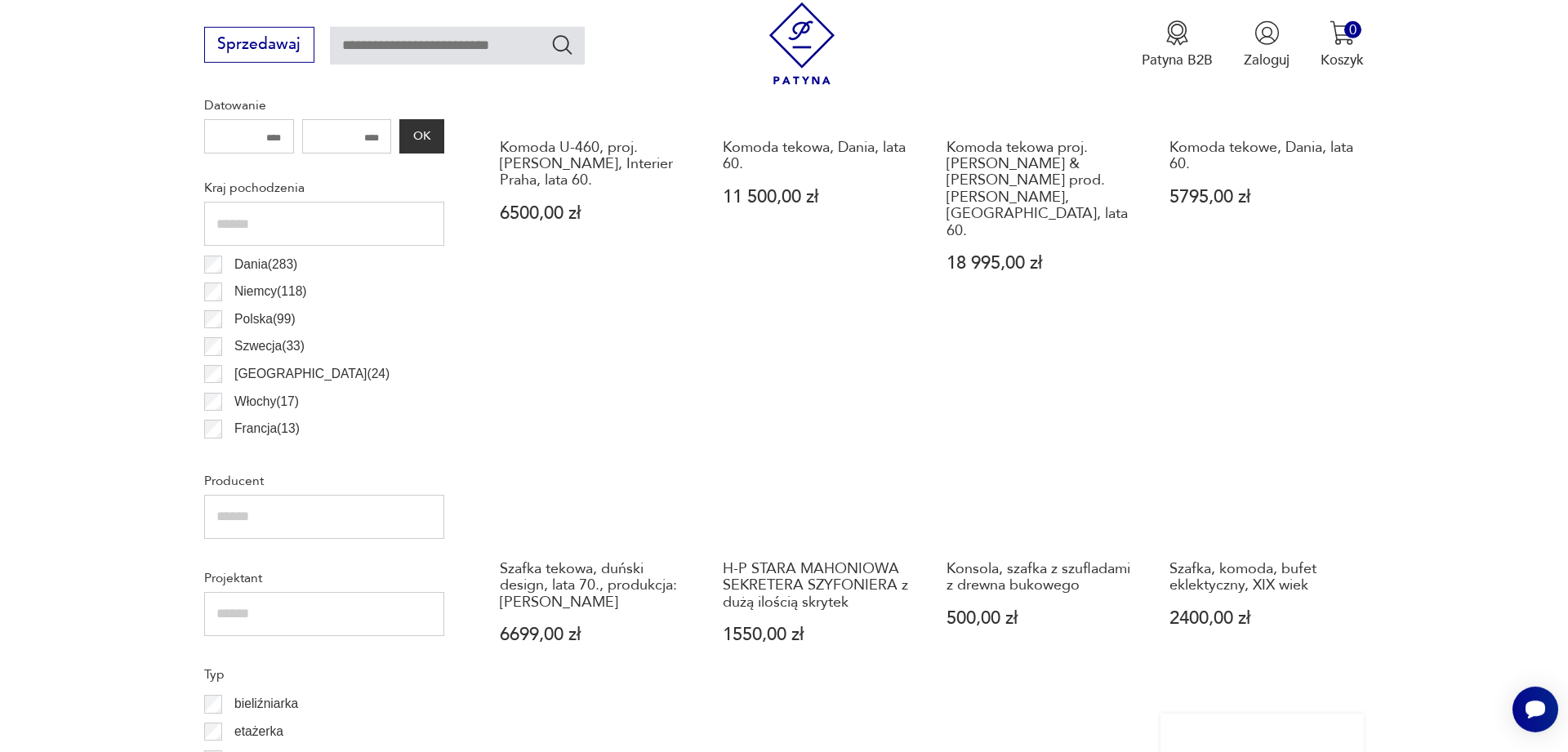
scroll to position [887, 0]
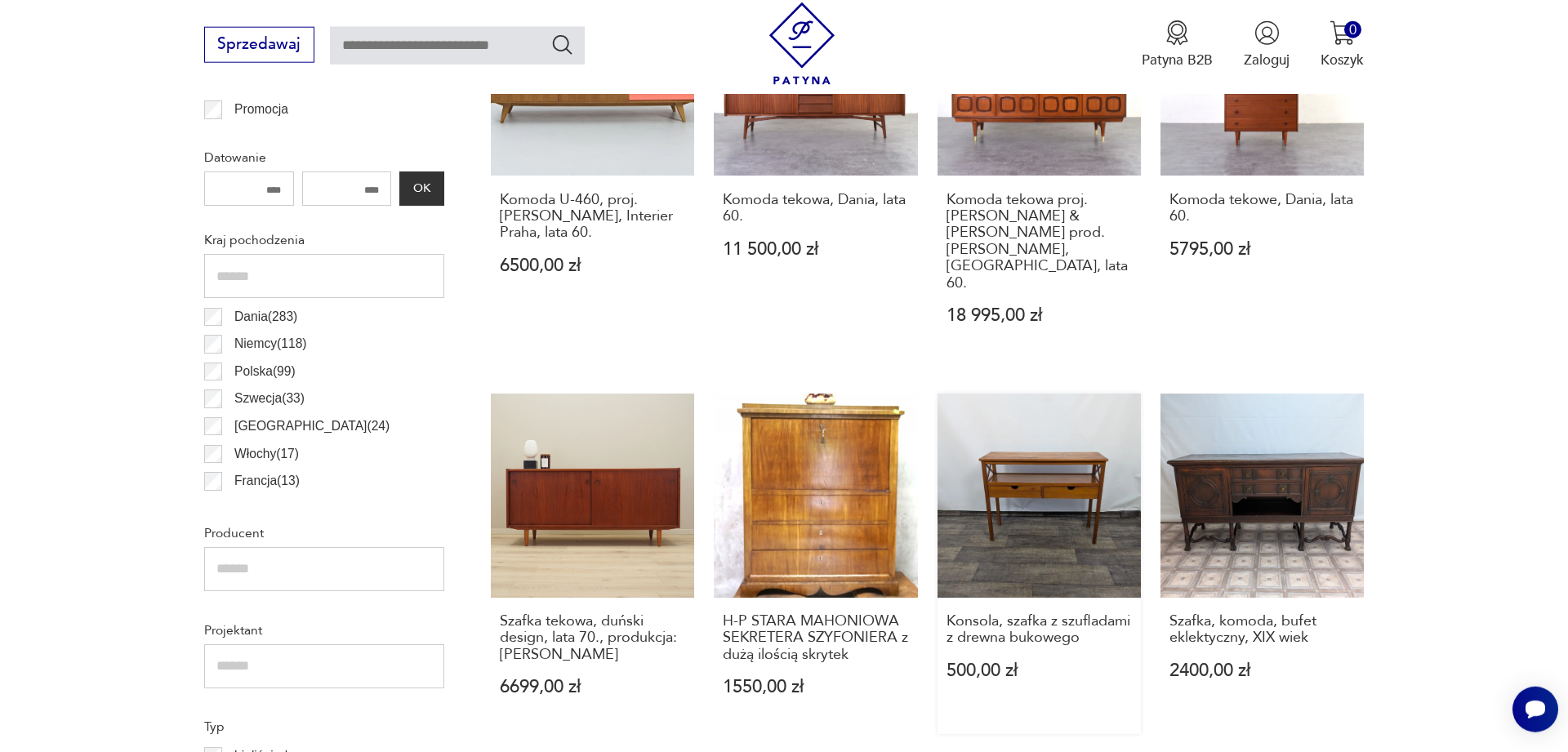
click at [1058, 483] on link "Konsola, szafka z szufladami z drewna bukowego 500,00 zł" at bounding box center [1038, 564] width 203 height 341
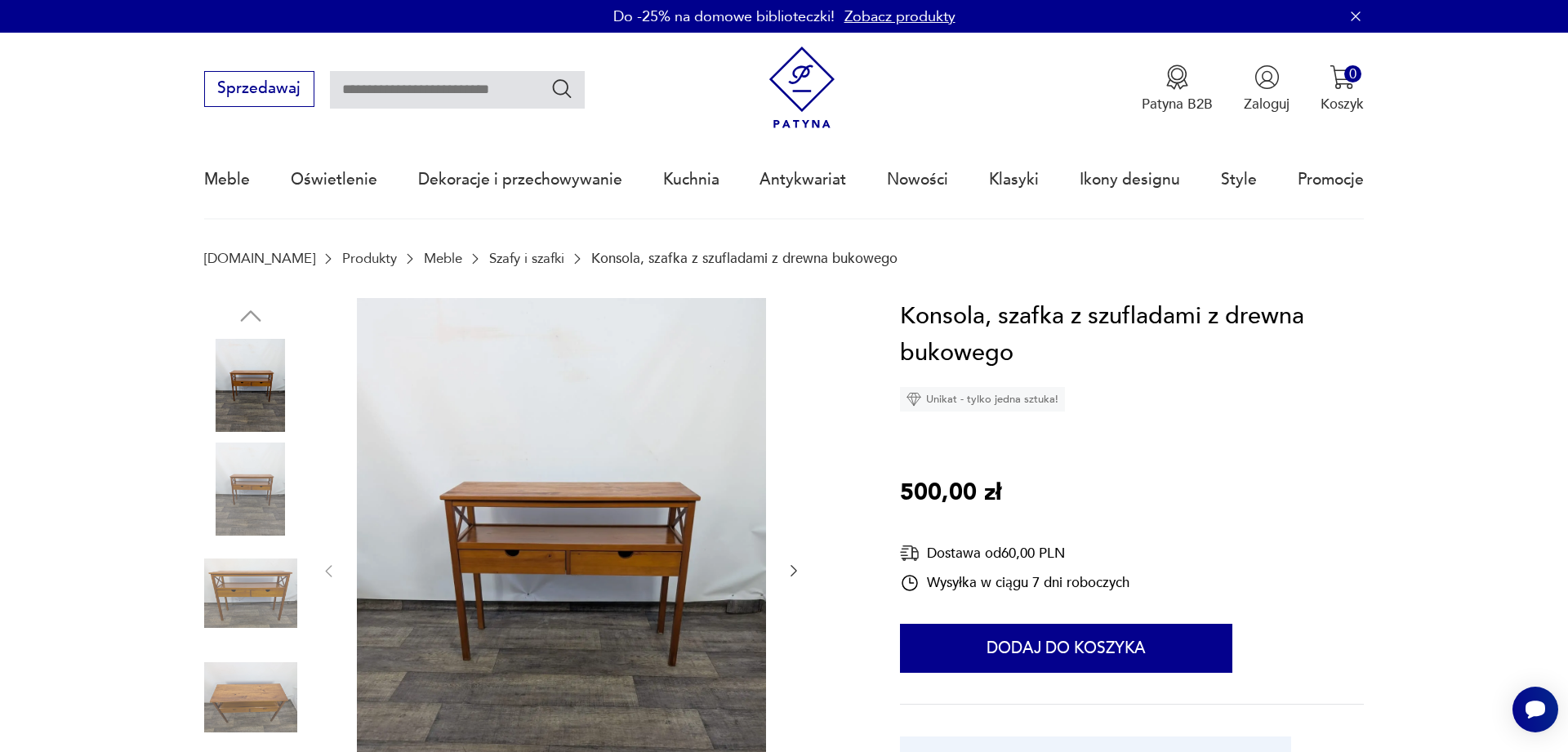
click at [553, 540] on img at bounding box center [561, 570] width 409 height 544
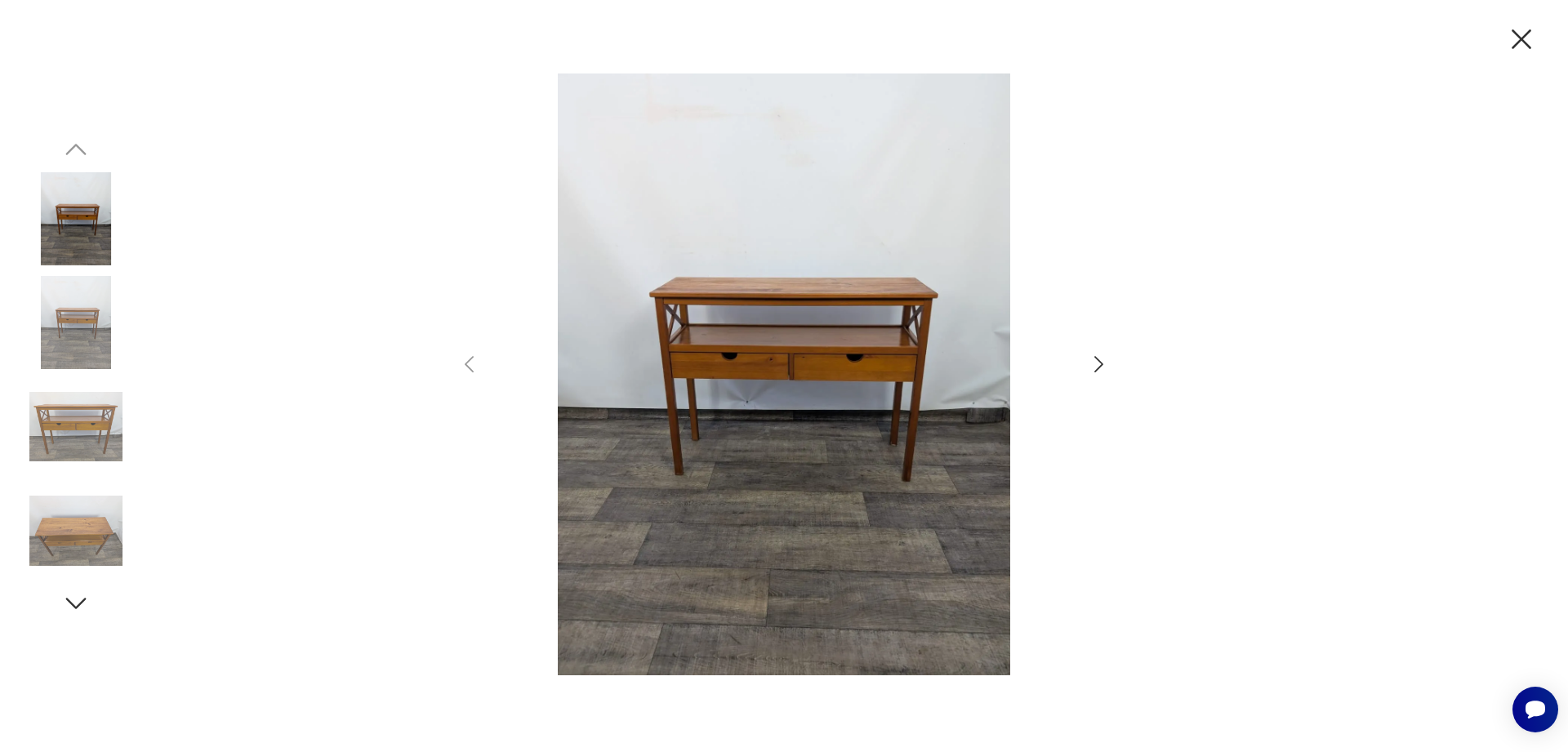
click at [1096, 361] on icon "button" at bounding box center [1099, 364] width 23 height 23
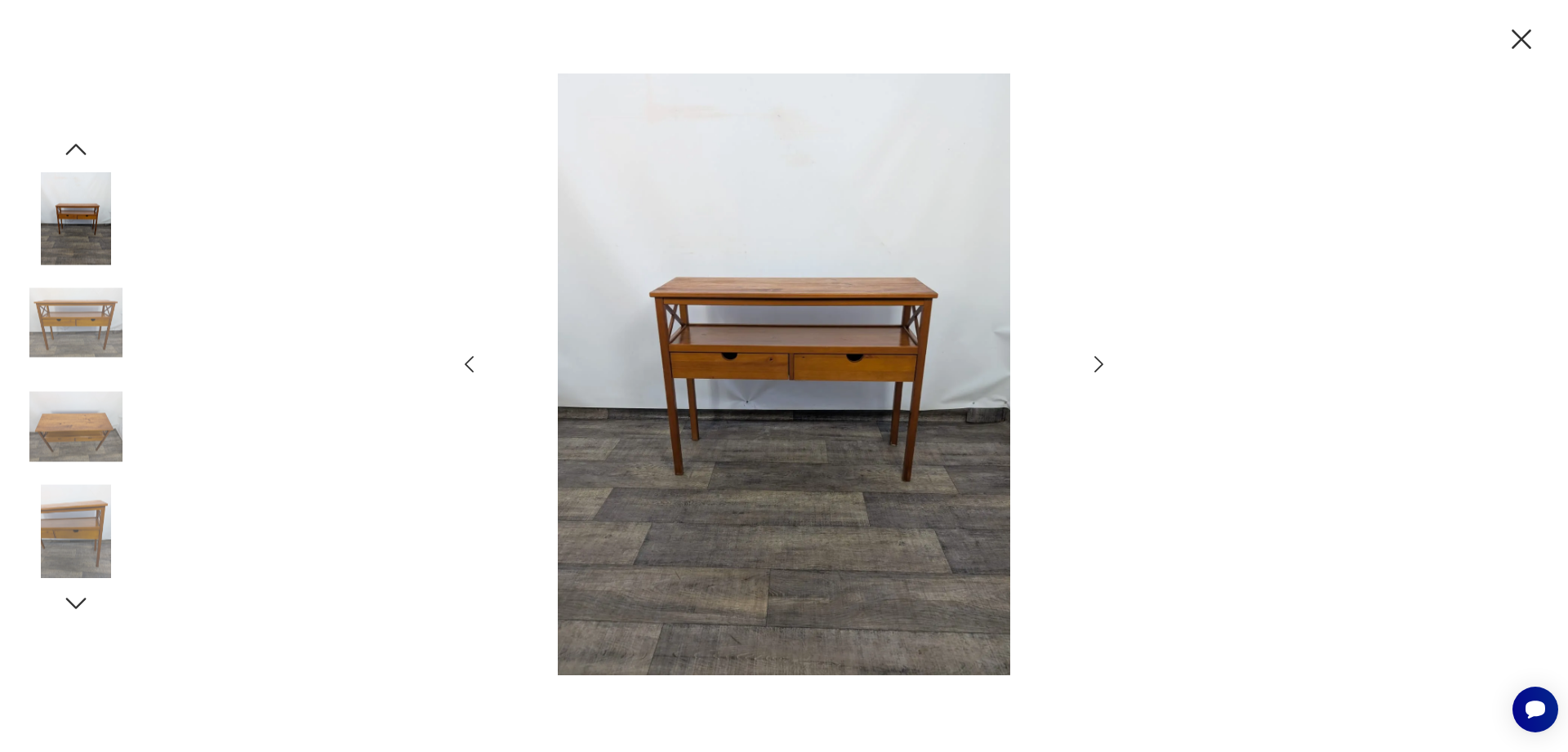
click at [1097, 362] on icon "button" at bounding box center [1099, 364] width 23 height 23
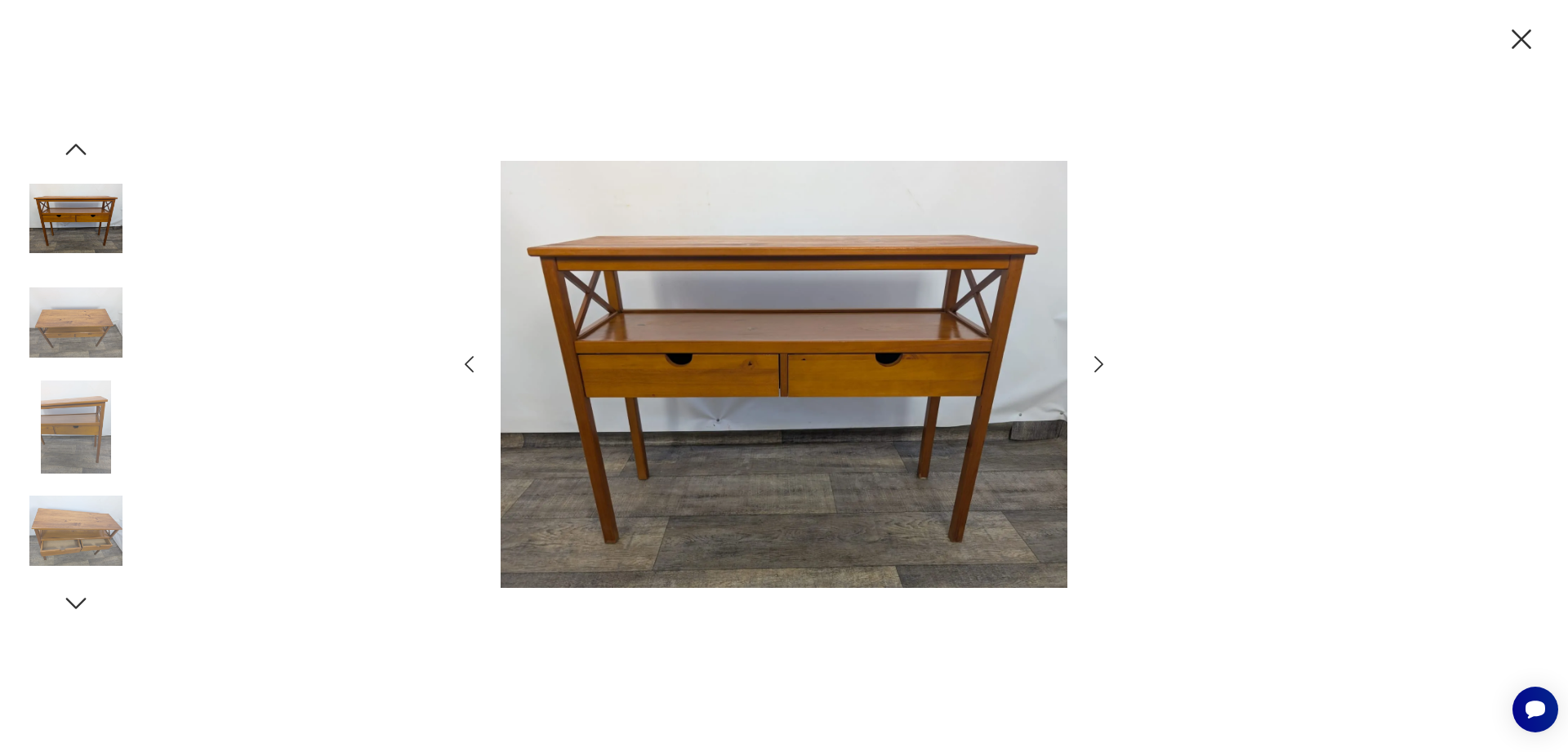
click at [1098, 363] on icon "button" at bounding box center [1099, 364] width 23 height 23
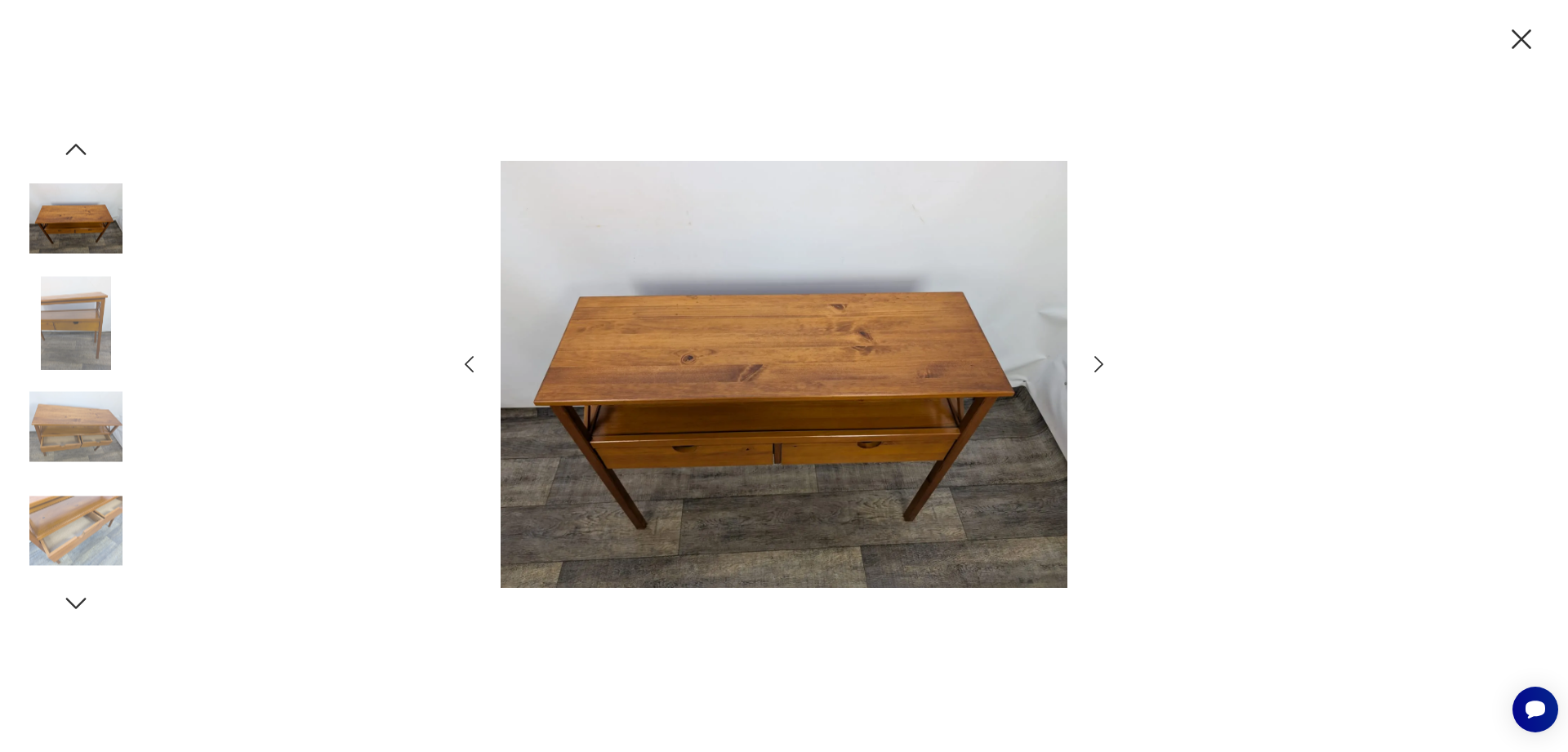
click at [1098, 363] on icon "button" at bounding box center [1099, 364] width 23 height 23
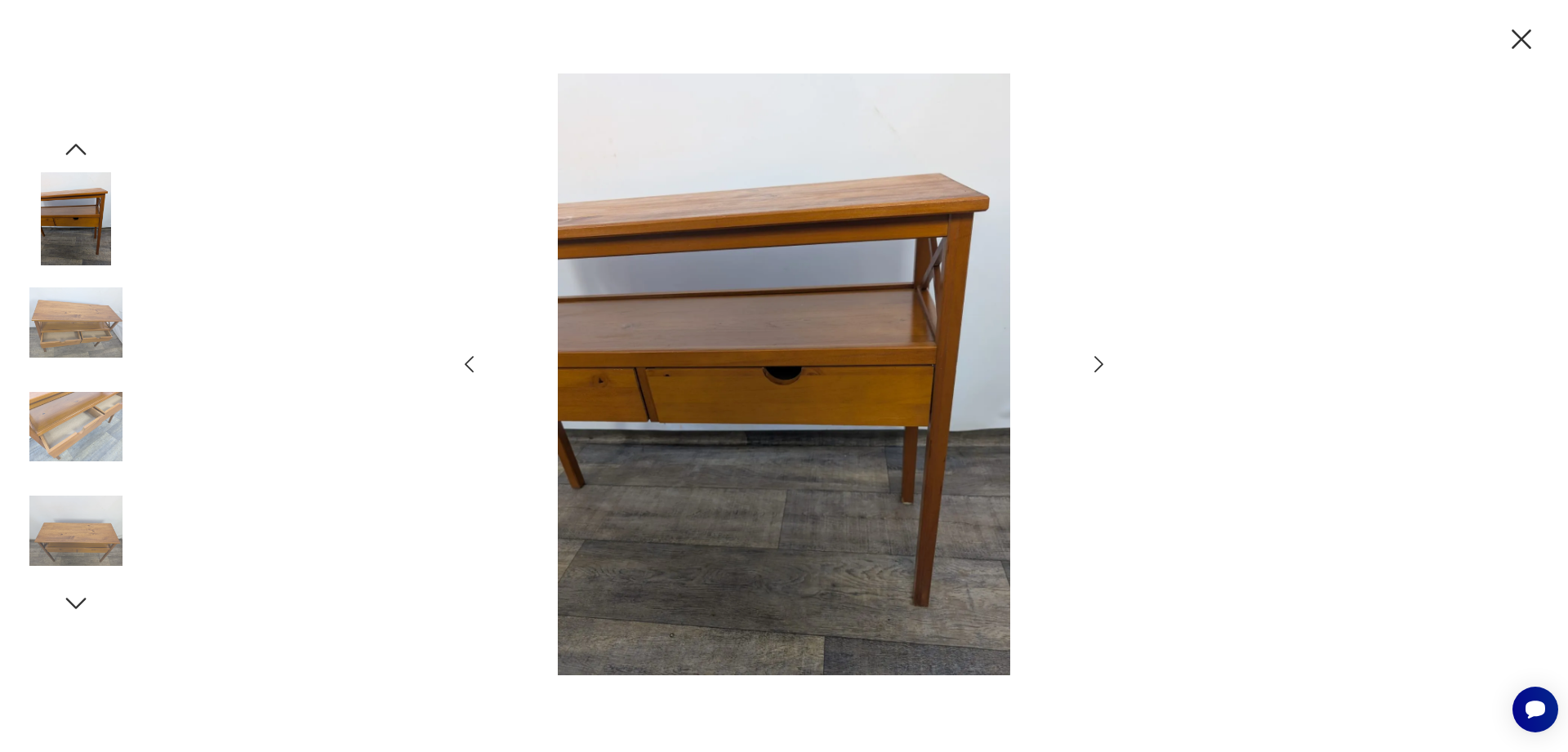
click at [1098, 363] on icon "button" at bounding box center [1099, 364] width 23 height 23
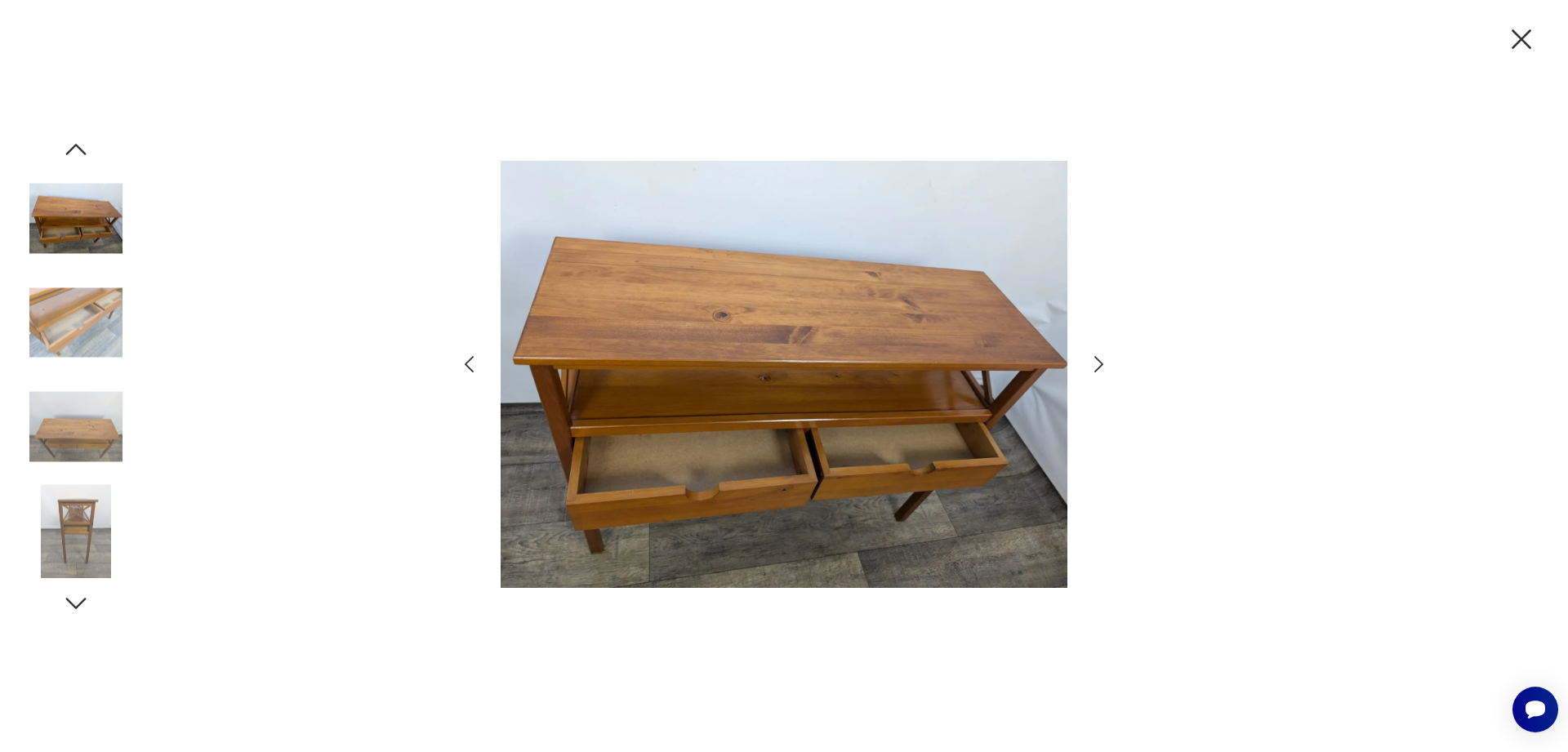
click at [1098, 363] on icon "button" at bounding box center [1099, 364] width 23 height 23
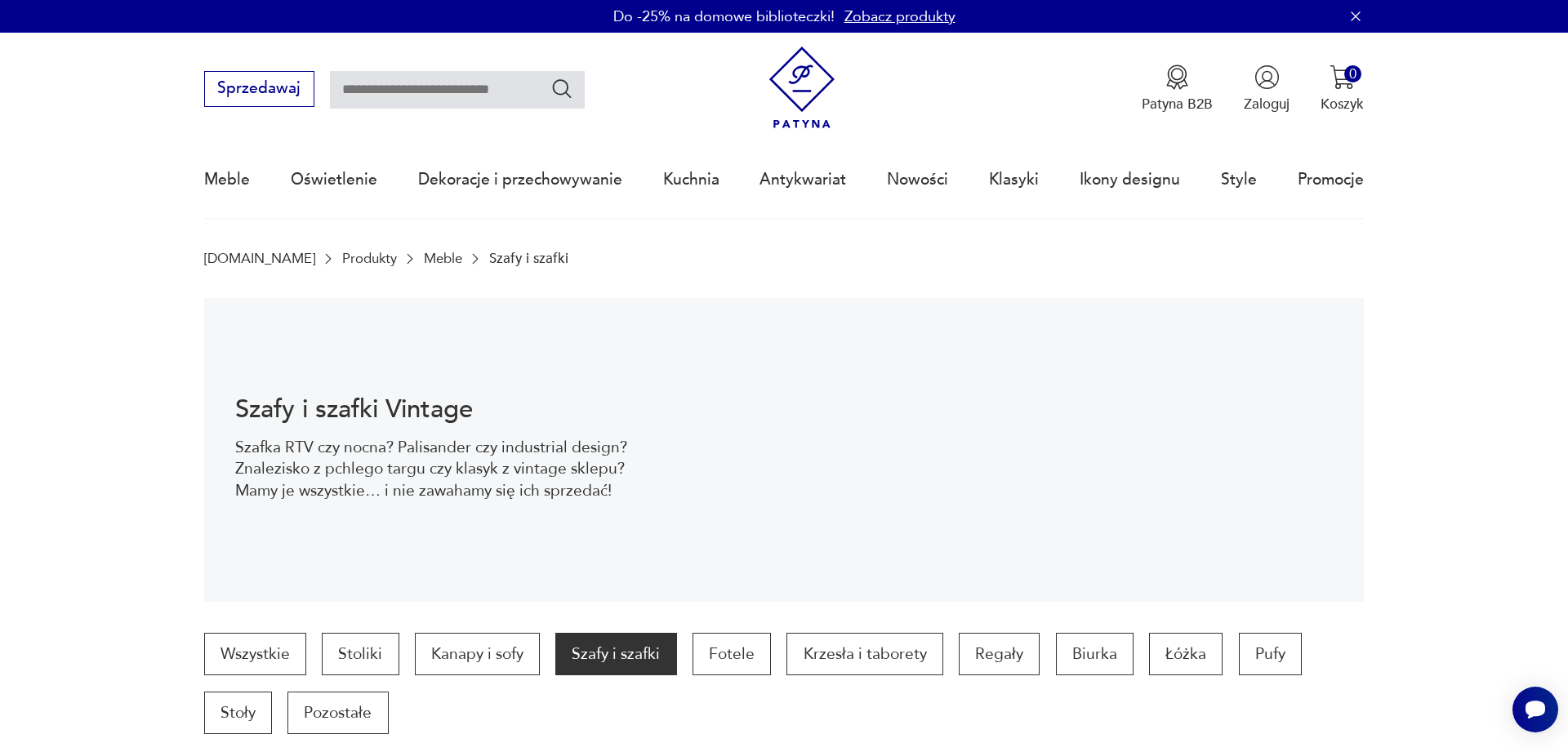
scroll to position [887, 0]
